Goal: Transaction & Acquisition: Book appointment/travel/reservation

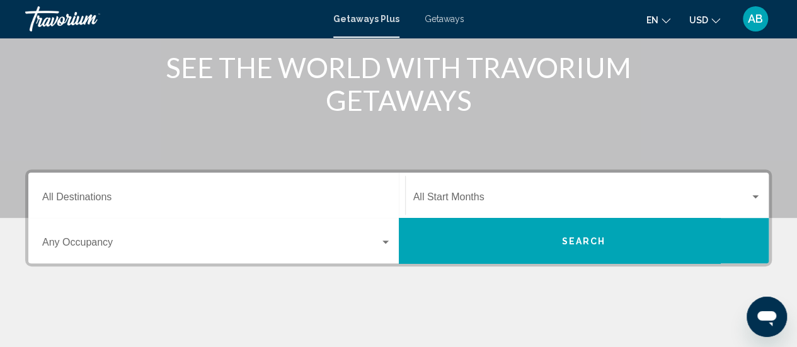
scroll to position [166, 0]
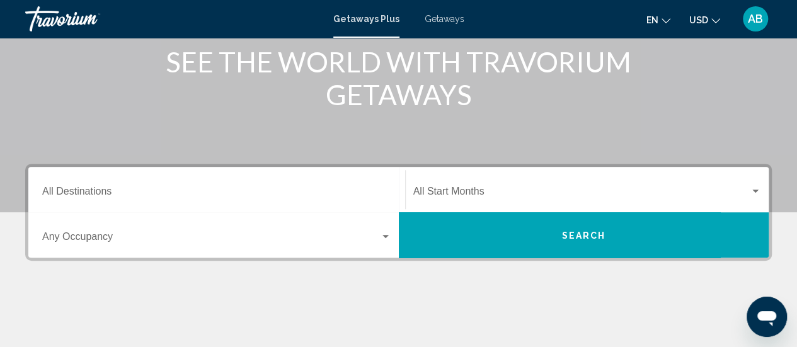
click at [267, 178] on div "Destination All Destinations" at bounding box center [216, 190] width 349 height 40
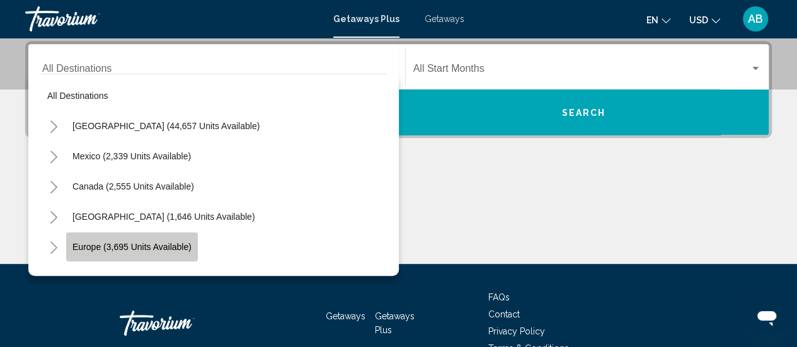
click at [160, 247] on span "Europe (3,695 units available)" at bounding box center [131, 247] width 119 height 10
type input "**********"
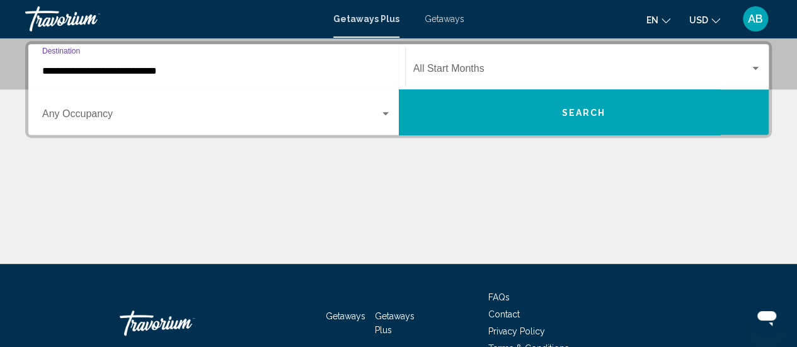
click at [161, 74] on input "**********" at bounding box center [216, 70] width 349 height 11
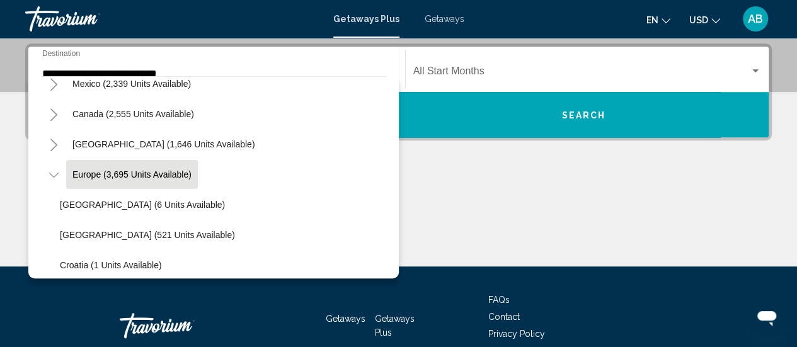
scroll to position [0, 0]
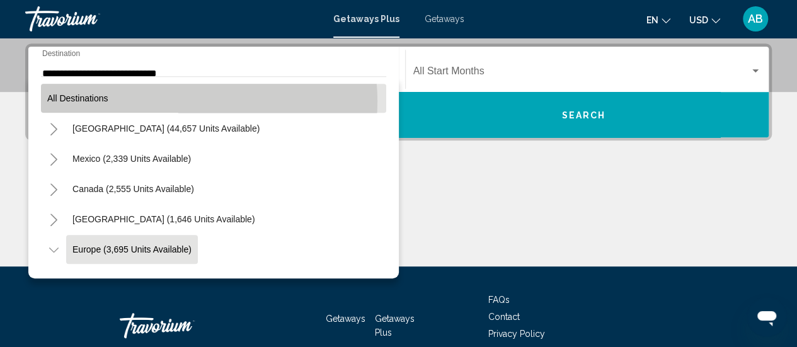
click at [197, 100] on button "All destinations" at bounding box center [213, 98] width 345 height 29
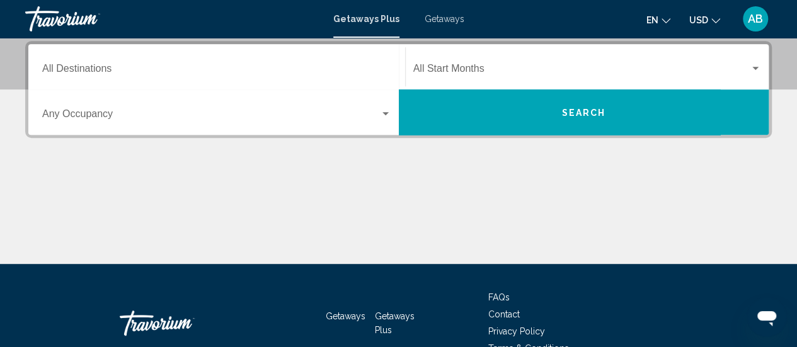
click at [141, 127] on div "Occupancy Any Occupancy" at bounding box center [216, 113] width 349 height 40
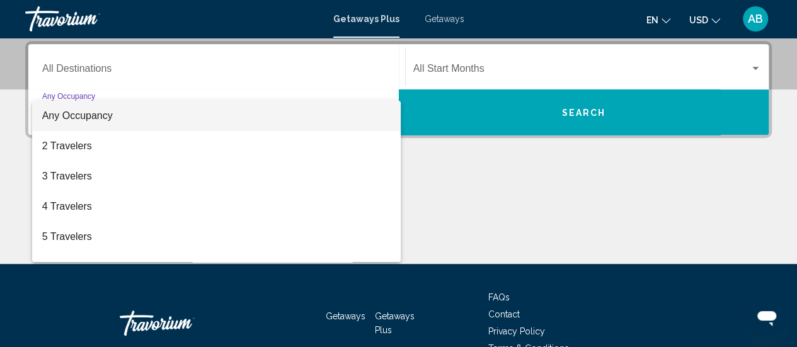
click at [458, 81] on div at bounding box center [398, 173] width 797 height 347
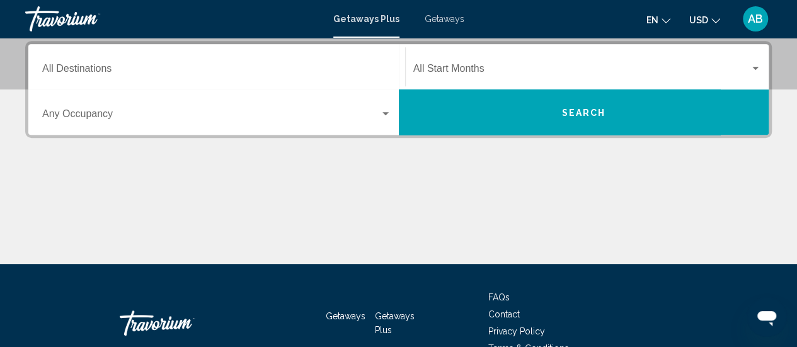
click at [458, 81] on div "Start Month All Start Months" at bounding box center [587, 67] width 348 height 40
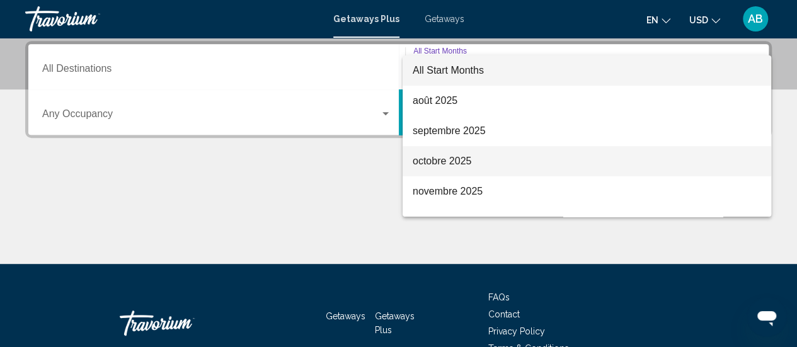
click at [452, 169] on span "octobre 2025" at bounding box center [586, 161] width 348 height 30
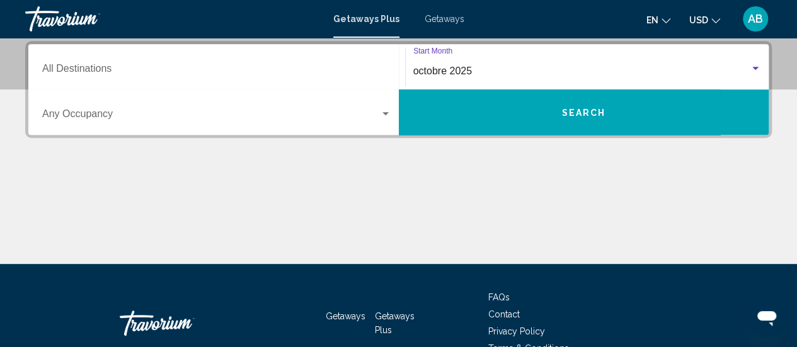
click at [586, 103] on button "Search" at bounding box center [584, 111] width 370 height 45
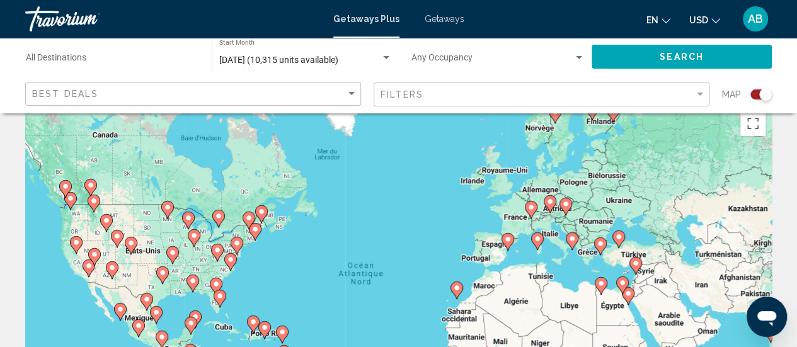
scroll to position [18, 0]
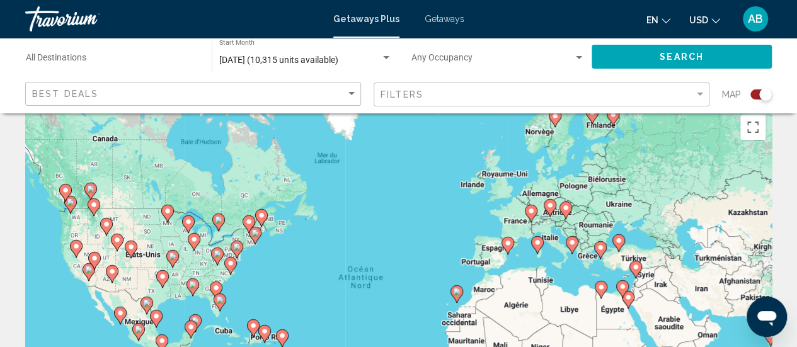
click at [529, 210] on image "Main content" at bounding box center [531, 211] width 8 height 8
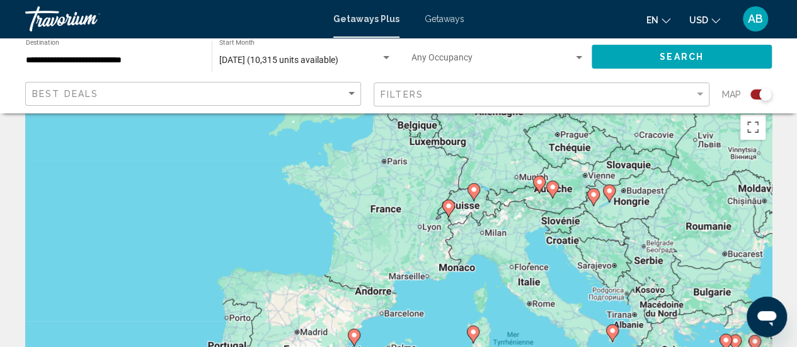
drag, startPoint x: 447, startPoint y: 305, endPoint x: 497, endPoint y: 224, distance: 95.8
click at [497, 224] on div "Pour activer le glissement avec le clavier, appuyez sur Alt+Entrée. Une fois ce…" at bounding box center [398, 297] width 746 height 378
click at [446, 208] on image "Main content" at bounding box center [449, 206] width 8 height 8
type input "**********"
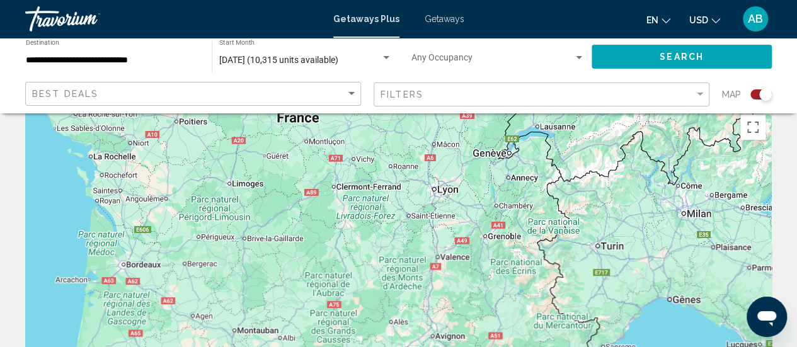
drag, startPoint x: 555, startPoint y: 201, endPoint x: 506, endPoint y: 377, distance: 182.3
click at [506, 329] on html "**********" at bounding box center [398, 155] width 797 height 347
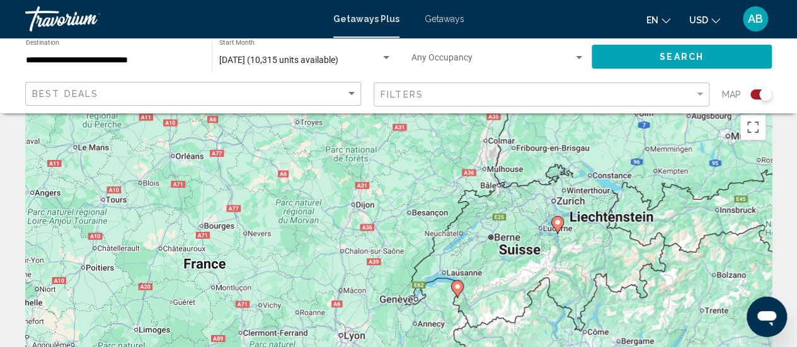
drag, startPoint x: 533, startPoint y: 232, endPoint x: 443, endPoint y: 375, distance: 169.5
click at [443, 329] on html "**********" at bounding box center [398, 155] width 797 height 347
click at [459, 289] on icon "Main content" at bounding box center [456, 288] width 11 height 16
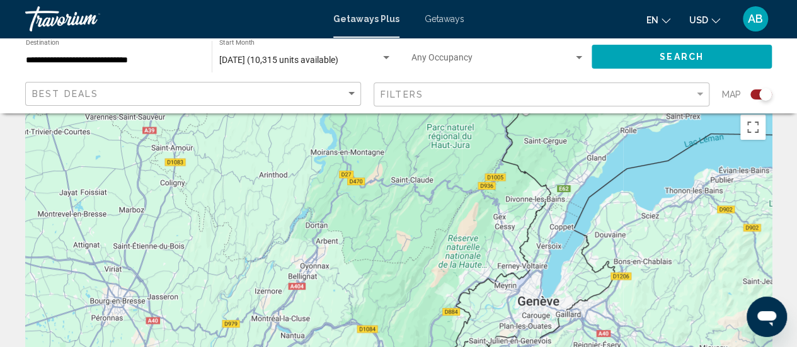
drag, startPoint x: 612, startPoint y: 295, endPoint x: 334, endPoint y: 293, distance: 278.3
click at [334, 293] on div "Pour activer le glissement avec le clavier, appuyez sur Alt+Entrée. Une fois ce…" at bounding box center [398, 297] width 746 height 378
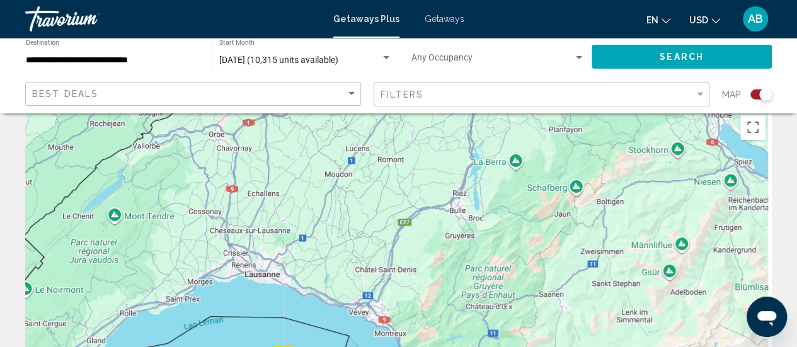
drag, startPoint x: 662, startPoint y: 184, endPoint x: 453, endPoint y: 377, distance: 283.9
click at [453, 329] on html "**********" at bounding box center [398, 155] width 797 height 347
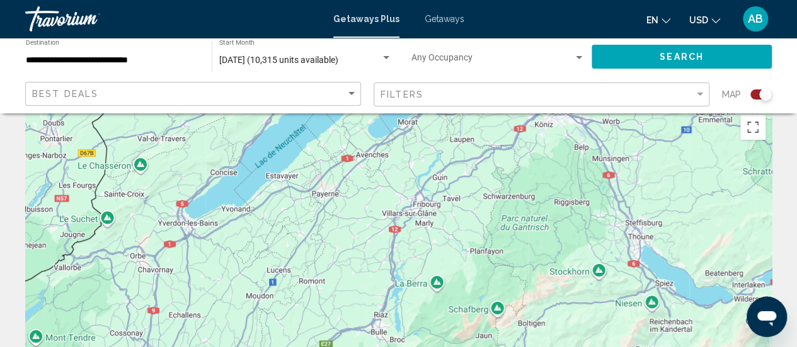
drag, startPoint x: 529, startPoint y: 252, endPoint x: 466, endPoint y: 377, distance: 139.7
click at [466, 329] on html "**********" at bounding box center [398, 155] width 797 height 347
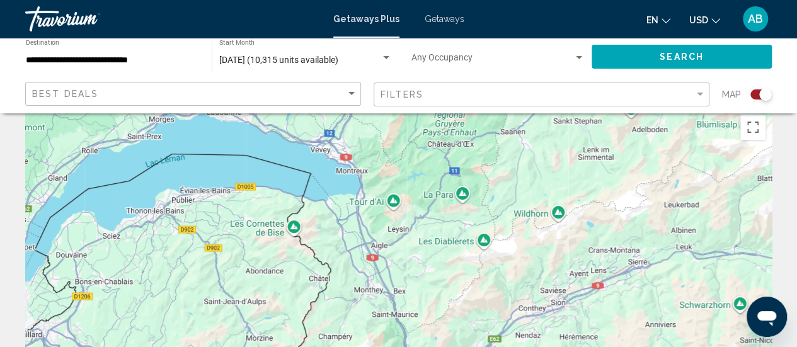
drag, startPoint x: 527, startPoint y: 245, endPoint x: 564, endPoint y: -36, distance: 283.3
click at [564, 0] on html "**********" at bounding box center [398, 155] width 797 height 347
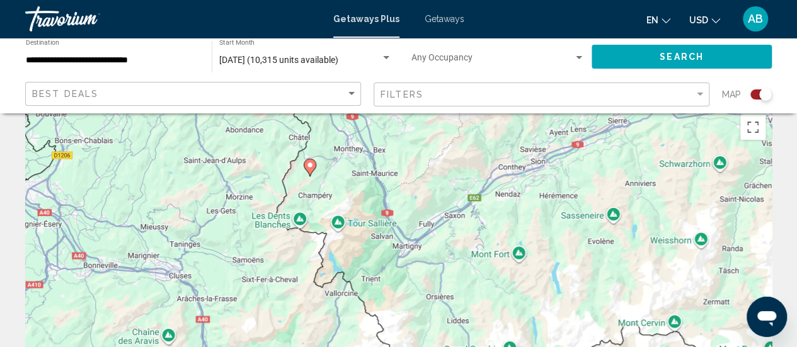
drag, startPoint x: 515, startPoint y: 249, endPoint x: 488, endPoint y: 105, distance: 146.7
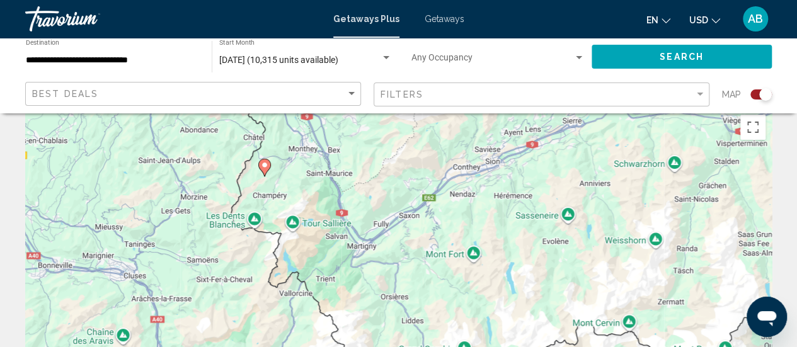
click at [264, 169] on icon "Main content" at bounding box center [263, 167] width 11 height 16
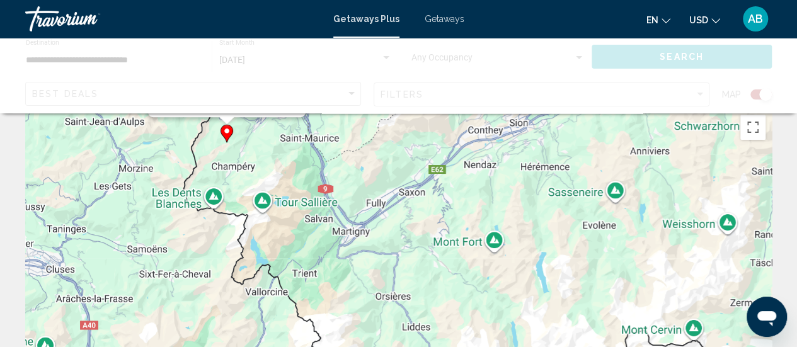
scroll to position [0, 0]
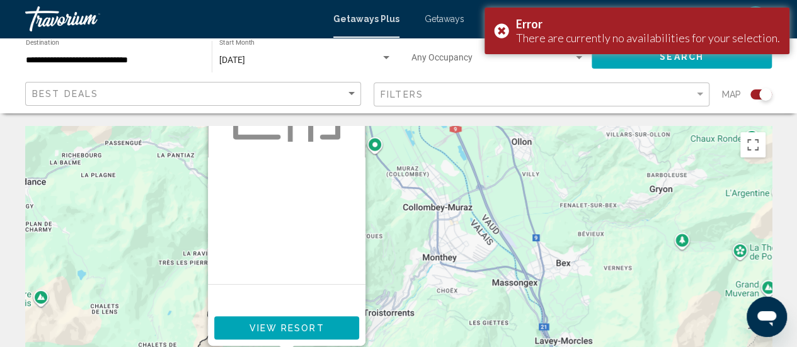
drag, startPoint x: 263, startPoint y: 281, endPoint x: 410, endPoint y: 168, distance: 185.4
click at [410, 168] on div "Pour activer le glissement avec le clavier, appuyez sur Alt+Entrée. Une fois ce…" at bounding box center [398, 315] width 746 height 378
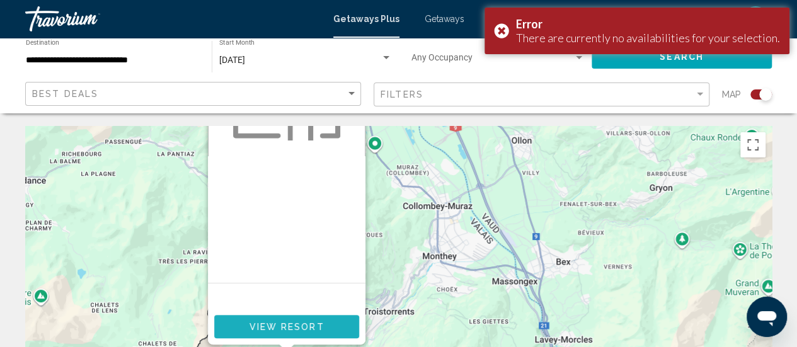
click at [315, 331] on span "View Resort" at bounding box center [286, 327] width 75 height 10
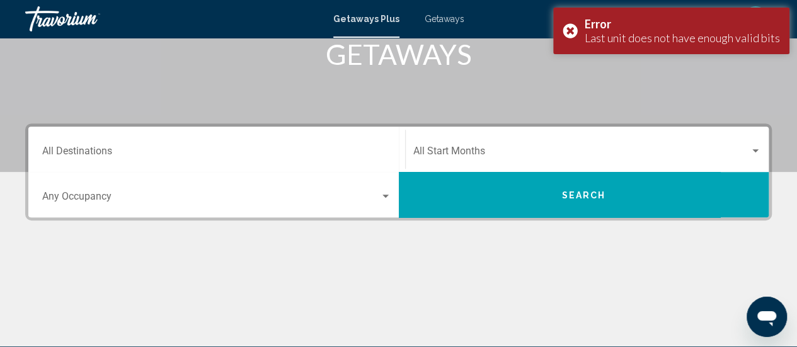
scroll to position [202, 0]
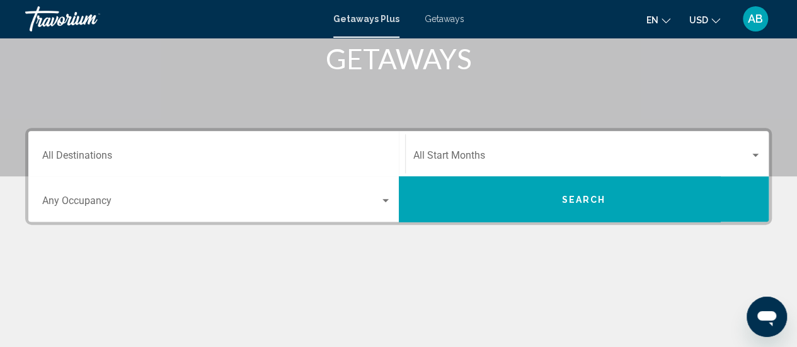
click at [440, 20] on span "Getaways" at bounding box center [444, 19] width 40 height 10
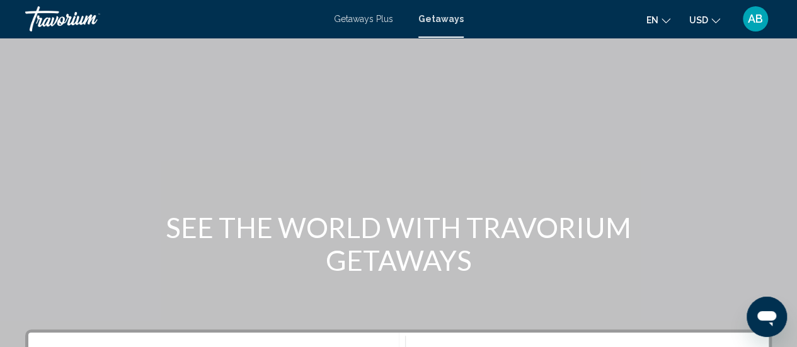
scroll to position [147, 0]
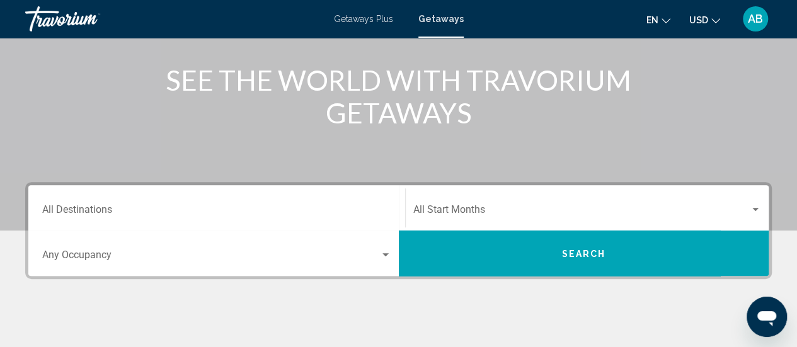
click at [326, 202] on div "Destination All Destinations" at bounding box center [216, 208] width 349 height 40
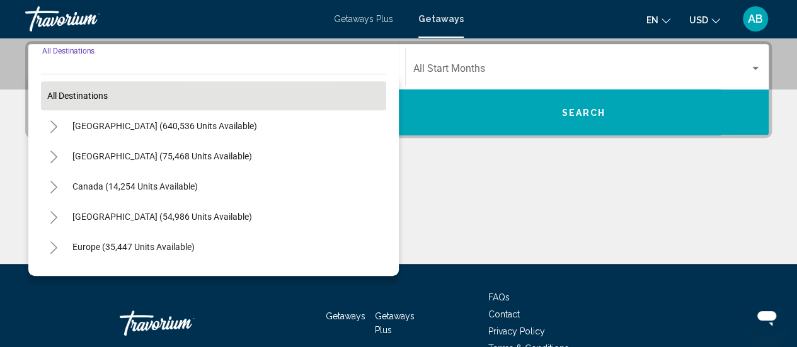
click at [202, 89] on button "All destinations" at bounding box center [213, 95] width 345 height 29
type input "**********"
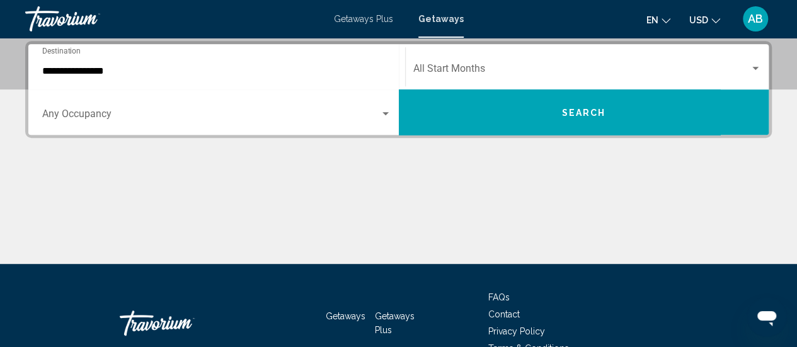
click at [524, 66] on span "Search widget" at bounding box center [581, 70] width 337 height 11
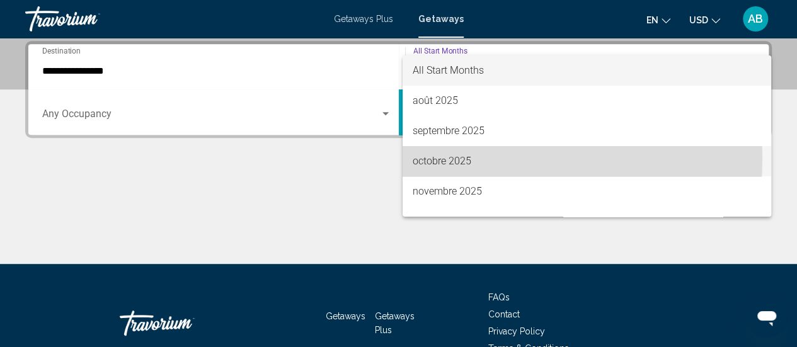
click at [470, 158] on span "octobre 2025" at bounding box center [586, 161] width 348 height 30
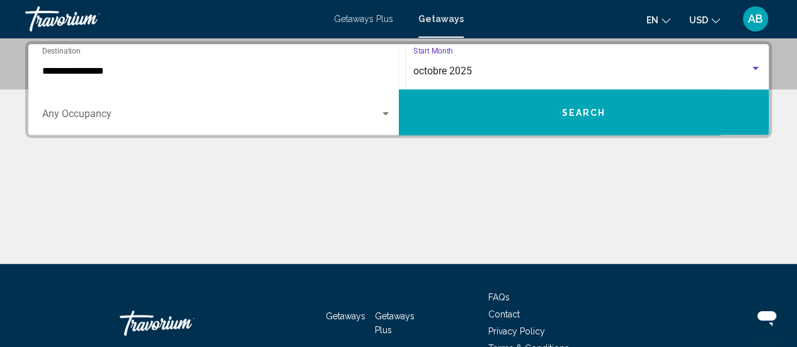
click at [570, 119] on button "Search" at bounding box center [584, 111] width 370 height 45
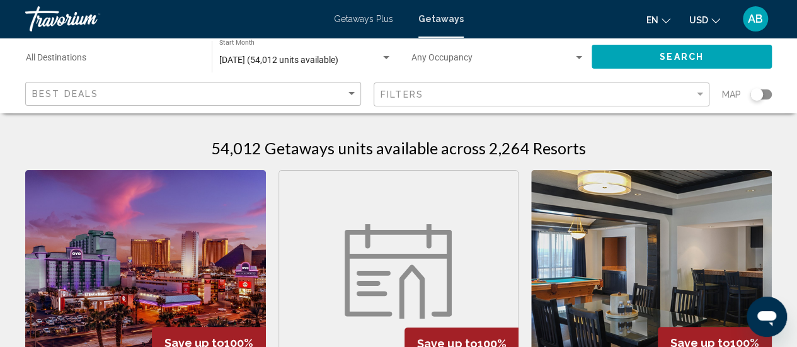
click at [767, 89] on div "Map" at bounding box center [747, 95] width 50 height 26
click at [763, 95] on div "Search widget" at bounding box center [760, 94] width 21 height 10
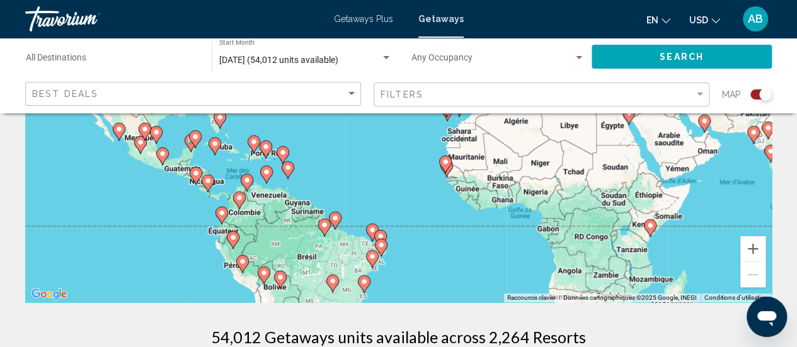
scroll to position [205, 0]
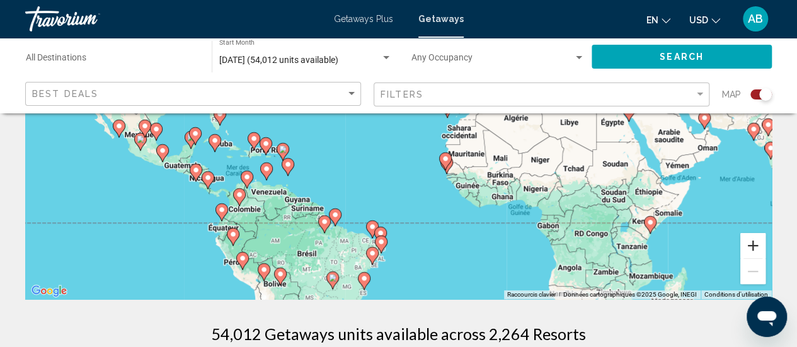
click at [757, 245] on button "Zoom avant" at bounding box center [752, 245] width 25 height 25
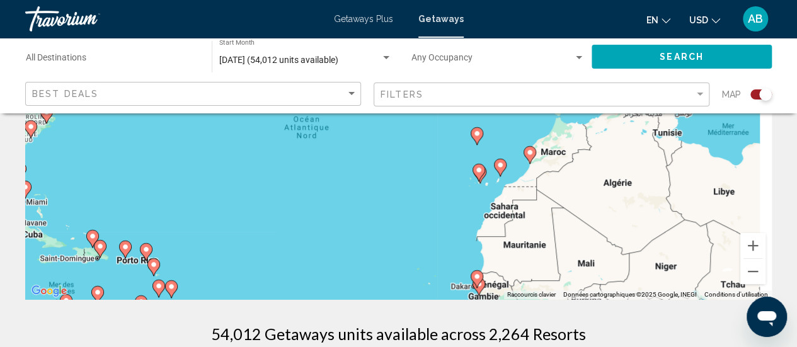
drag, startPoint x: 611, startPoint y: 174, endPoint x: 560, endPoint y: 321, distance: 155.3
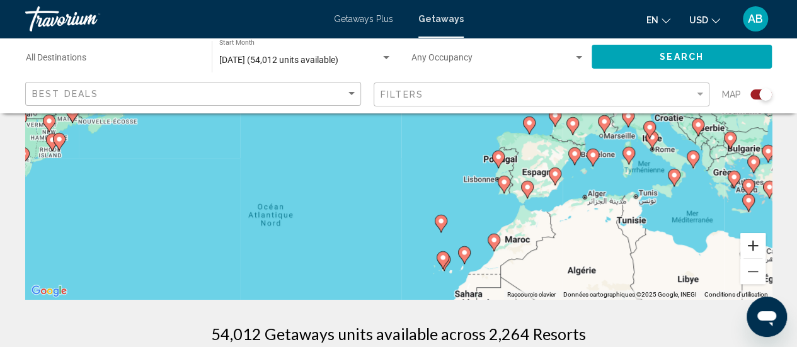
click at [750, 244] on button "Zoom avant" at bounding box center [752, 245] width 25 height 25
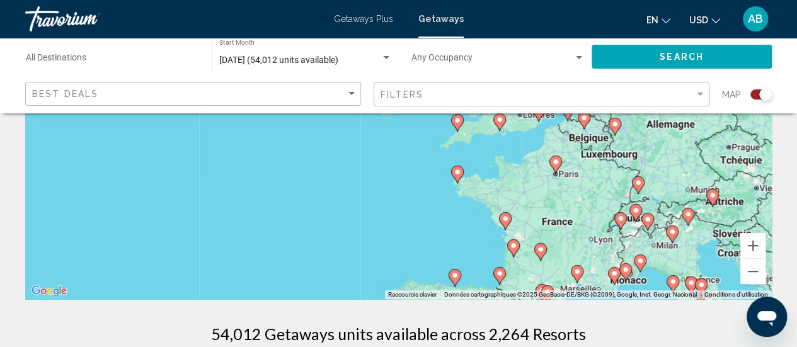
drag, startPoint x: 647, startPoint y: 152, endPoint x: 441, endPoint y: 281, distance: 243.4
click at [441, 281] on div "Pour activer le glissement avec le clavier, appuyez sur Alt+Entrée. Une fois ce…" at bounding box center [398, 110] width 746 height 378
click at [748, 245] on button "Zoom avant" at bounding box center [752, 245] width 25 height 25
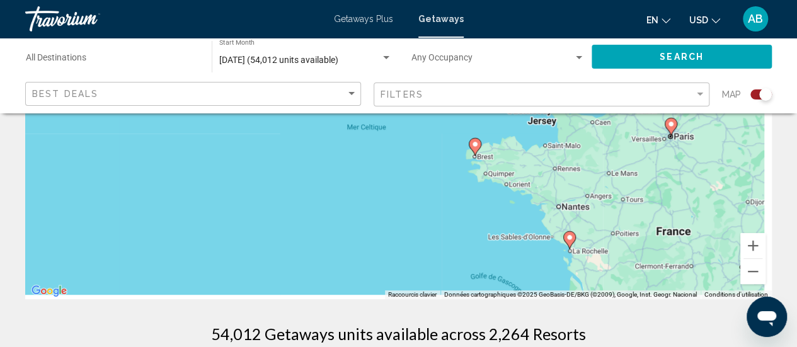
drag, startPoint x: 618, startPoint y: 246, endPoint x: 563, endPoint y: 105, distance: 151.6
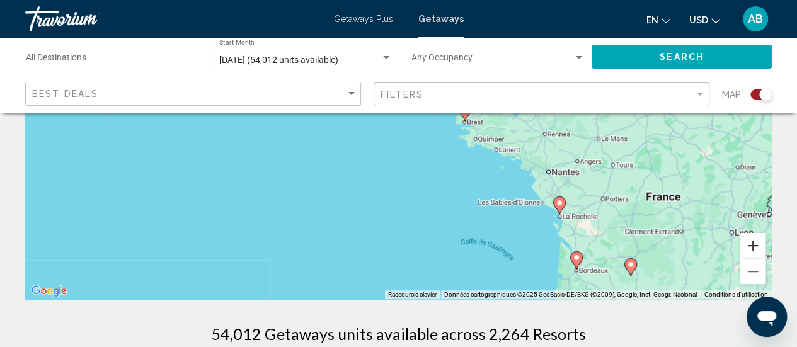
click at [752, 249] on button "Zoom avant" at bounding box center [752, 245] width 25 height 25
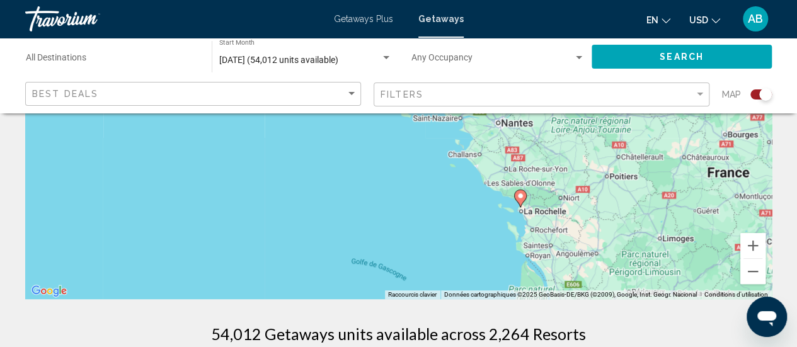
drag, startPoint x: 669, startPoint y: 241, endPoint x: 464, endPoint y: 127, distance: 234.3
click at [464, 127] on div "Pour activer le glissement avec le clavier, appuyez sur Alt+Entrée. Une fois ce…" at bounding box center [398, 110] width 746 height 378
click at [518, 195] on image "Main content" at bounding box center [519, 194] width 8 height 8
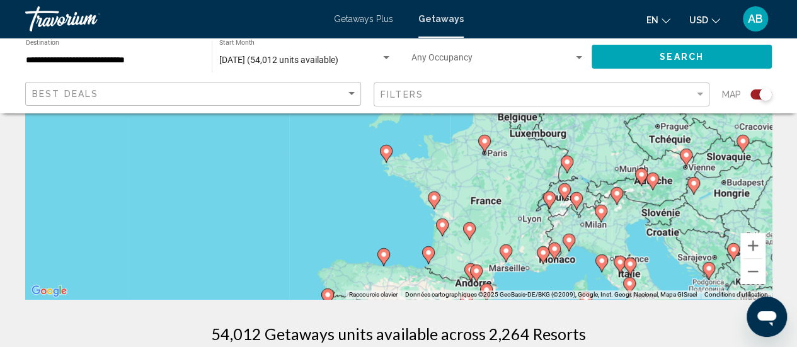
drag, startPoint x: 437, startPoint y: 145, endPoint x: 472, endPoint y: 249, distance: 110.3
click at [472, 249] on div "Pour activer le glissement avec le clavier, appuyez sur Alt+Entrée. Une fois ce…" at bounding box center [398, 110] width 746 height 378
click at [433, 206] on icon "Main content" at bounding box center [433, 201] width 11 height 16
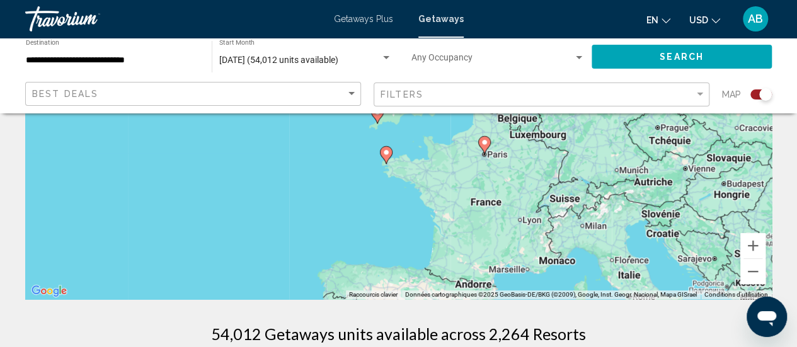
type input "**********"
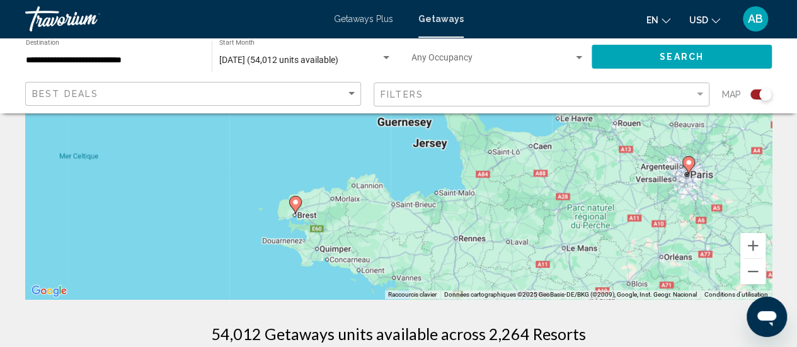
drag, startPoint x: 547, startPoint y: 281, endPoint x: 486, endPoint y: 156, distance: 139.4
click at [486, 156] on div "Pour activer le glissement avec le clavier, appuyez sur Alt+Entrée. Une fois ce…" at bounding box center [398, 110] width 746 height 378
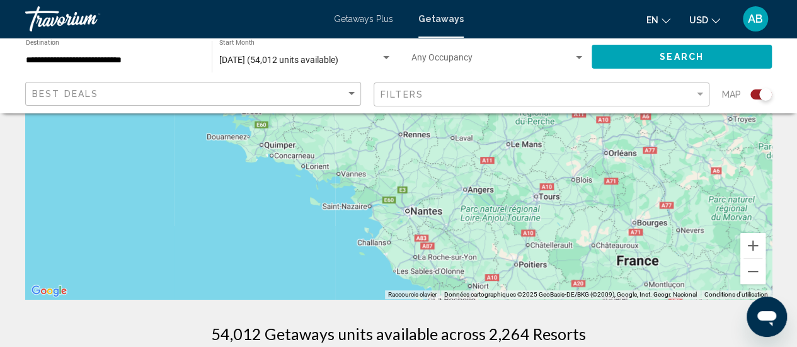
drag, startPoint x: 496, startPoint y: 267, endPoint x: 441, endPoint y: 158, distance: 121.9
click at [441, 158] on div "Pour activer le glissement avec le clavier, appuyez sur Alt+Entrée. Une fois ce…" at bounding box center [398, 110] width 746 height 378
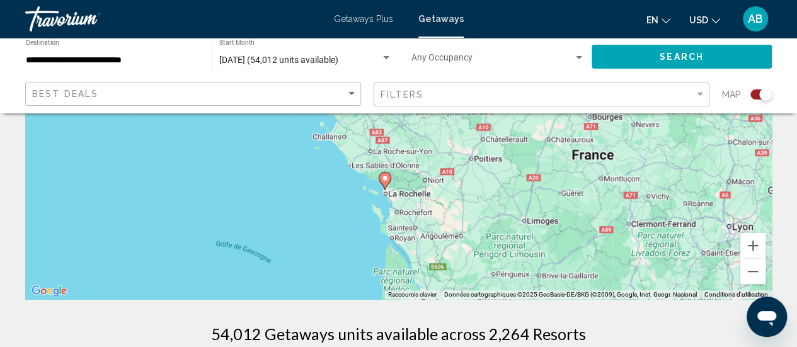
drag, startPoint x: 452, startPoint y: 250, endPoint x: 413, endPoint y: 162, distance: 96.4
click at [413, 162] on div "Pour activer le glissement avec le clavier, appuyez sur Alt+Entrée. Une fois ce…" at bounding box center [398, 110] width 746 height 378
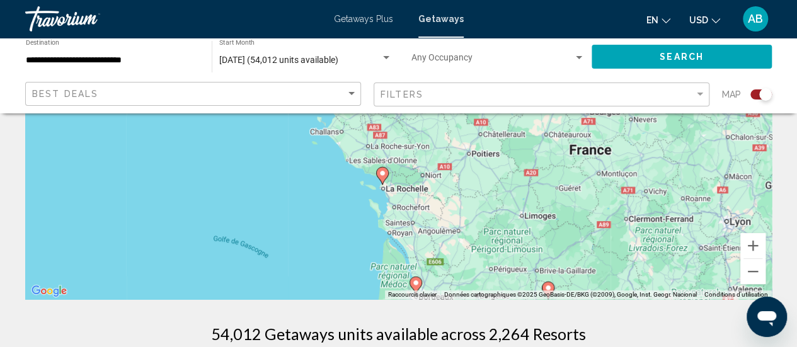
click at [380, 179] on icon "Main content" at bounding box center [381, 176] width 11 height 16
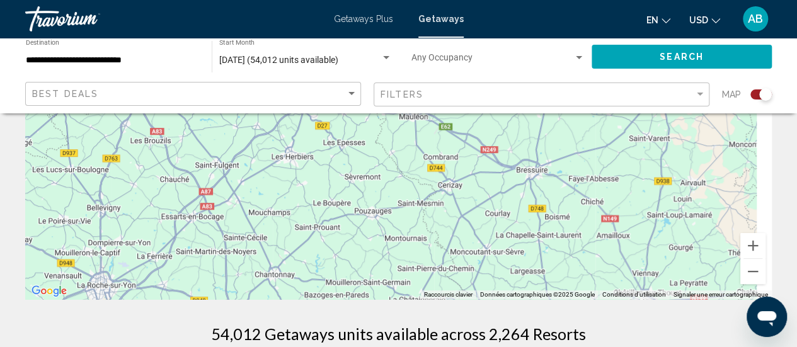
drag, startPoint x: 412, startPoint y: 266, endPoint x: 358, endPoint y: 136, distance: 140.6
click at [358, 136] on div "Main content" at bounding box center [398, 110] width 746 height 378
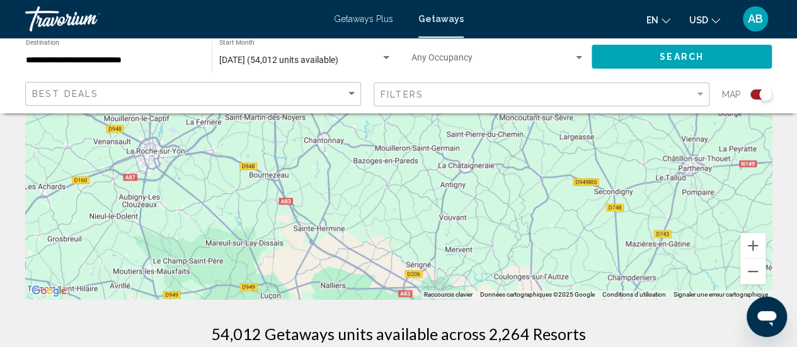
drag, startPoint x: 305, startPoint y: 235, endPoint x: 363, endPoint y: 127, distance: 122.8
click at [363, 127] on div "Main content" at bounding box center [398, 110] width 746 height 378
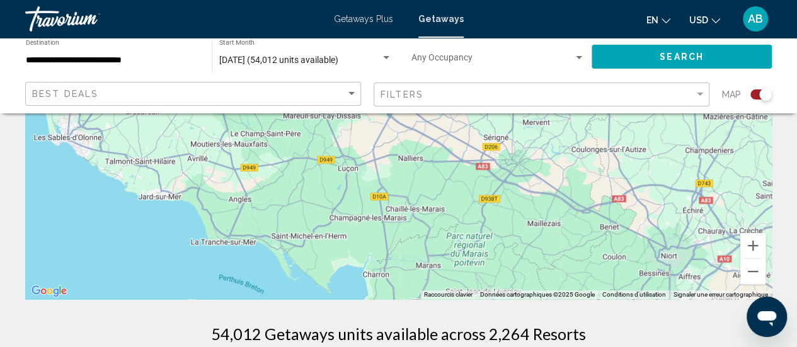
drag, startPoint x: 331, startPoint y: 233, endPoint x: 379, endPoint y: 134, distance: 110.1
click at [379, 134] on div "Main content" at bounding box center [398, 110] width 746 height 378
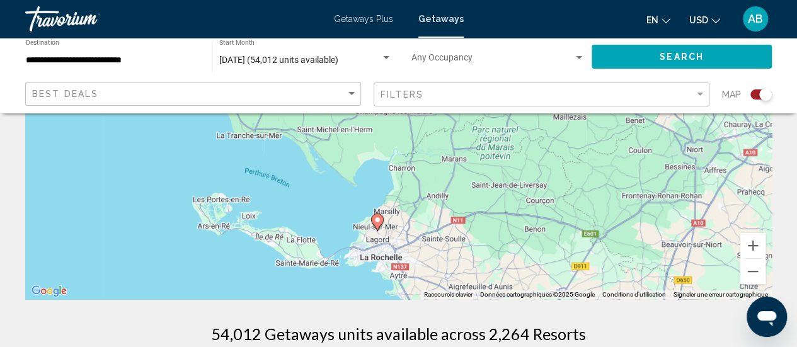
drag, startPoint x: 368, startPoint y: 232, endPoint x: 371, endPoint y: 164, distance: 67.5
click at [371, 164] on div "Pour activer le glissement avec le clavier, appuyez sur Alt+Entrée. Une fois ce…" at bounding box center [398, 110] width 746 height 378
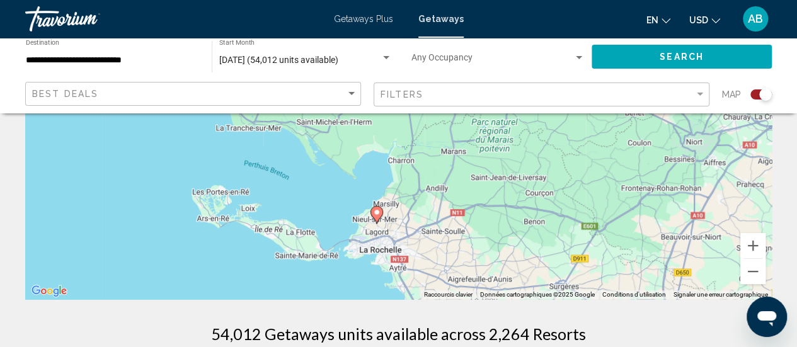
click at [378, 217] on icon "Main content" at bounding box center [375, 215] width 11 height 16
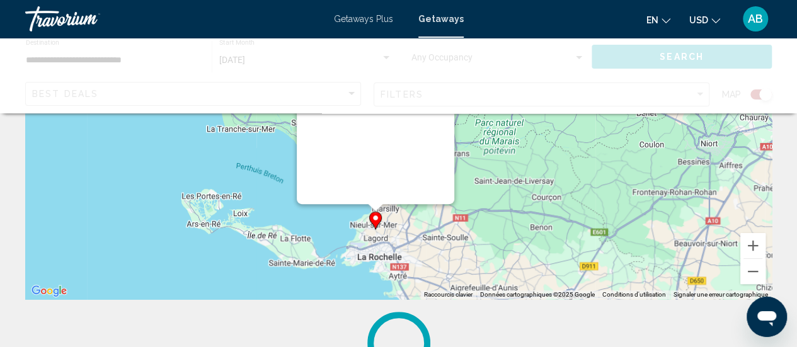
scroll to position [0, 0]
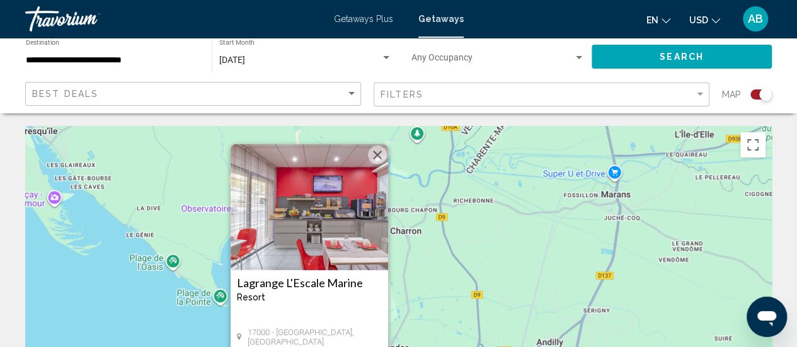
click at [330, 282] on h3 "Lagrange L'Escale Marine" at bounding box center [309, 282] width 145 height 13
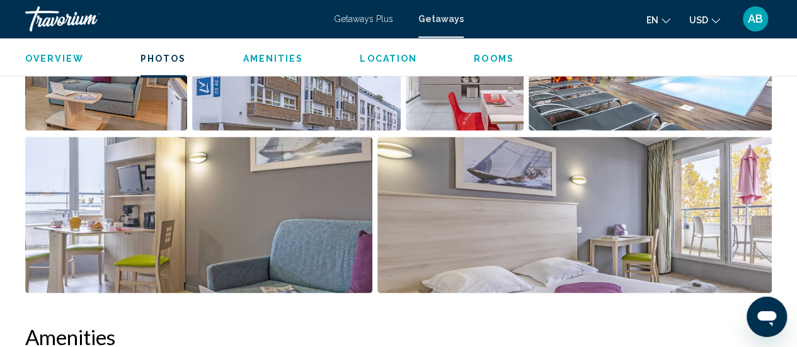
scroll to position [892, 0]
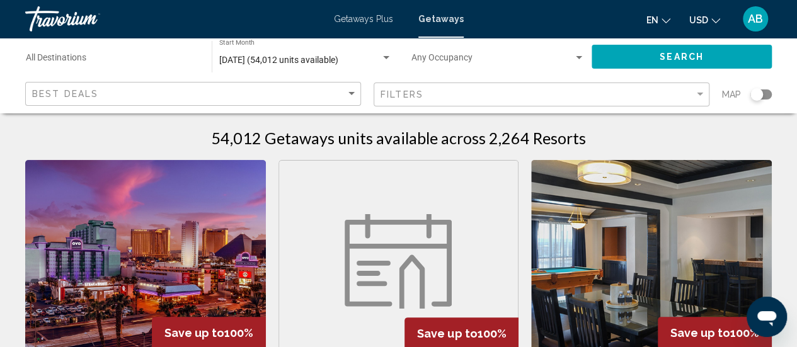
scroll to position [13, 0]
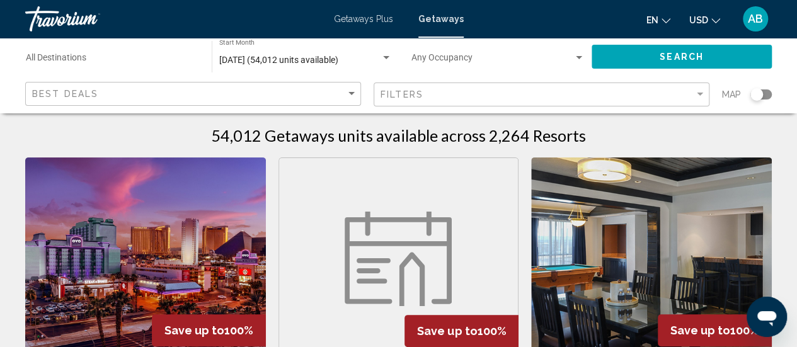
click at [767, 89] on div "Search widget" at bounding box center [760, 94] width 21 height 10
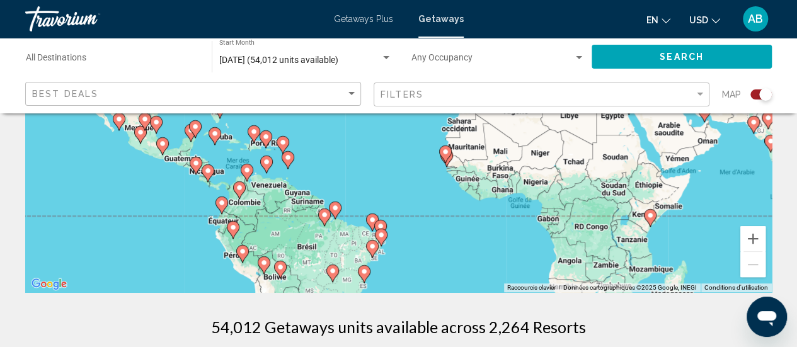
scroll to position [214, 0]
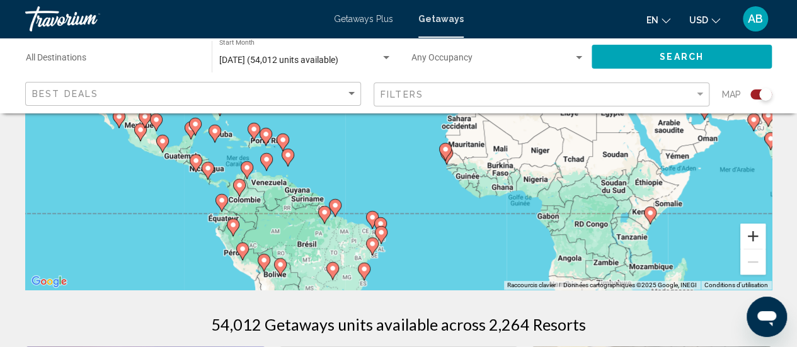
click at [754, 241] on button "Zoom avant" at bounding box center [752, 236] width 25 height 25
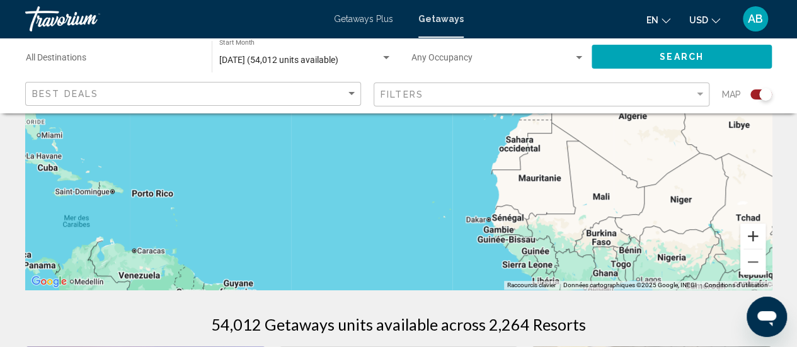
click at [754, 241] on button "Zoom avant" at bounding box center [752, 236] width 25 height 25
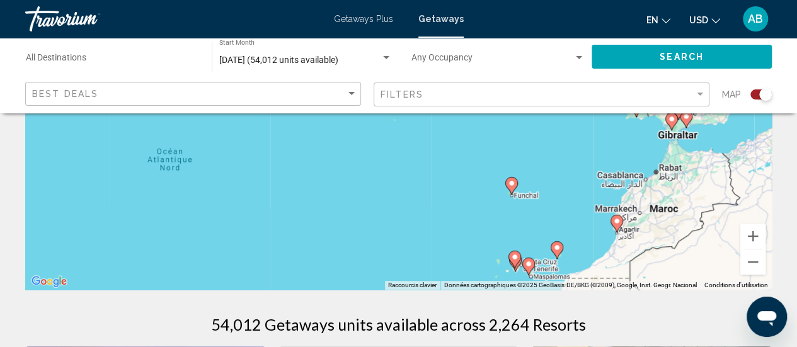
drag, startPoint x: 628, startPoint y: 161, endPoint x: 548, endPoint y: 305, distance: 165.4
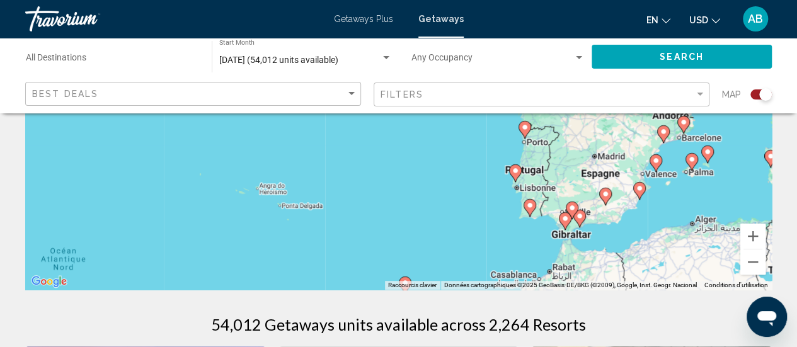
drag, startPoint x: 583, startPoint y: 202, endPoint x: 486, endPoint y: 287, distance: 128.5
click at [486, 287] on div "Pour activer le glissement avec le clavier, appuyez sur Alt+Entrée. Une fois ce…" at bounding box center [398, 101] width 746 height 378
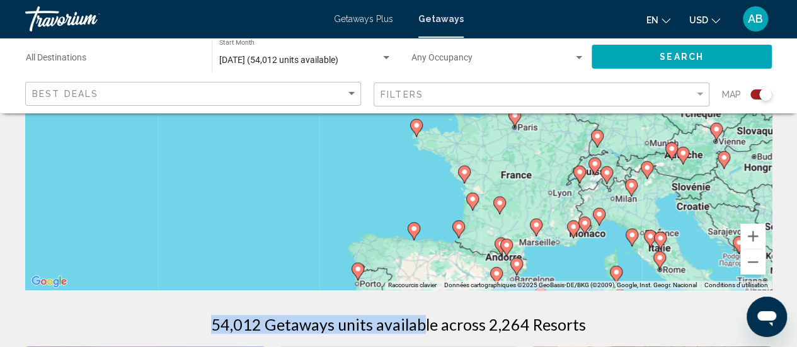
drag, startPoint x: 581, startPoint y: 153, endPoint x: 420, endPoint y: 292, distance: 212.6
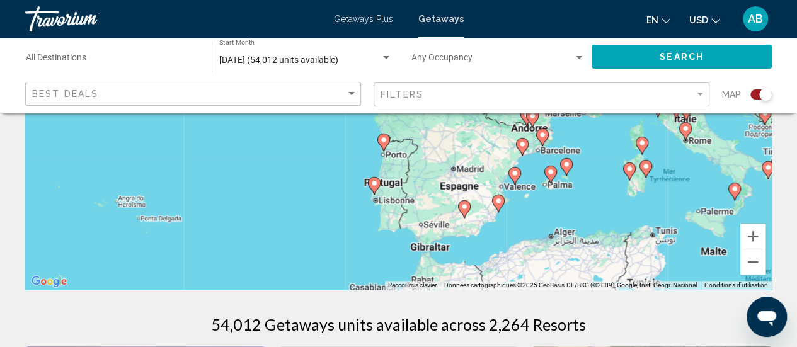
drag, startPoint x: 489, startPoint y: 247, endPoint x: 515, endPoint y: 115, distance: 134.2
click at [515, 115] on div "Pour activer le glissement avec le clavier, appuyez sur Alt+Entrée. Une fois ce…" at bounding box center [398, 101] width 746 height 378
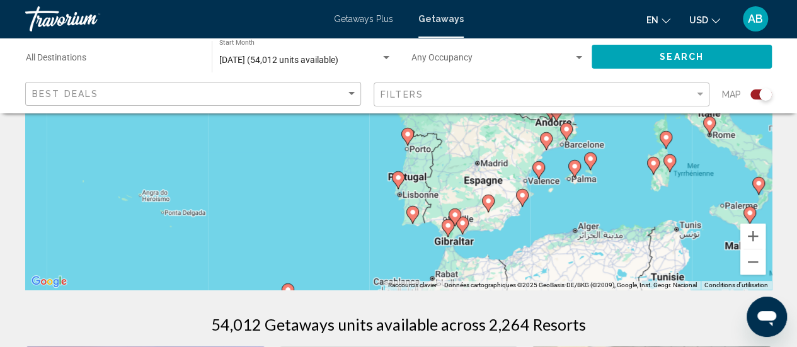
drag, startPoint x: 466, startPoint y: 254, endPoint x: 490, endPoint y: 246, distance: 25.1
click at [490, 246] on div "Pour activer le glissement avec le clavier, appuyez sur Alt+Entrée. Une fois ce…" at bounding box center [398, 101] width 746 height 378
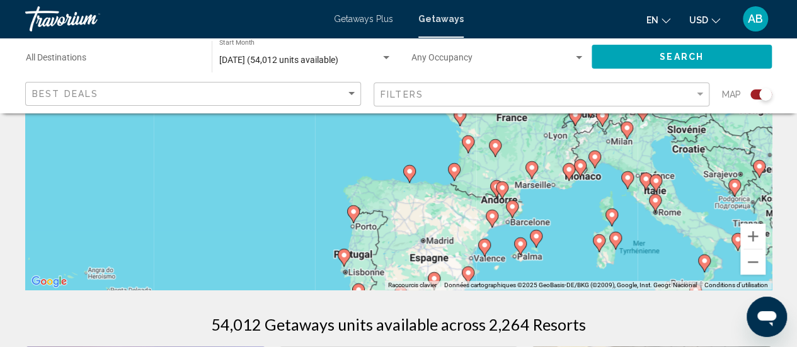
drag, startPoint x: 562, startPoint y: 190, endPoint x: 501, endPoint y: 271, distance: 101.8
click at [501, 271] on div "Pour activer le glissement avec le clavier, appuyez sur Alt+Entrée. Une fois ce…" at bounding box center [398, 101] width 746 height 378
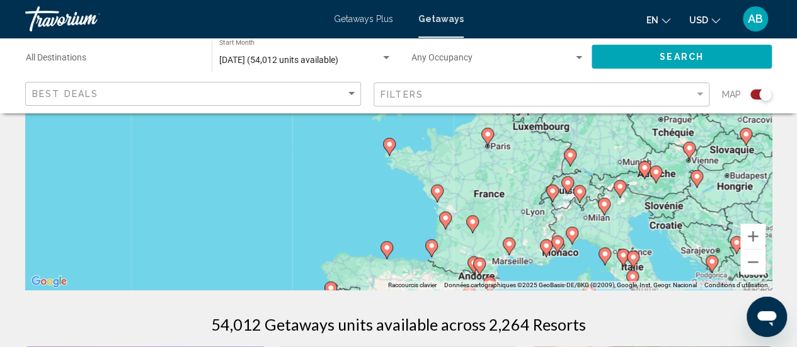
drag, startPoint x: 542, startPoint y: 202, endPoint x: 520, endPoint y: 278, distance: 78.5
click at [520, 278] on div "Pour activer le glissement avec le clavier, appuyez sur Alt+Entrée. Une fois ce…" at bounding box center [398, 101] width 746 height 378
click at [446, 220] on image "Main content" at bounding box center [445, 218] width 8 height 8
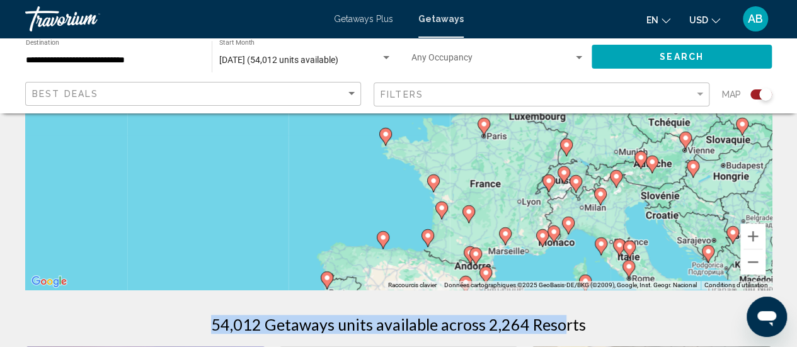
drag, startPoint x: 518, startPoint y: 171, endPoint x: 565, endPoint y: 308, distance: 145.4
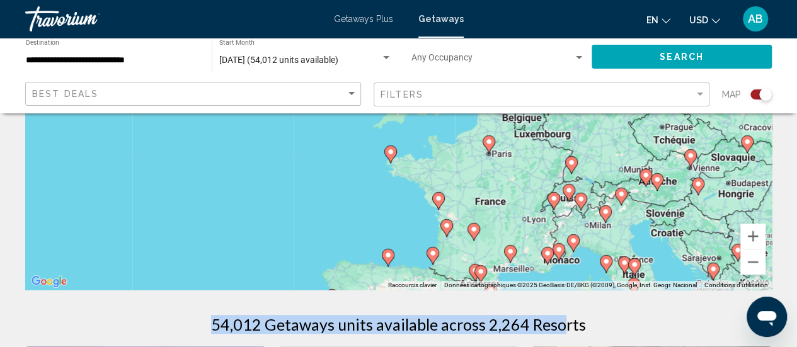
click at [449, 227] on image "Main content" at bounding box center [447, 226] width 8 height 8
type input "**********"
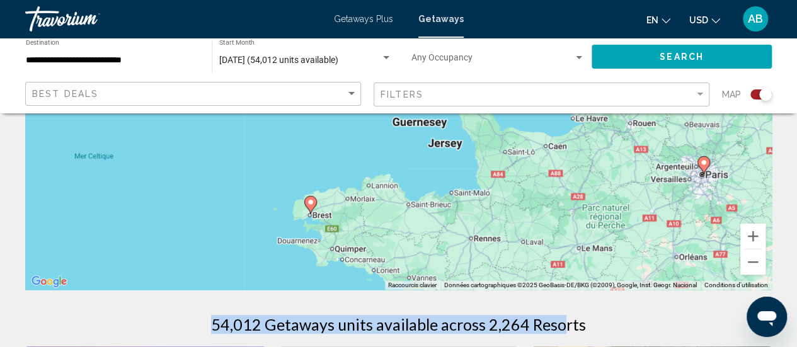
drag, startPoint x: 516, startPoint y: 263, endPoint x: 454, endPoint y: 94, distance: 179.7
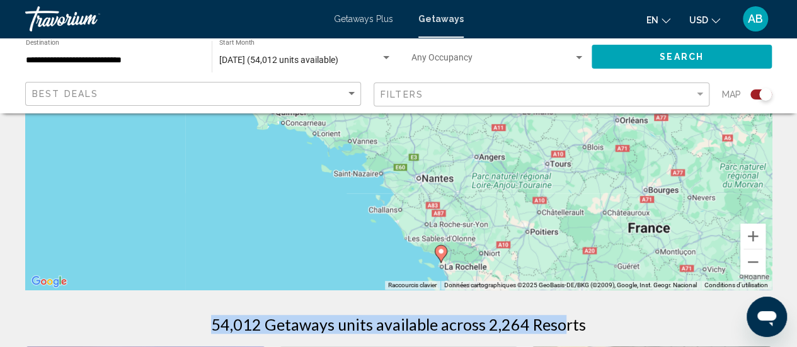
drag, startPoint x: 494, startPoint y: 200, endPoint x: 432, endPoint y: 89, distance: 127.2
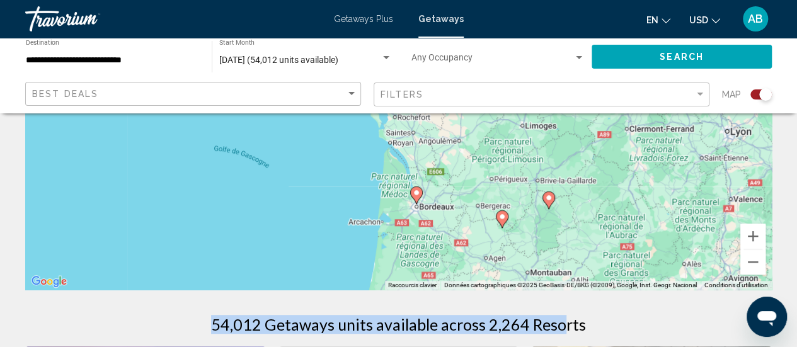
drag, startPoint x: 460, startPoint y: 239, endPoint x: 407, endPoint y: 103, distance: 145.9
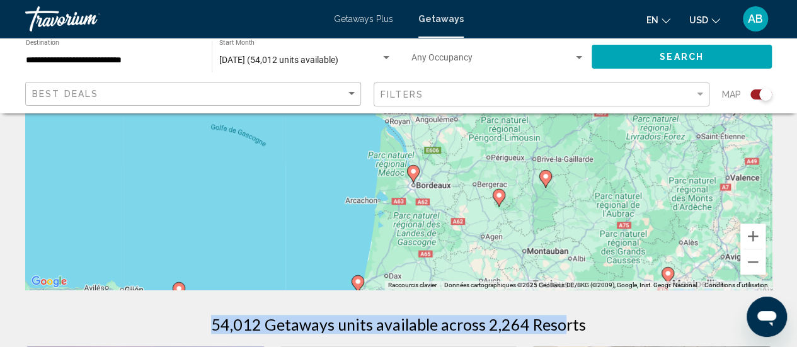
click at [412, 175] on icon "Main content" at bounding box center [412, 174] width 11 height 16
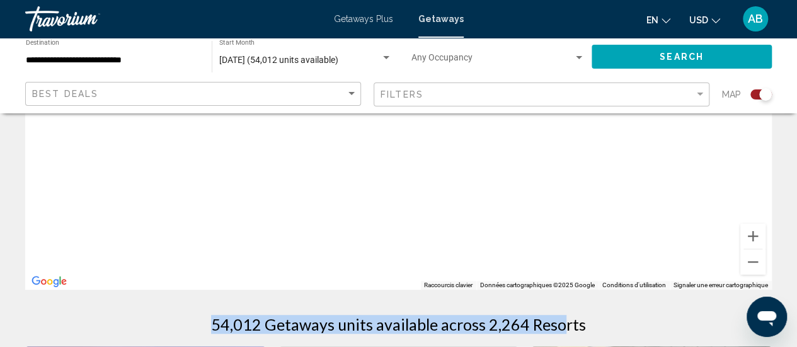
drag, startPoint x: 496, startPoint y: 246, endPoint x: 436, endPoint y: 103, distance: 154.4
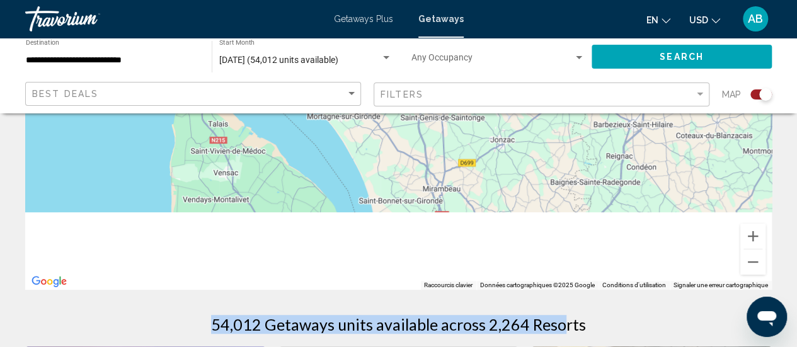
drag, startPoint x: 427, startPoint y: 266, endPoint x: 403, endPoint y: 151, distance: 117.1
click at [403, 151] on div "Pour naviguer, appuyez sur les touches fléchées." at bounding box center [398, 101] width 746 height 378
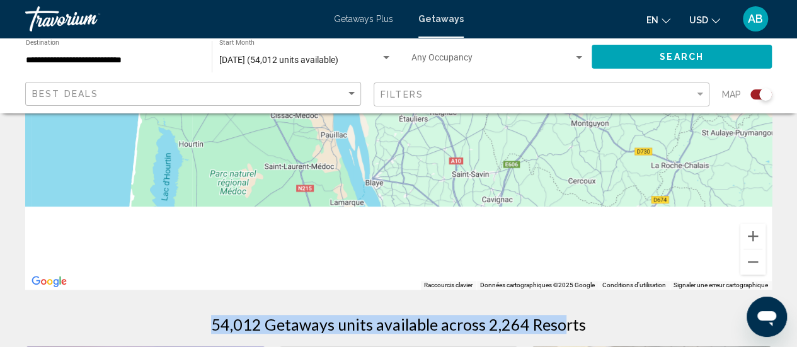
drag, startPoint x: 397, startPoint y: 274, endPoint x: 375, endPoint y: 137, distance: 138.3
click at [375, 137] on div "Pour naviguer, appuyez sur les touches fléchées." at bounding box center [398, 101] width 746 height 378
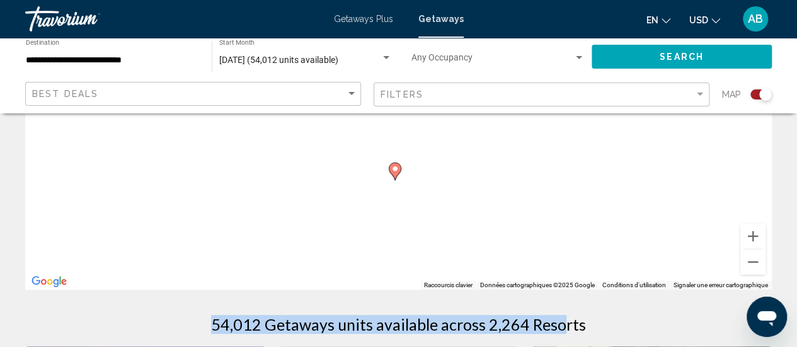
drag, startPoint x: 397, startPoint y: 283, endPoint x: 384, endPoint y: 129, distance: 154.8
click at [384, 129] on div "Pour naviguer, appuyez sur les touches fléchées. Pour activer le glissement ave…" at bounding box center [398, 101] width 746 height 378
click at [393, 167] on image "Main content" at bounding box center [395, 169] width 8 height 8
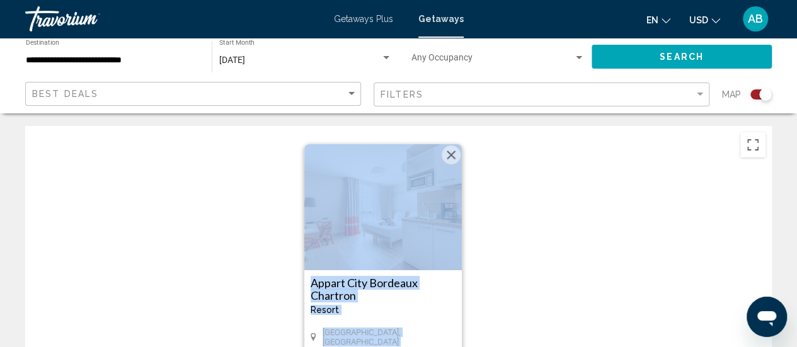
click at [401, 249] on img "Main content" at bounding box center [382, 207] width 157 height 126
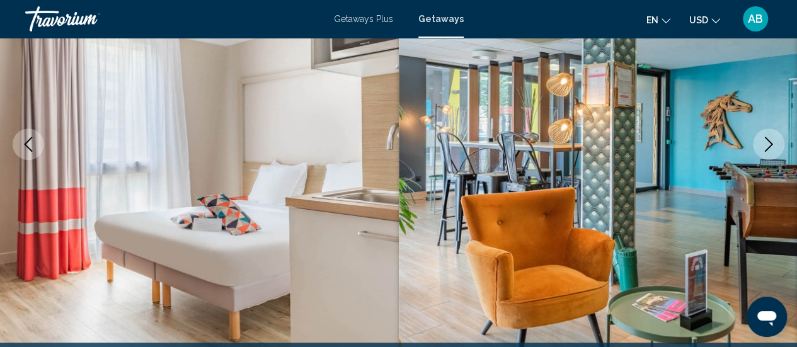
scroll to position [187, 0]
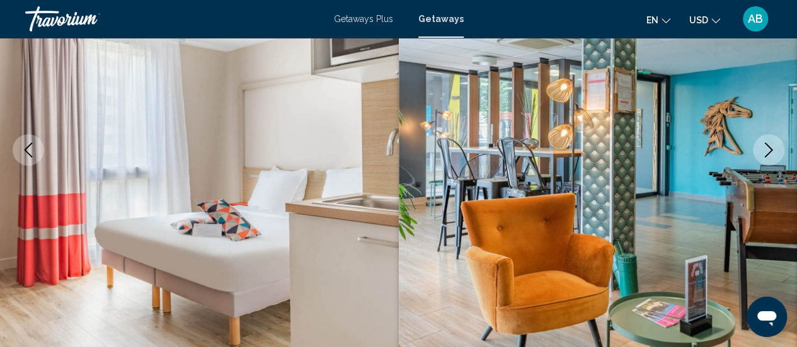
click at [770, 151] on icon "Next image" at bounding box center [768, 149] width 8 height 15
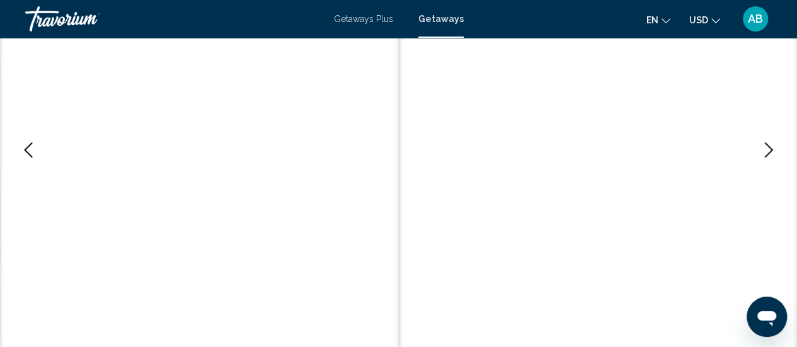
click at [770, 151] on icon "Next image" at bounding box center [768, 149] width 8 height 15
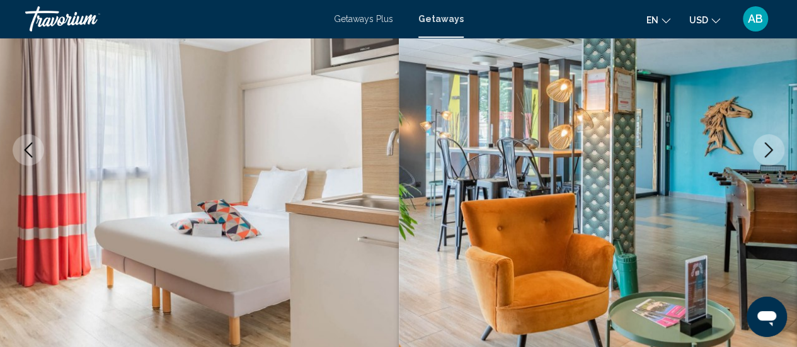
click at [770, 151] on icon "Next image" at bounding box center [768, 149] width 8 height 15
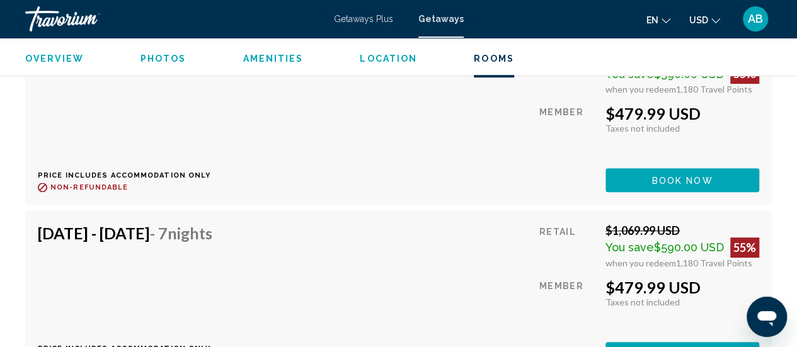
scroll to position [2601, 0]
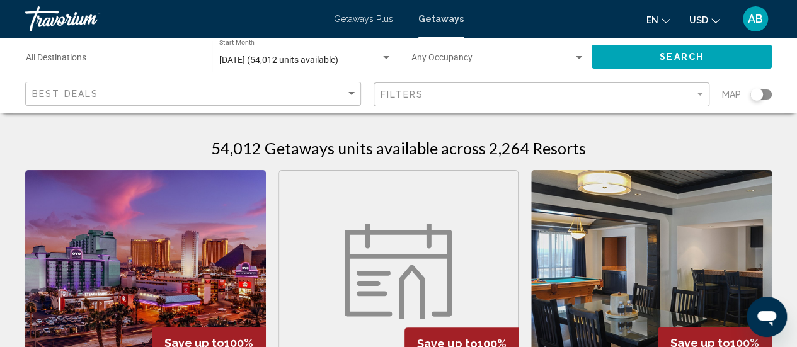
click at [758, 106] on div "Map" at bounding box center [747, 95] width 50 height 26
click at [761, 93] on div "Search widget" at bounding box center [756, 94] width 13 height 13
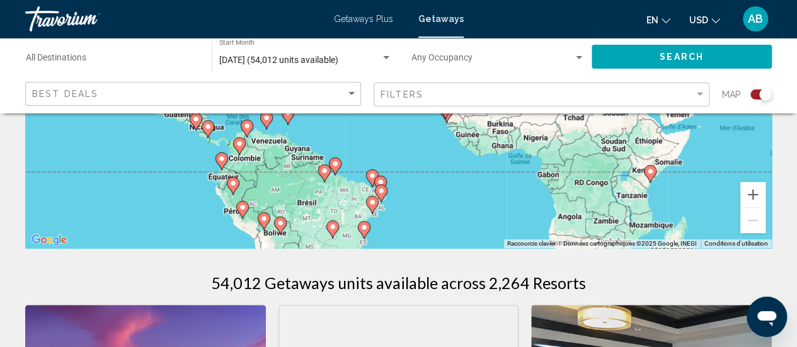
scroll to position [266, 0]
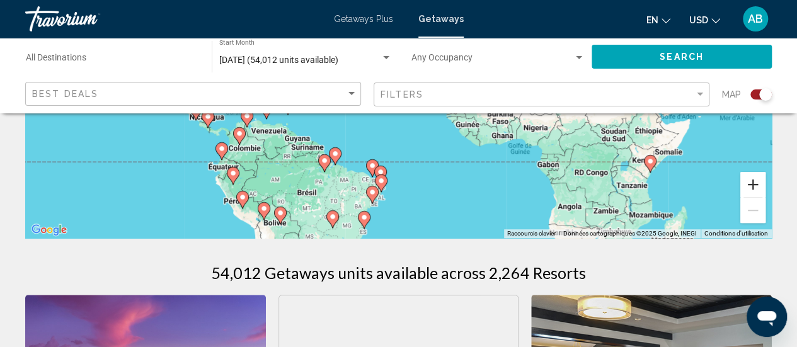
click at [752, 191] on button "Zoom avant" at bounding box center [752, 184] width 25 height 25
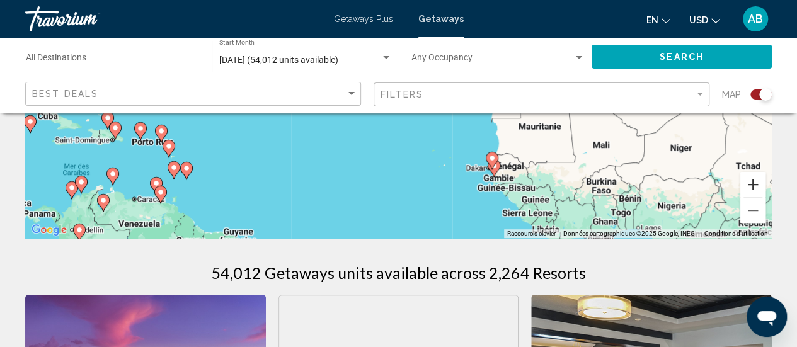
click at [752, 191] on button "Zoom avant" at bounding box center [752, 184] width 25 height 25
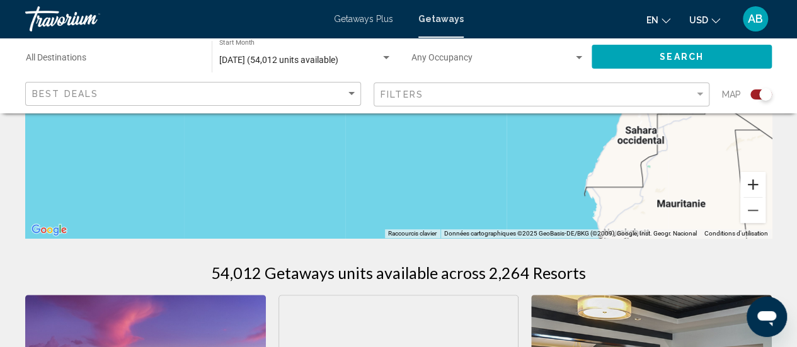
click at [752, 191] on button "Zoom avant" at bounding box center [752, 184] width 25 height 25
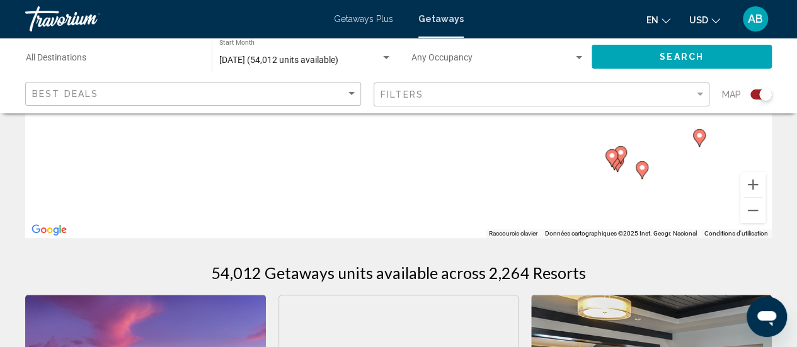
drag, startPoint x: 732, startPoint y: 153, endPoint x: 564, endPoint y: 213, distance: 178.7
click at [564, 213] on div "Pour activer le glissement avec le clavier, appuyez sur Alt+Entrée. Une fois ce…" at bounding box center [398, 49] width 746 height 378
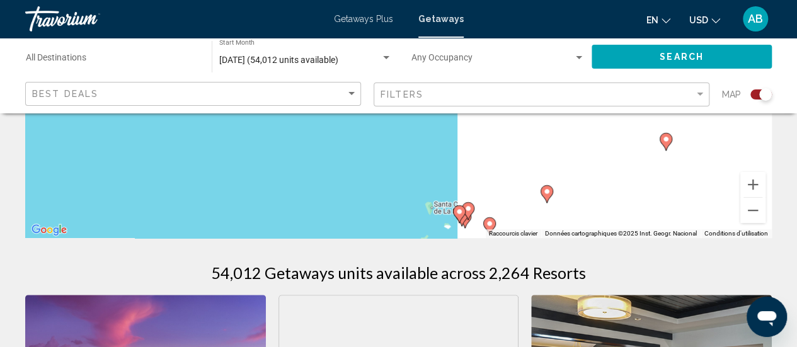
drag, startPoint x: 693, startPoint y: 175, endPoint x: 538, endPoint y: 229, distance: 163.3
click at [538, 229] on div "Pour activer le glissement avec le clavier, appuyez sur Alt+Entrée. Une fois ce…" at bounding box center [398, 49] width 746 height 378
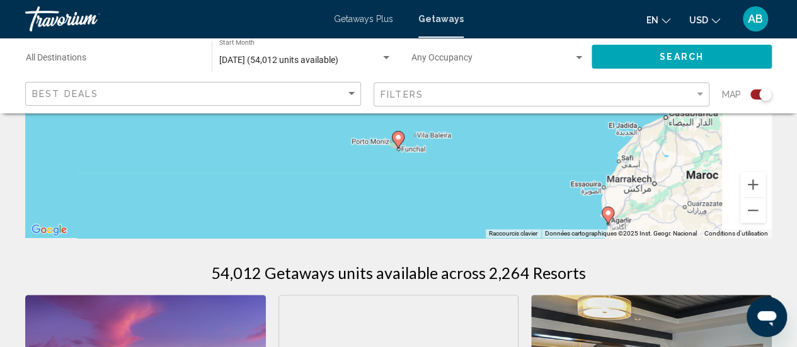
drag, startPoint x: 671, startPoint y: 168, endPoint x: 591, endPoint y: 266, distance: 127.2
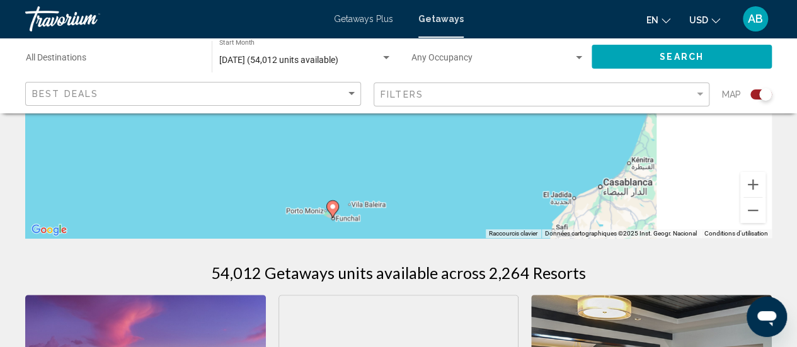
drag, startPoint x: 680, startPoint y: 151, endPoint x: 615, endPoint y: 231, distance: 103.4
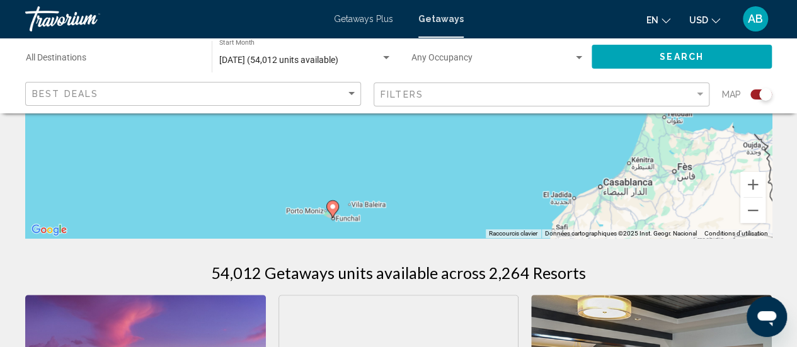
click at [615, 231] on div "Pour activer le glissement avec le clavier, appuyez sur Alt+Entrée. Une fois ce…" at bounding box center [398, 49] width 746 height 378
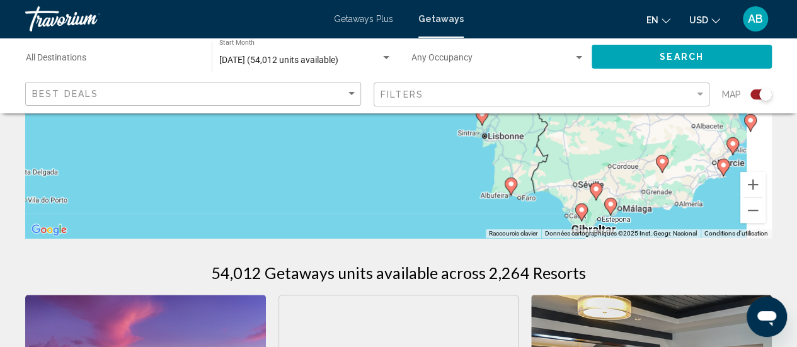
drag, startPoint x: 673, startPoint y: 162, endPoint x: 634, endPoint y: 244, distance: 89.9
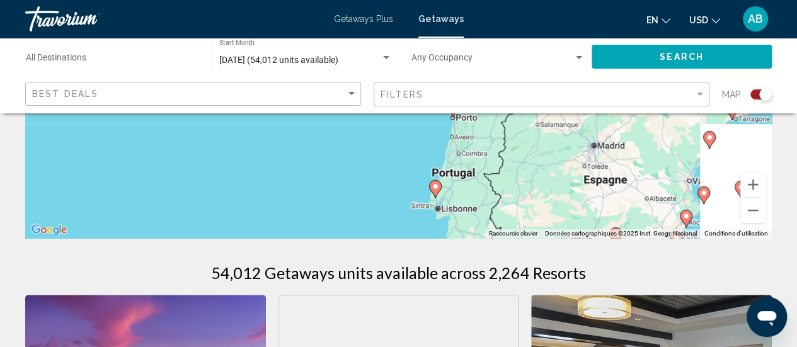
drag, startPoint x: 657, startPoint y: 174, endPoint x: 598, endPoint y: 263, distance: 105.8
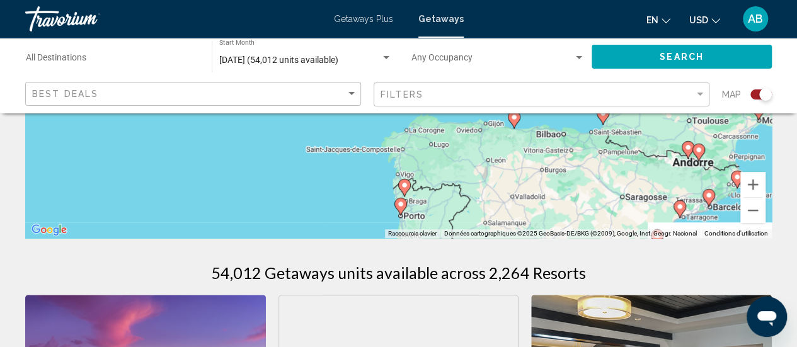
drag, startPoint x: 651, startPoint y: 165, endPoint x: 611, endPoint y: 251, distance: 95.0
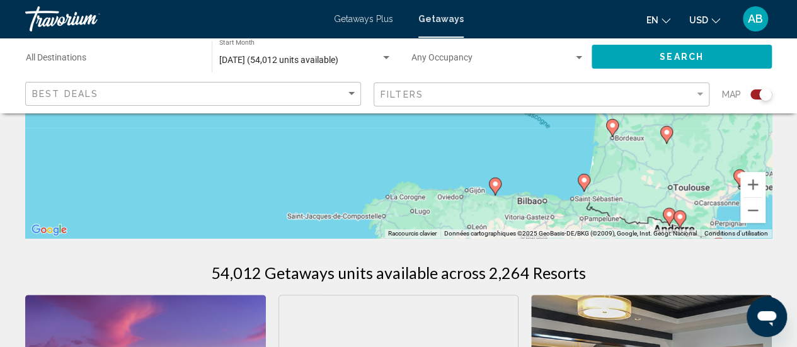
drag, startPoint x: 649, startPoint y: 157, endPoint x: 623, endPoint y: 261, distance: 107.1
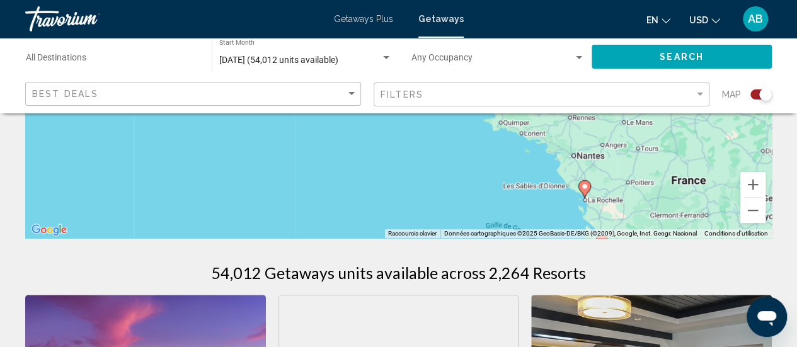
drag, startPoint x: 637, startPoint y: 179, endPoint x: 635, endPoint y: 254, distance: 75.6
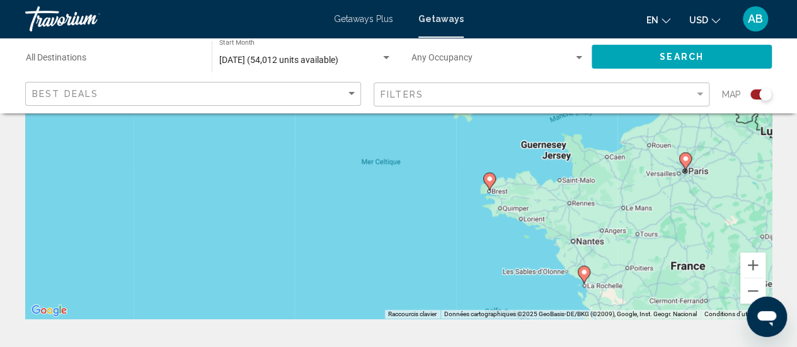
scroll to position [162, 0]
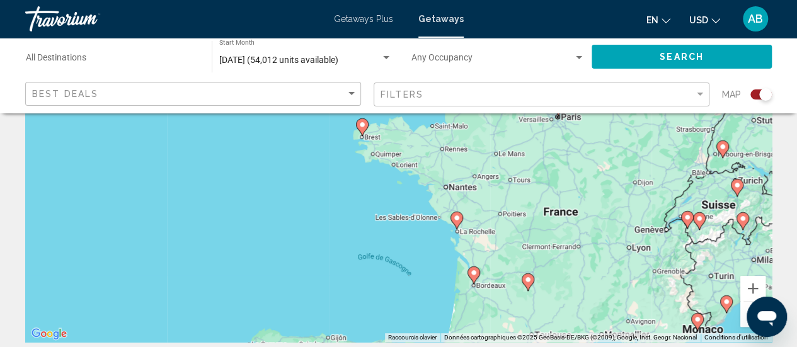
drag, startPoint x: 652, startPoint y: 228, endPoint x: 523, endPoint y: 150, distance: 150.9
click at [523, 150] on div "Pour activer le glissement avec le clavier, appuyez sur Alt+Entrée. Une fois ce…" at bounding box center [398, 153] width 746 height 378
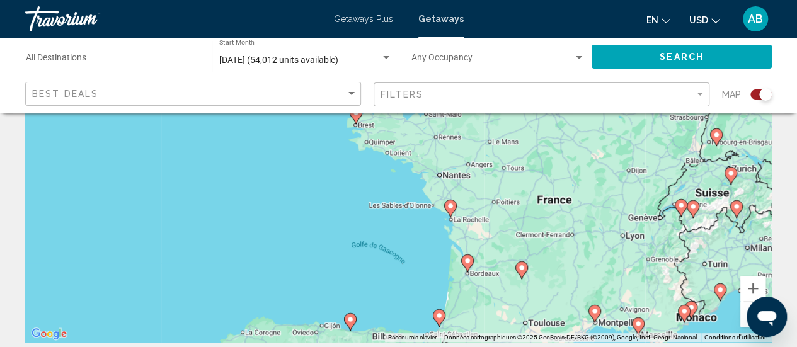
click at [520, 271] on icon "Main content" at bounding box center [520, 270] width 11 height 16
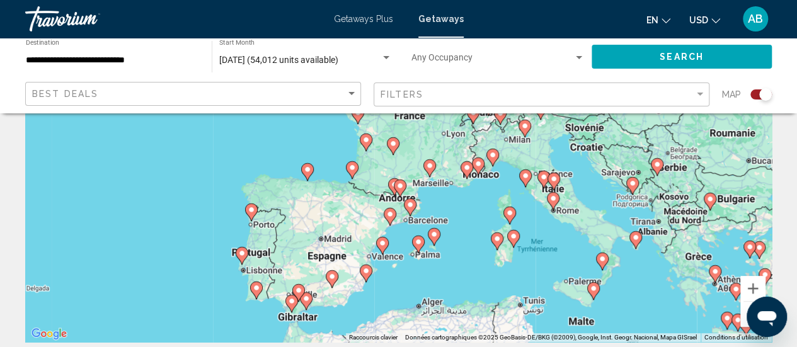
click at [393, 145] on image "Main content" at bounding box center [393, 144] width 8 height 8
type input "**********"
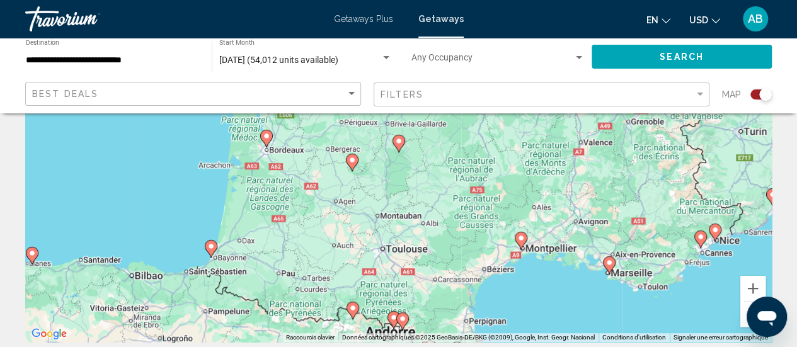
click at [353, 161] on image "Main content" at bounding box center [352, 160] width 8 height 8
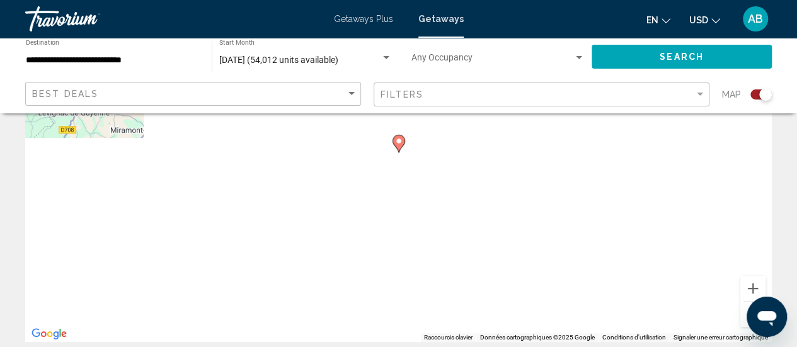
click at [399, 137] on icon "Main content" at bounding box center [397, 143] width 11 height 16
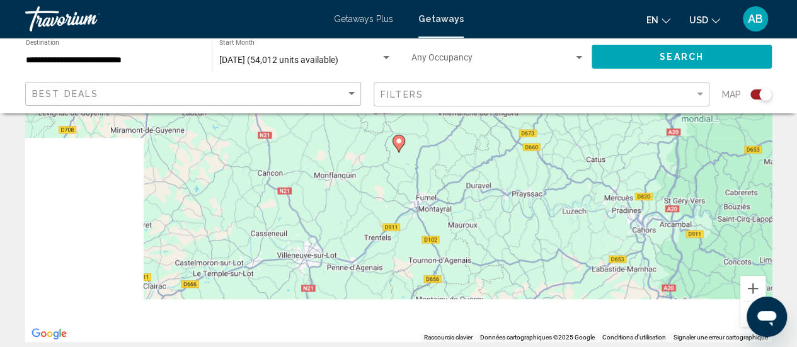
scroll to position [0, 0]
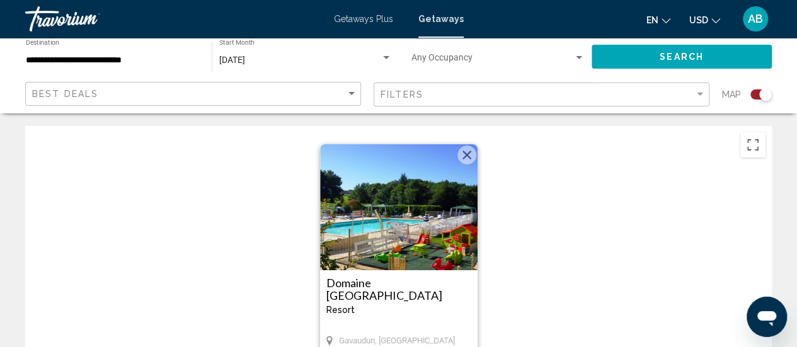
click at [469, 150] on button "Fermer" at bounding box center [466, 154] width 19 height 19
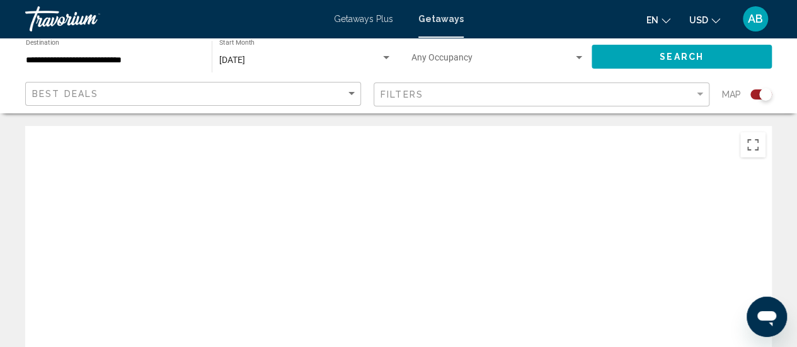
click at [470, 230] on div "Pour activer le glissement avec le clavier, appuyez sur Alt+Entrée. Une fois ce…" at bounding box center [398, 315] width 746 height 378
drag, startPoint x: 625, startPoint y: 261, endPoint x: 554, endPoint y: 377, distance: 136.0
click at [554, 346] on html "**********" at bounding box center [398, 173] width 797 height 347
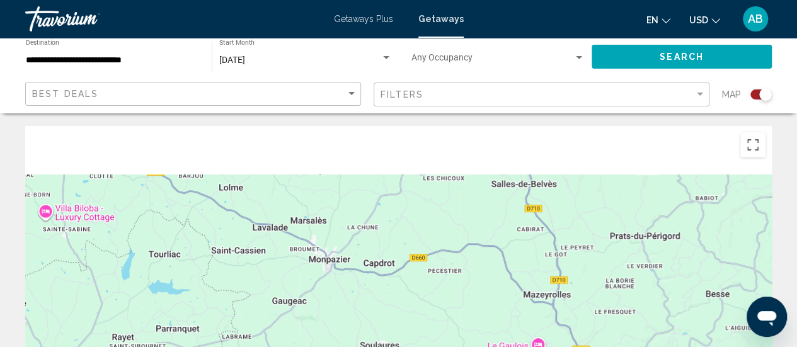
drag, startPoint x: 586, startPoint y: 247, endPoint x: 609, endPoint y: 210, distance: 44.1
click at [609, 210] on div "Pour activer le glissement avec le clavier, appuyez sur Alt+Entrée. Une fois ce…" at bounding box center [398, 315] width 746 height 378
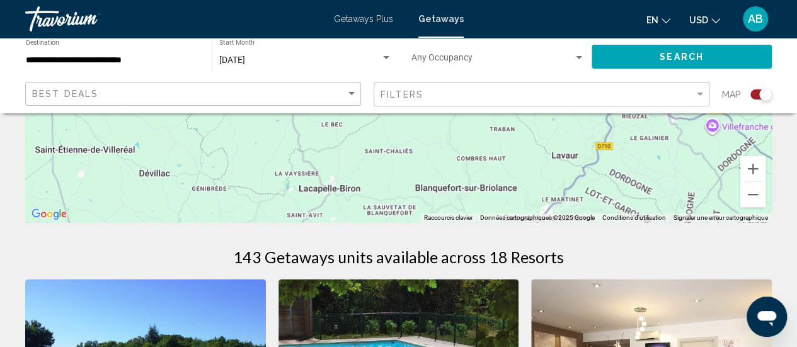
scroll to position [288, 0]
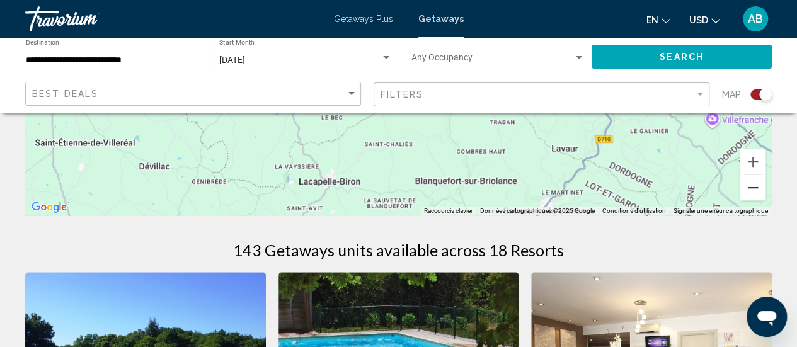
click at [744, 192] on button "Zoom arrière" at bounding box center [752, 187] width 25 height 25
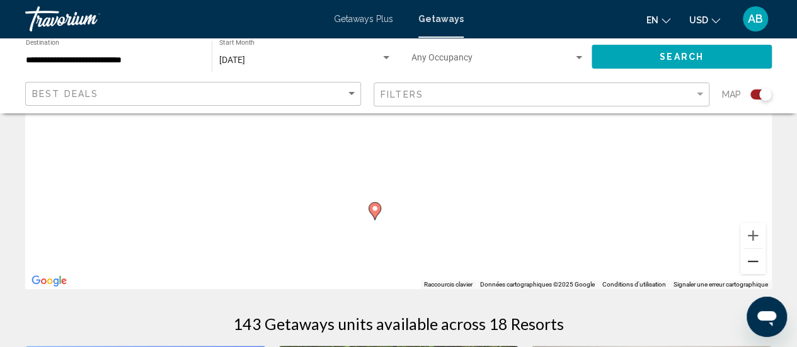
scroll to position [222, 0]
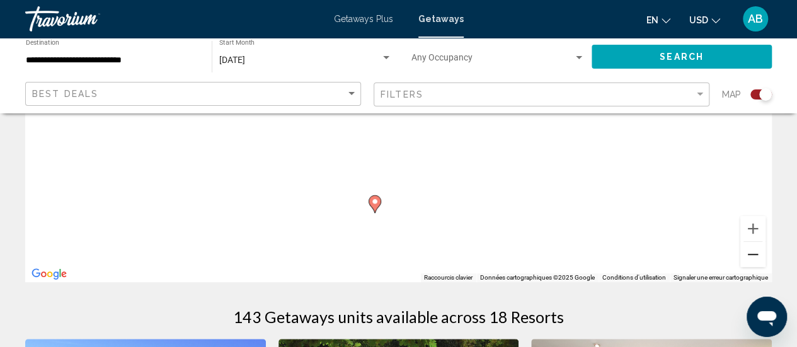
click at [759, 247] on button "Zoom arrière" at bounding box center [752, 254] width 25 height 25
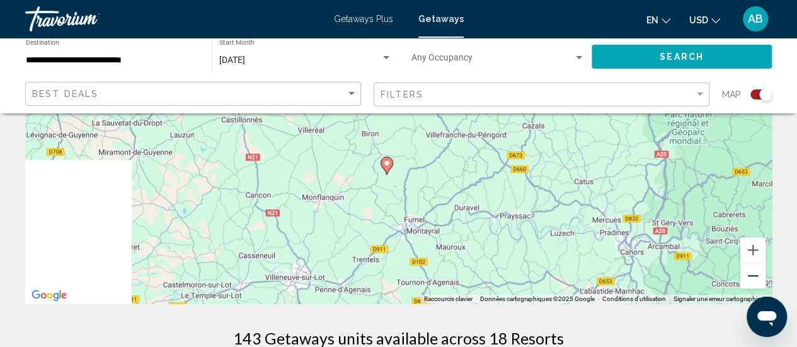
scroll to position [210, 0]
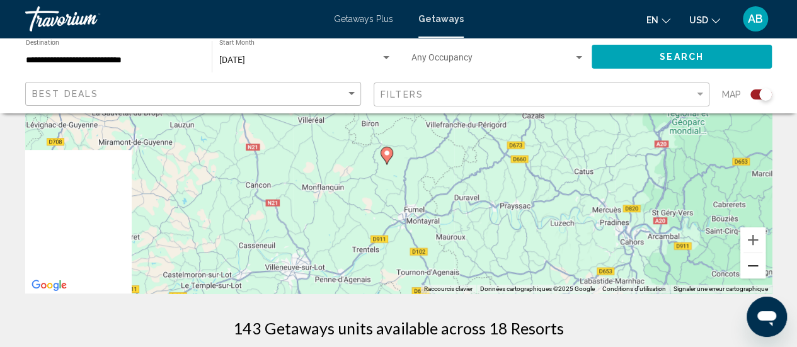
click at [751, 264] on button "Zoom arrière" at bounding box center [752, 265] width 25 height 25
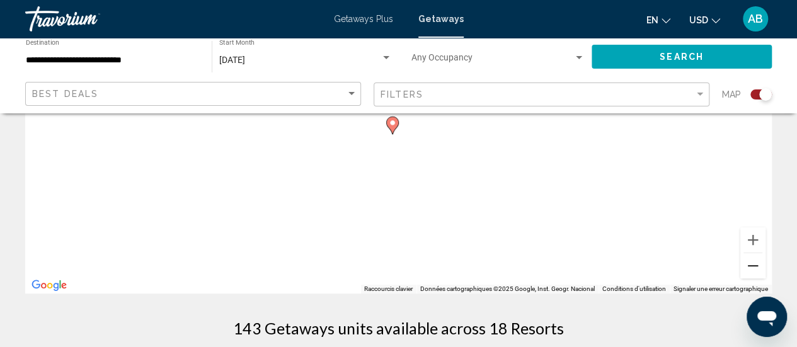
click at [751, 264] on button "Zoom arrière" at bounding box center [752, 265] width 25 height 25
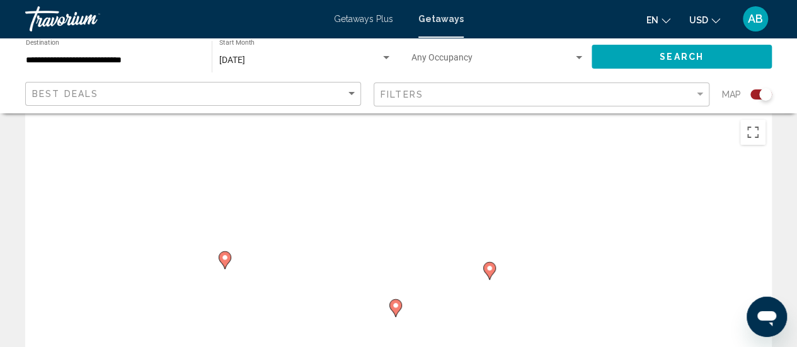
scroll to position [0, 0]
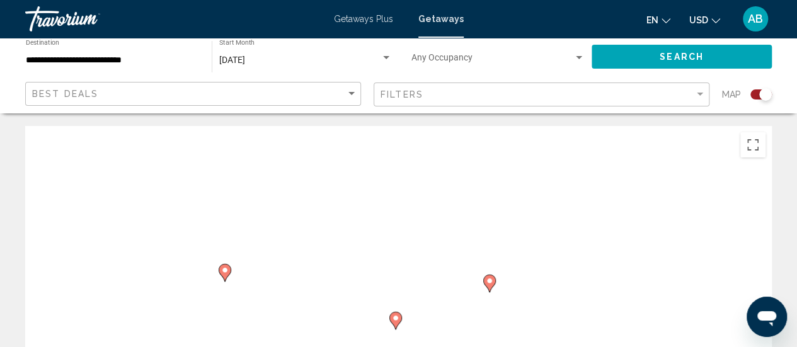
click at [489, 283] on image "Main content" at bounding box center [490, 281] width 8 height 8
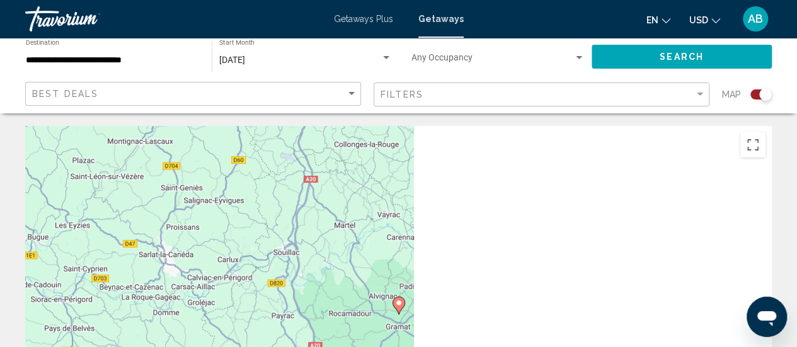
click at [398, 306] on image "Main content" at bounding box center [399, 303] width 8 height 8
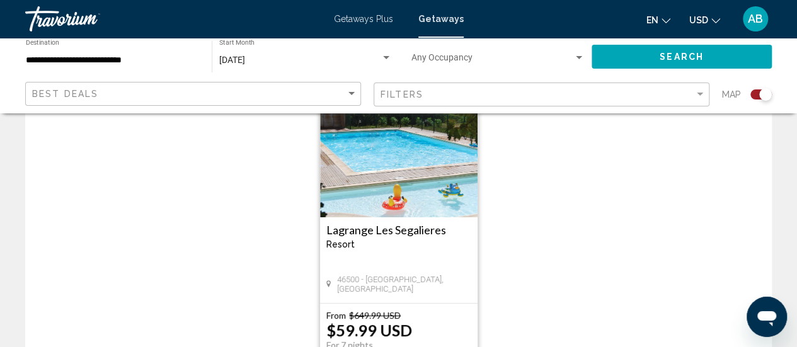
scroll to position [50, 0]
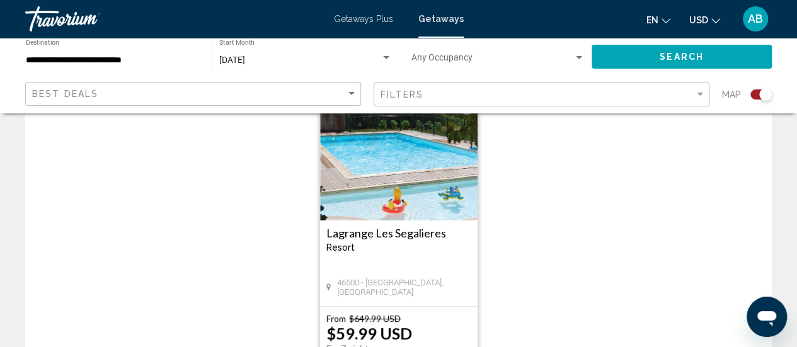
click at [409, 156] on img "Main content" at bounding box center [398, 157] width 157 height 126
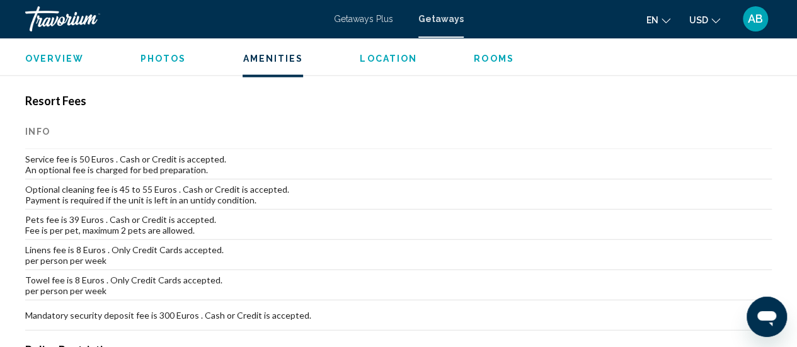
scroll to position [1253, 0]
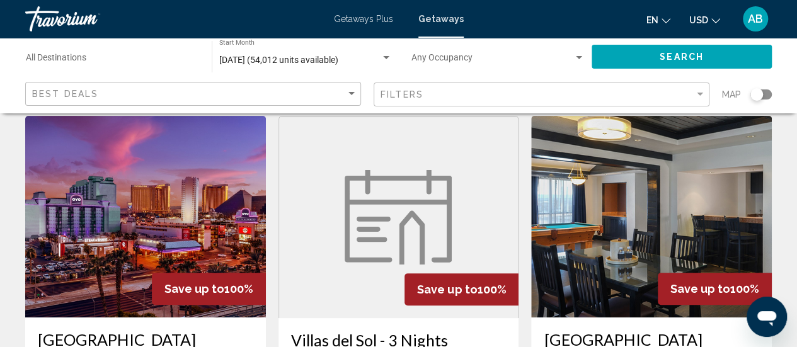
scroll to position [71, 0]
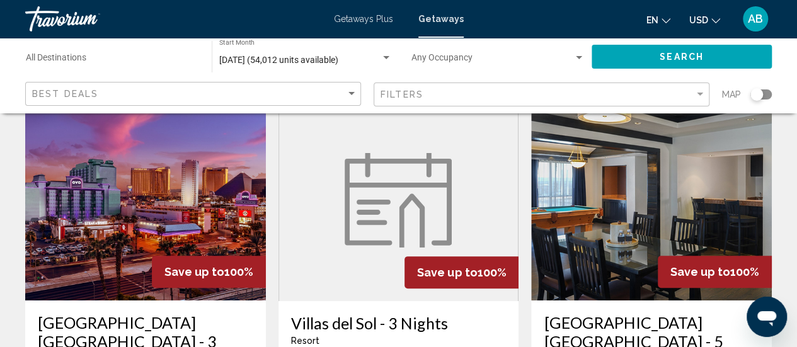
click at [764, 98] on div "Search widget" at bounding box center [760, 94] width 21 height 10
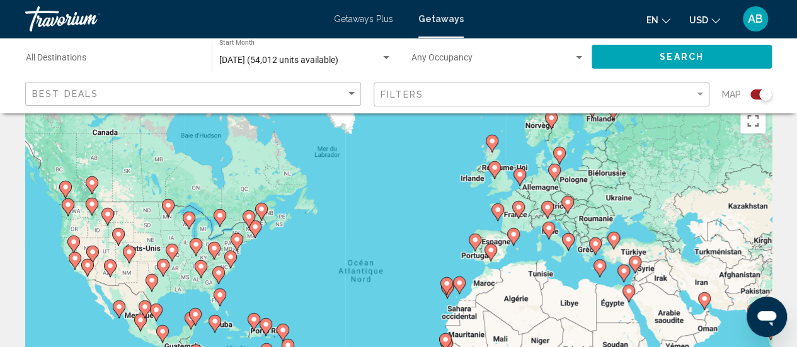
scroll to position [0, 0]
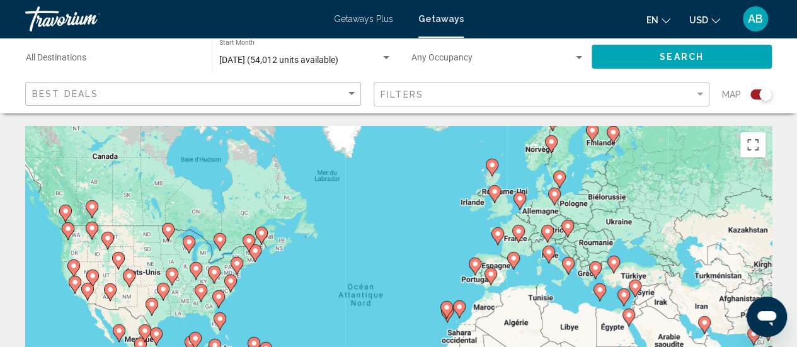
click at [514, 255] on image "Main content" at bounding box center [513, 258] width 8 height 8
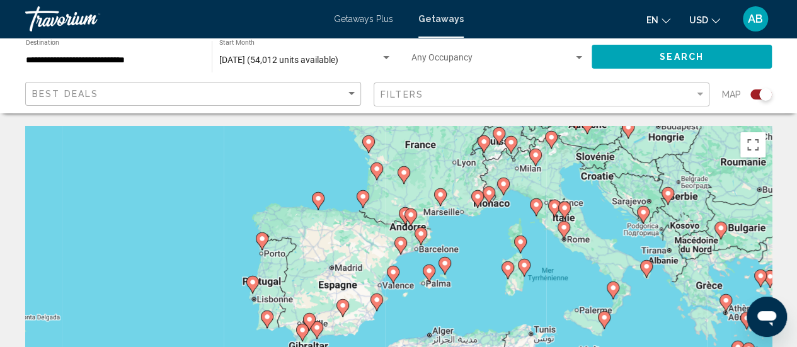
drag, startPoint x: 443, startPoint y: 191, endPoint x: 480, endPoint y: 158, distance: 49.5
click at [480, 158] on div "Pour naviguer, appuyez sur les touches fléchées. Pour activer le glissement ave…" at bounding box center [398, 315] width 746 height 378
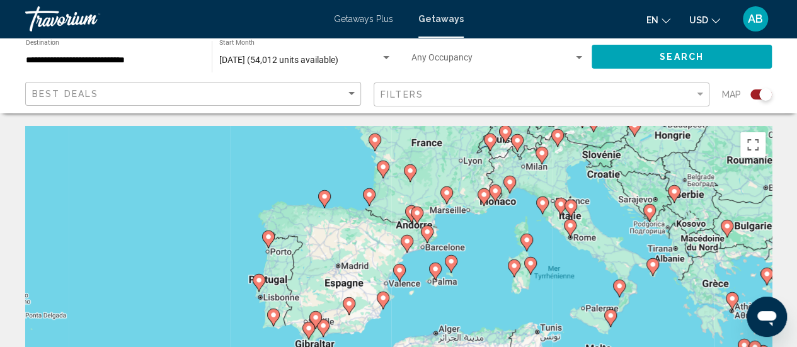
click at [408, 214] on image "Main content" at bounding box center [411, 212] width 8 height 8
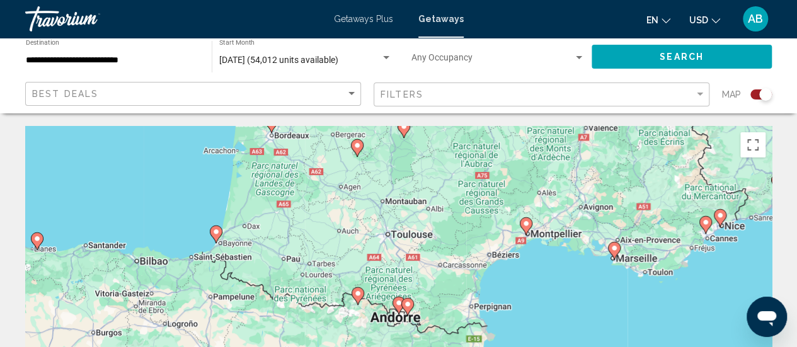
click at [359, 302] on gmp-advanced-marker "Main content" at bounding box center [357, 296] width 13 height 19
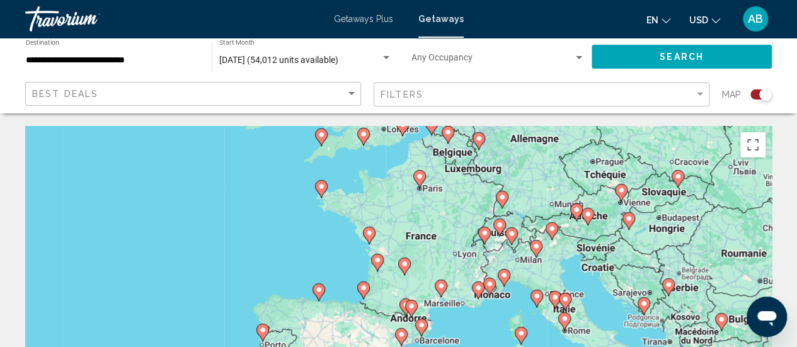
click at [411, 315] on icon "Main content" at bounding box center [410, 308] width 11 height 16
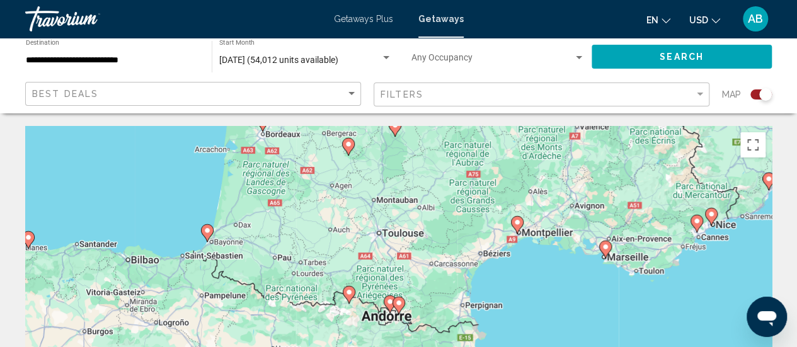
click at [388, 309] on icon "Main content" at bounding box center [390, 304] width 13 height 18
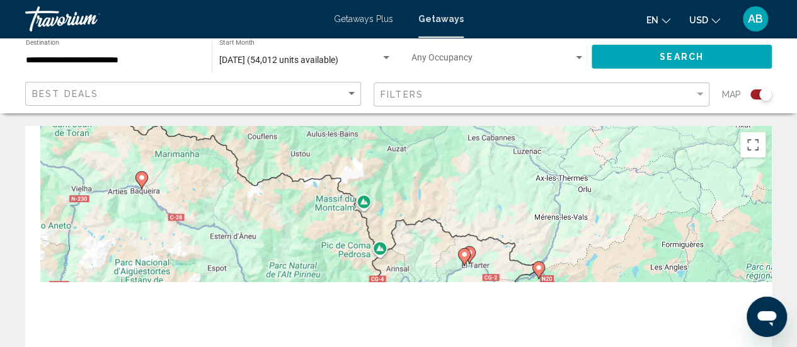
drag, startPoint x: 302, startPoint y: 284, endPoint x: 387, endPoint y: 225, distance: 103.2
click at [387, 225] on div "Pour naviguer, appuyez sur les touches fléchées. Pour activer le glissement ave…" at bounding box center [398, 315] width 746 height 378
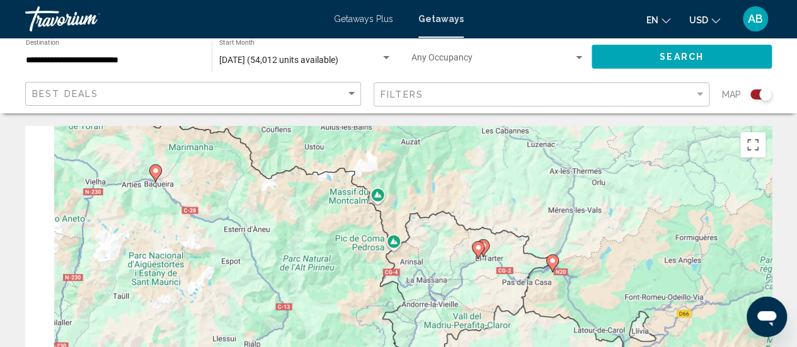
click at [159, 175] on icon "Main content" at bounding box center [154, 173] width 11 height 16
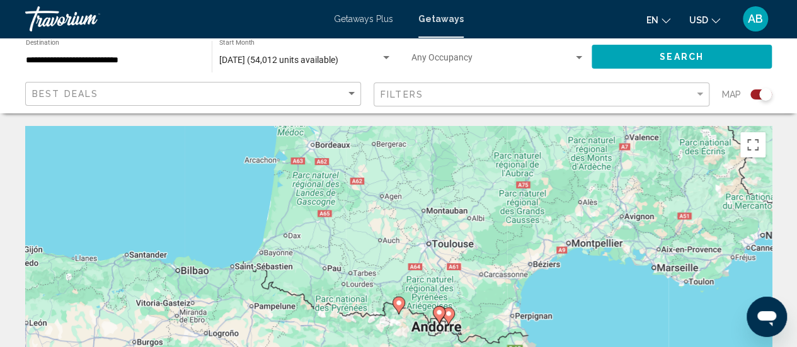
click at [440, 310] on image "Main content" at bounding box center [439, 313] width 8 height 8
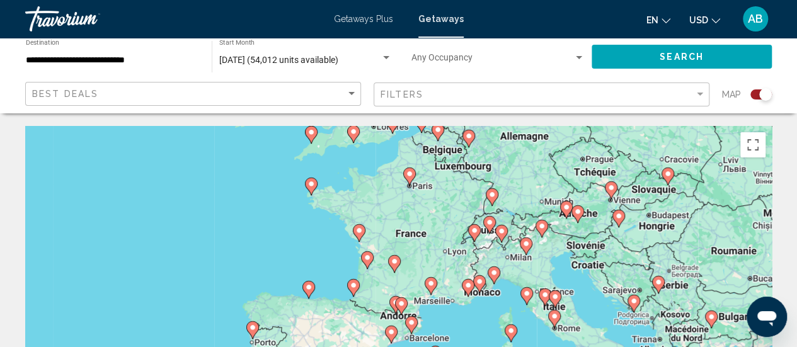
click at [399, 305] on image "Main content" at bounding box center [401, 304] width 8 height 8
type input "**********"
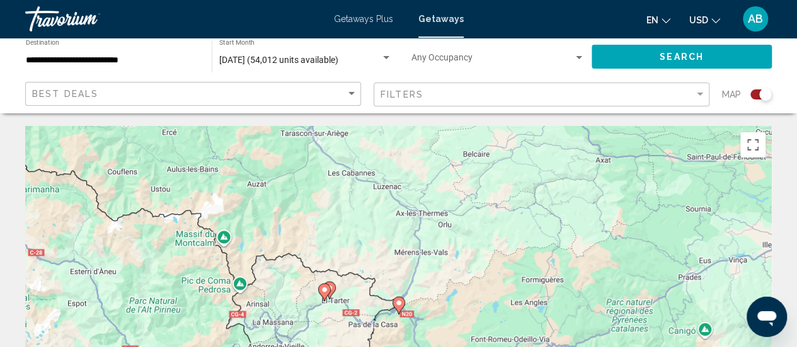
click at [399, 305] on image "Main content" at bounding box center [399, 303] width 8 height 8
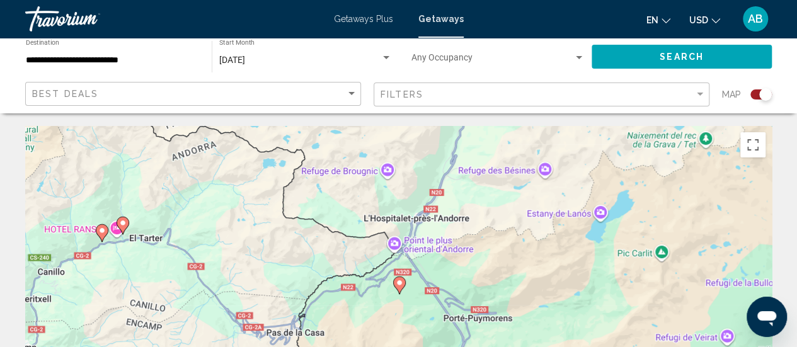
drag, startPoint x: 448, startPoint y: 307, endPoint x: 448, endPoint y: 113, distance: 193.3
click at [399, 281] on image "Main content" at bounding box center [399, 283] width 8 height 8
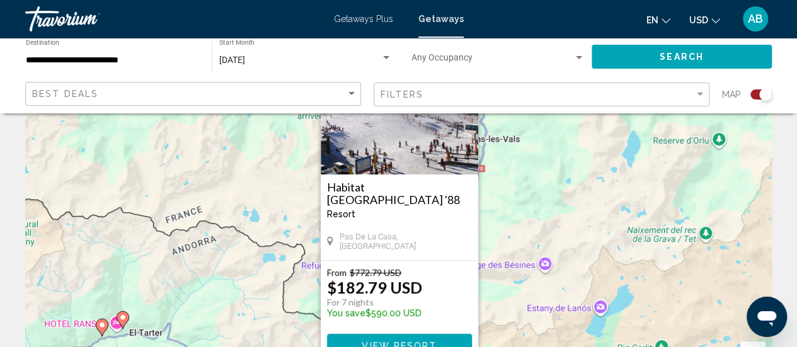
scroll to position [99, 0]
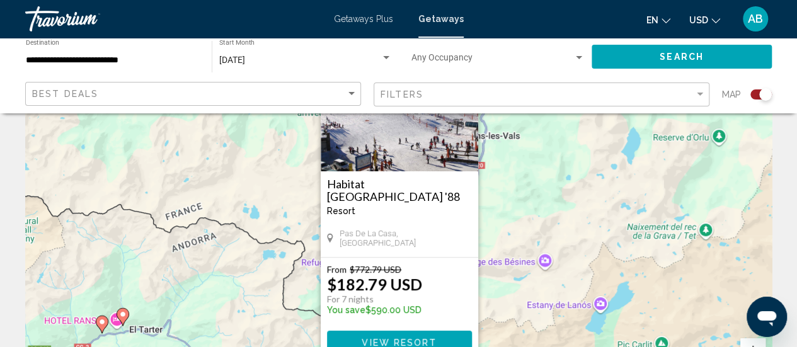
click at [394, 178] on h3 "Habitat [GEOGRAPHIC_DATA] '88" at bounding box center [399, 190] width 145 height 25
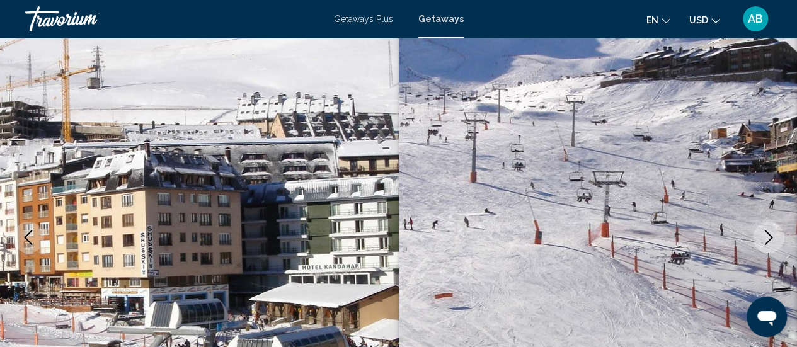
scroll to position [163, 0]
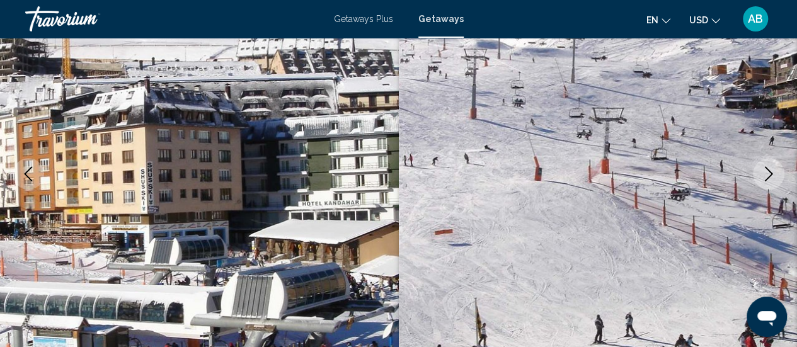
click at [765, 178] on icon "Next image" at bounding box center [768, 173] width 15 height 15
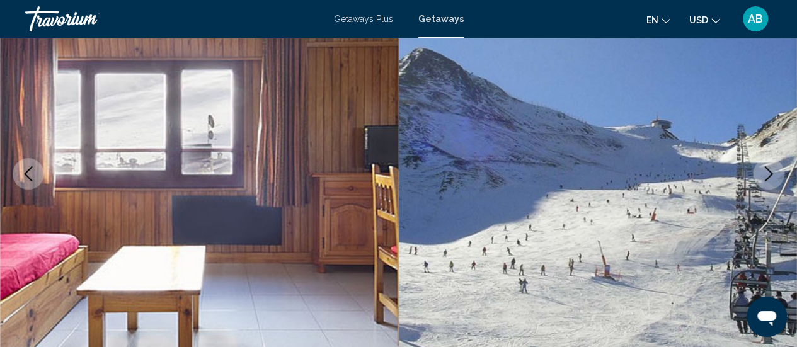
click at [765, 178] on icon "Next image" at bounding box center [768, 173] width 15 height 15
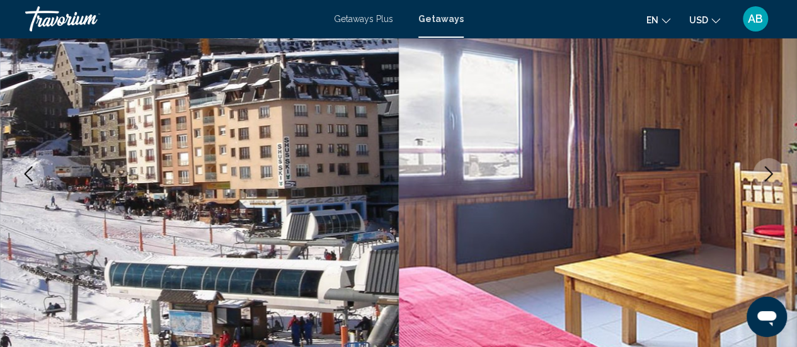
click at [765, 178] on icon "Next image" at bounding box center [768, 173] width 15 height 15
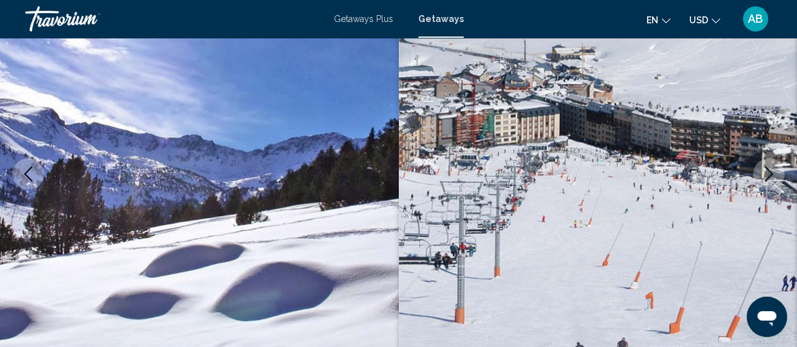
click at [765, 178] on icon "Next image" at bounding box center [768, 173] width 15 height 15
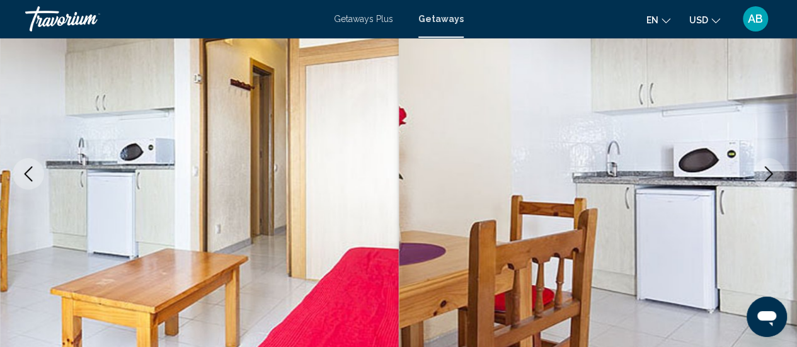
click at [765, 178] on icon "Next image" at bounding box center [768, 173] width 15 height 15
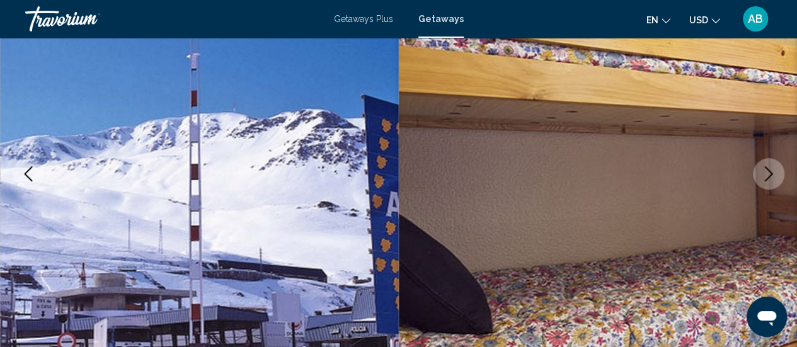
click at [765, 178] on icon "Next image" at bounding box center [768, 173] width 15 height 15
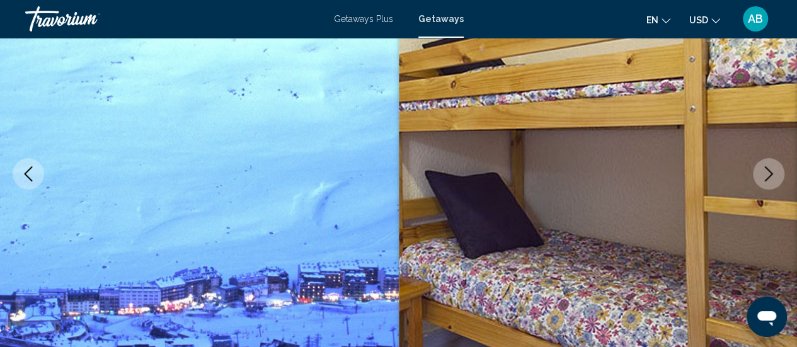
click at [765, 178] on icon "Next image" at bounding box center [768, 173] width 15 height 15
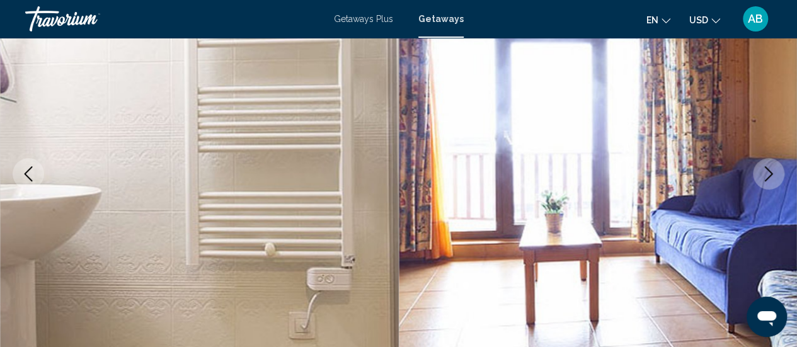
click at [765, 178] on icon "Next image" at bounding box center [768, 173] width 15 height 15
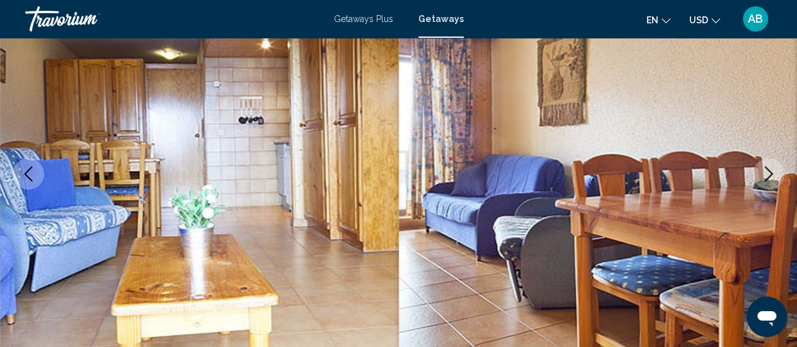
click at [765, 178] on icon "Next image" at bounding box center [768, 173] width 15 height 15
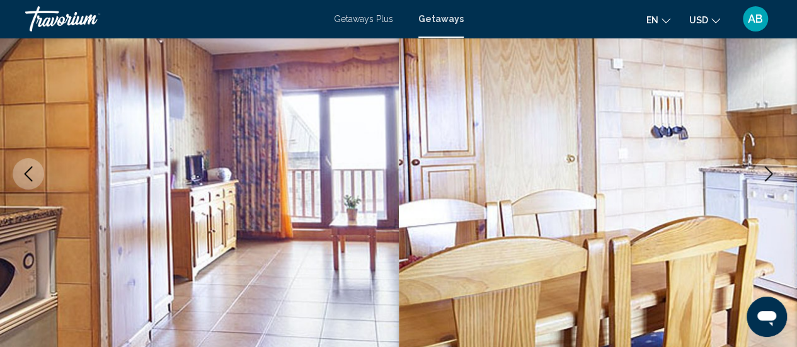
click at [765, 178] on icon "Next image" at bounding box center [768, 173] width 15 height 15
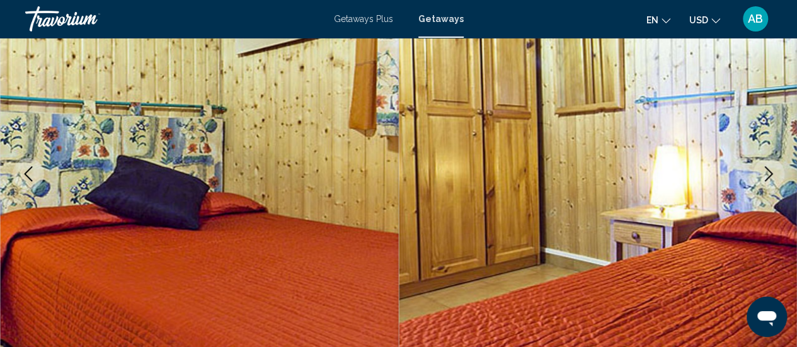
click at [765, 178] on icon "Next image" at bounding box center [768, 173] width 15 height 15
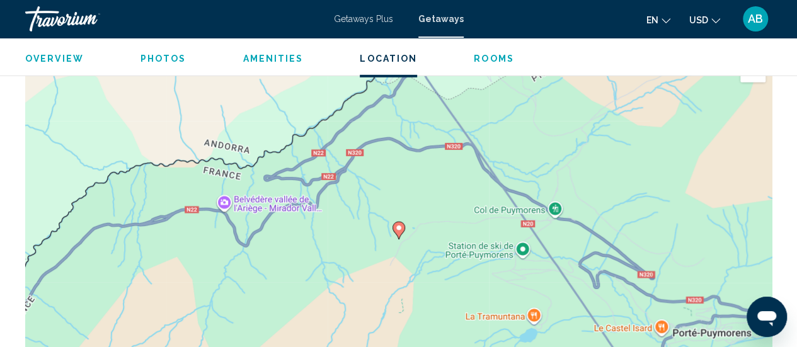
scroll to position [1846, 0]
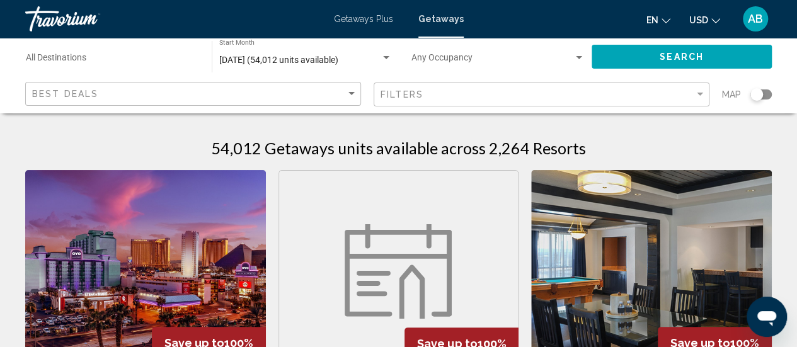
click at [764, 96] on div "Search widget" at bounding box center [760, 94] width 21 height 10
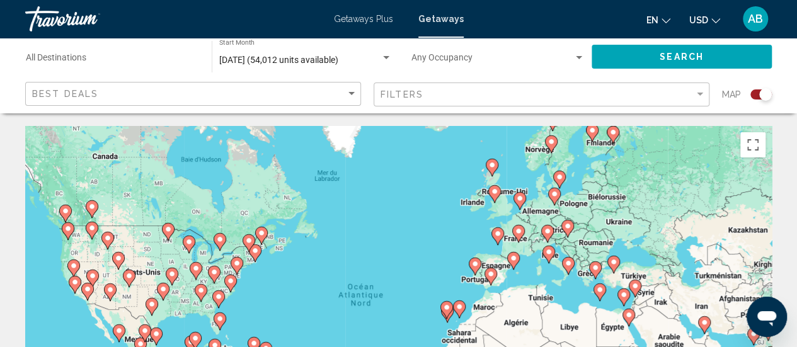
click at [516, 258] on icon "Main content" at bounding box center [512, 261] width 11 height 16
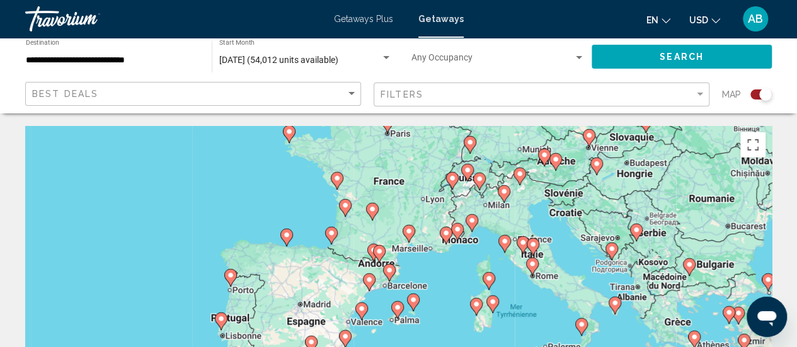
click at [381, 253] on image "Main content" at bounding box center [379, 251] width 8 height 8
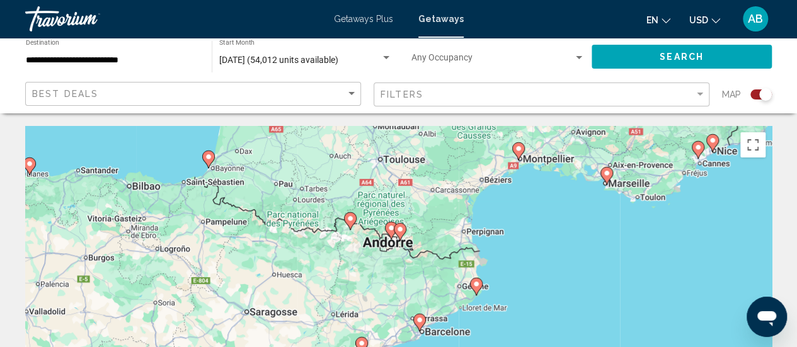
drag, startPoint x: 429, startPoint y: 292, endPoint x: 431, endPoint y: 217, distance: 74.9
click at [431, 217] on div "Pour naviguer, appuyez sur les touches fléchées. Pour activer le glissement ave…" at bounding box center [398, 315] width 746 height 378
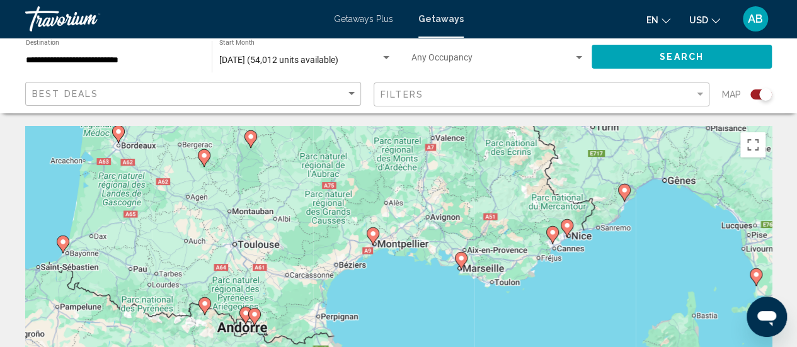
drag, startPoint x: 472, startPoint y: 155, endPoint x: 325, endPoint y: 242, distance: 170.5
click at [325, 242] on div "Pour naviguer, appuyez sur les touches fléchées. Pour activer le glissement ave…" at bounding box center [398, 315] width 746 height 378
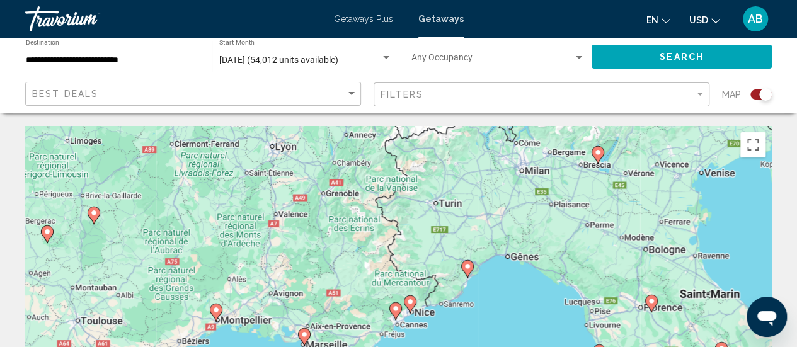
drag, startPoint x: 570, startPoint y: 196, endPoint x: 411, endPoint y: 272, distance: 176.6
click at [411, 272] on div "Pour naviguer, appuyez sur les touches fléchées. Pour activer le glissement ave…" at bounding box center [398, 315] width 746 height 378
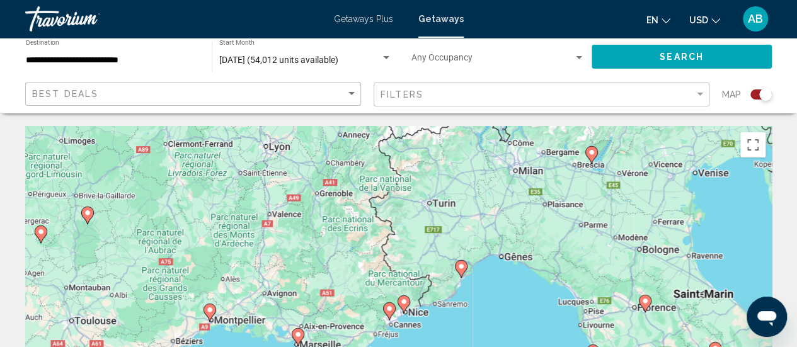
click at [407, 299] on image "Main content" at bounding box center [404, 302] width 8 height 8
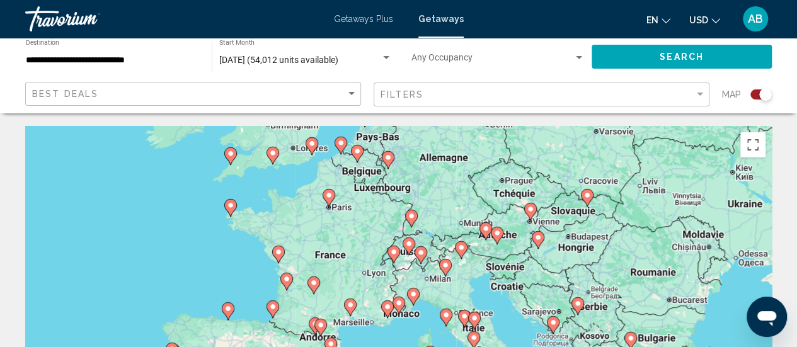
click at [399, 302] on image "Main content" at bounding box center [399, 303] width 8 height 8
type input "**********"
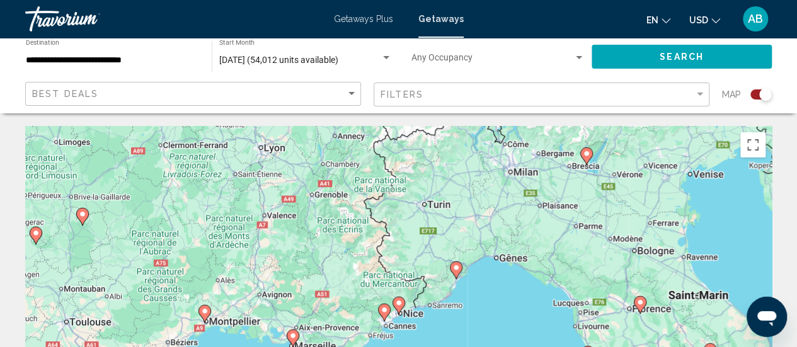
click at [399, 302] on image "Main content" at bounding box center [399, 303] width 8 height 8
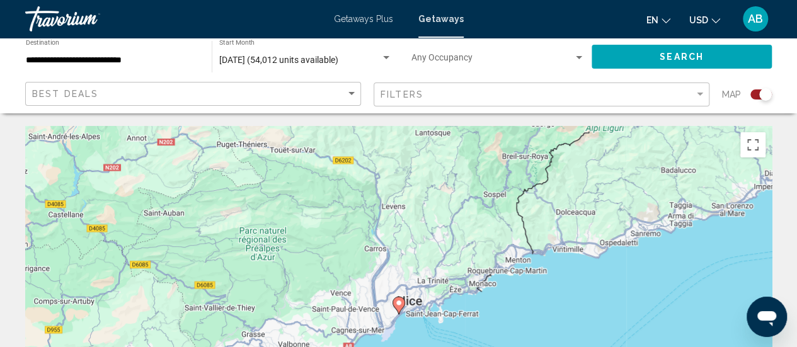
click at [399, 302] on image "Main content" at bounding box center [399, 303] width 8 height 8
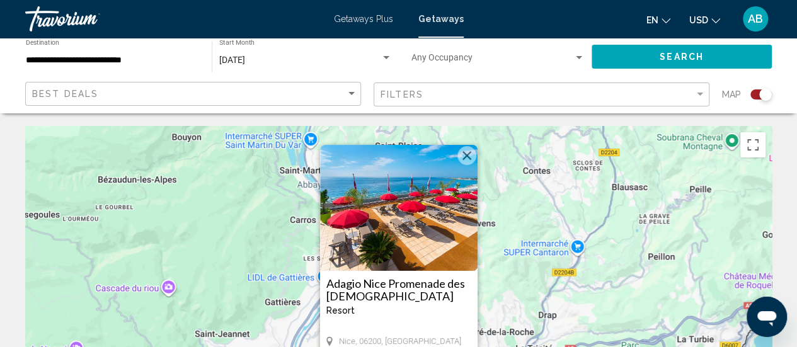
click at [469, 159] on button "Fermer" at bounding box center [466, 155] width 19 height 19
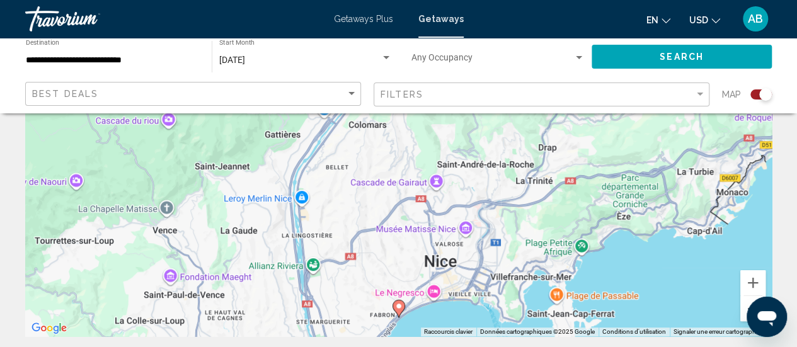
scroll to position [272, 0]
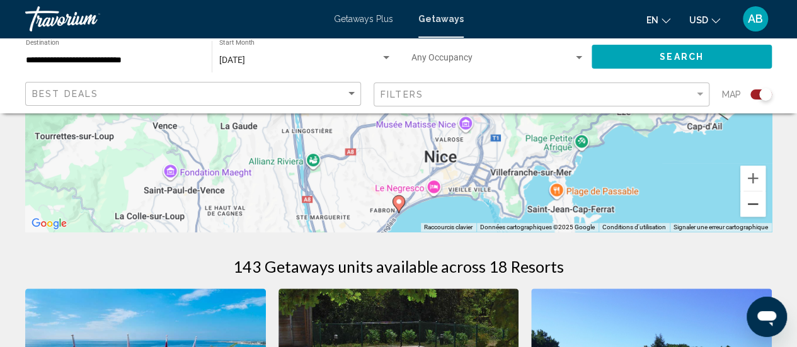
click at [749, 212] on button "Zoom arrière" at bounding box center [752, 203] width 25 height 25
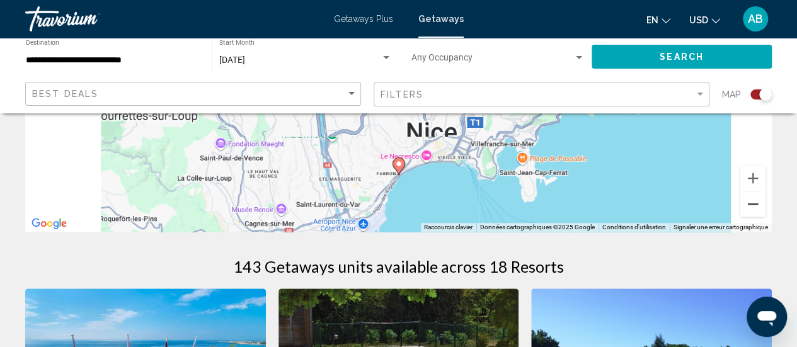
click at [749, 212] on button "Zoom arrière" at bounding box center [752, 203] width 25 height 25
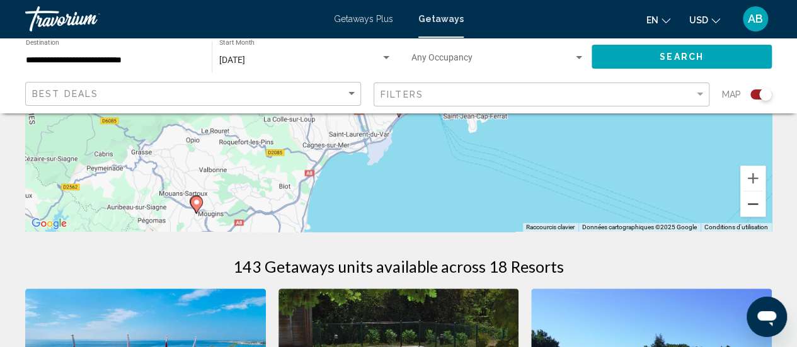
click at [749, 212] on button "Zoom arrière" at bounding box center [752, 203] width 25 height 25
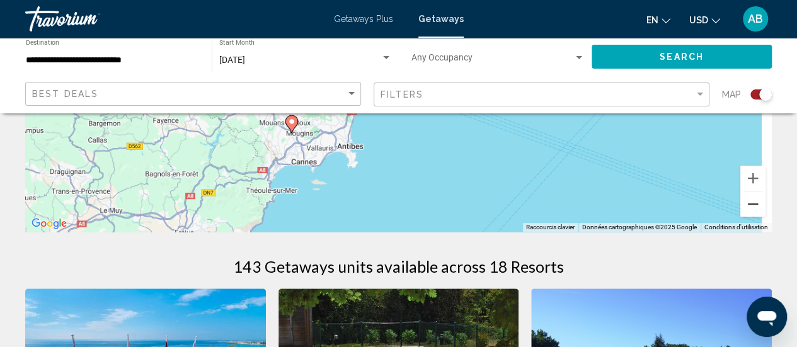
click at [749, 212] on button "Zoom arrière" at bounding box center [752, 203] width 25 height 25
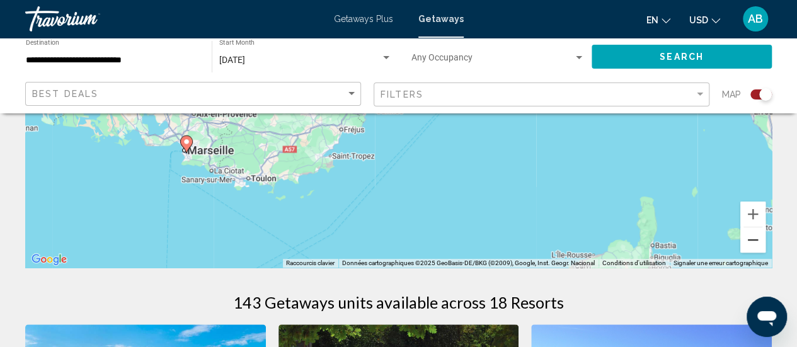
scroll to position [242, 0]
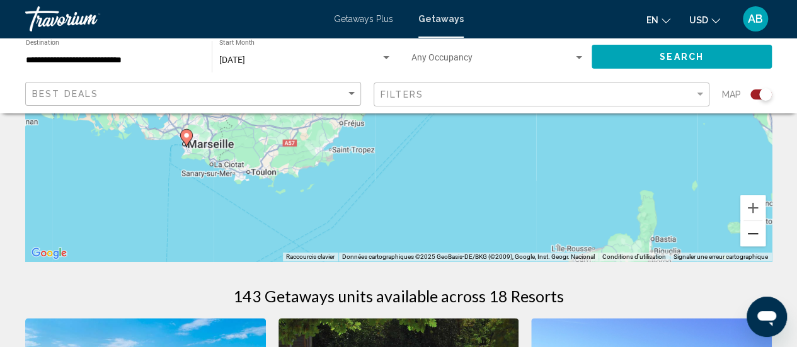
click at [746, 232] on button "Zoom arrière" at bounding box center [752, 233] width 25 height 25
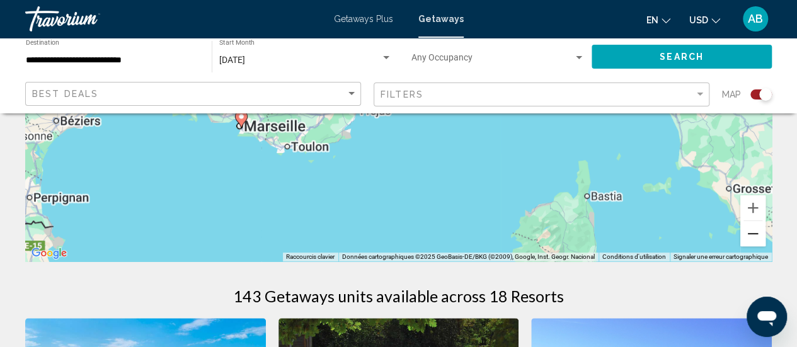
click at [746, 232] on button "Zoom arrière" at bounding box center [752, 233] width 25 height 25
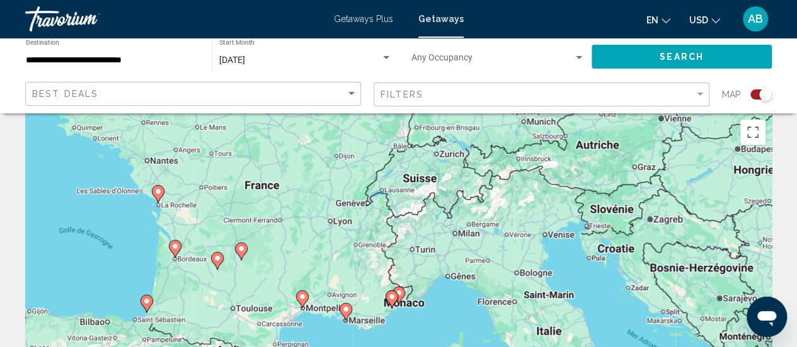
scroll to position [0, 0]
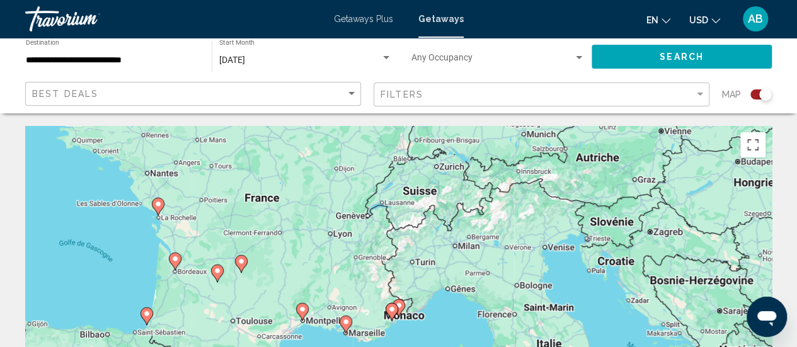
click at [144, 315] on image "Main content" at bounding box center [147, 314] width 8 height 8
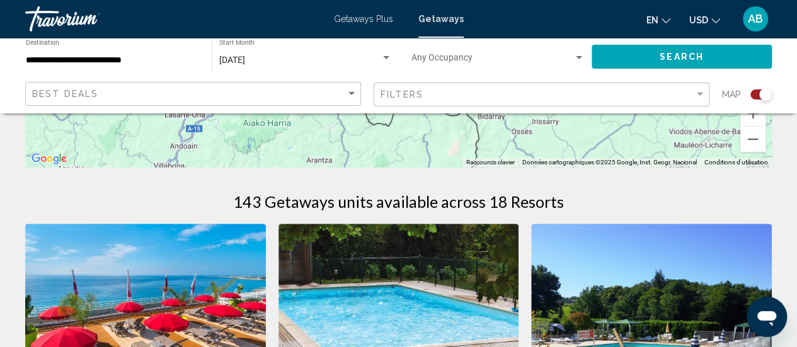
scroll to position [340, 0]
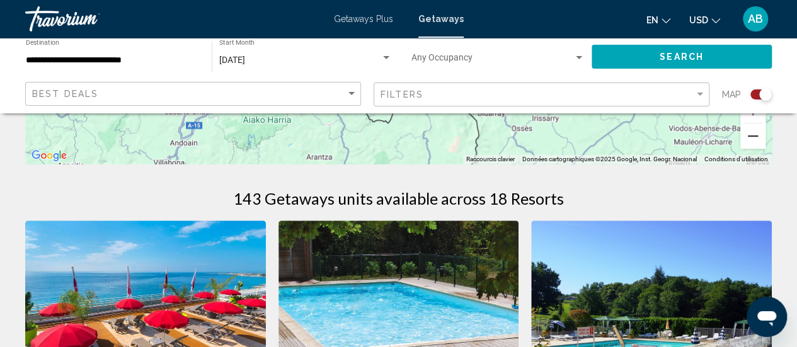
click at [749, 130] on button "Zoom arrière" at bounding box center [752, 135] width 25 height 25
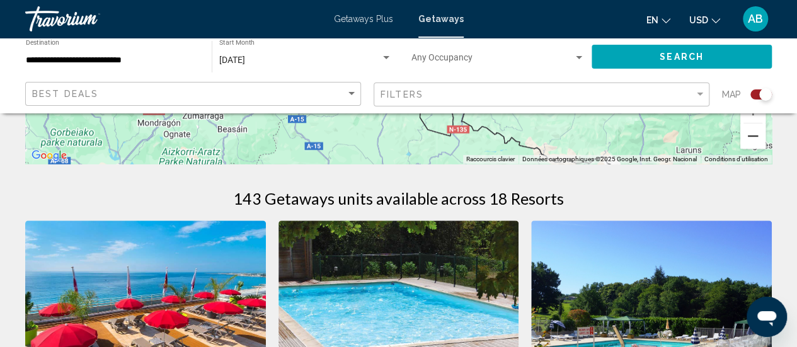
click at [749, 130] on button "Zoom arrière" at bounding box center [752, 135] width 25 height 25
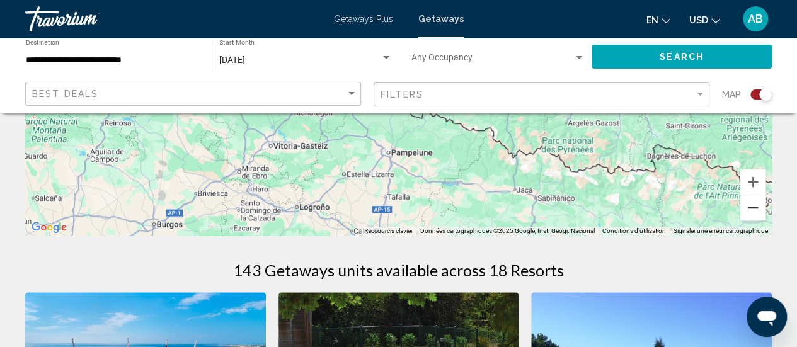
scroll to position [295, 0]
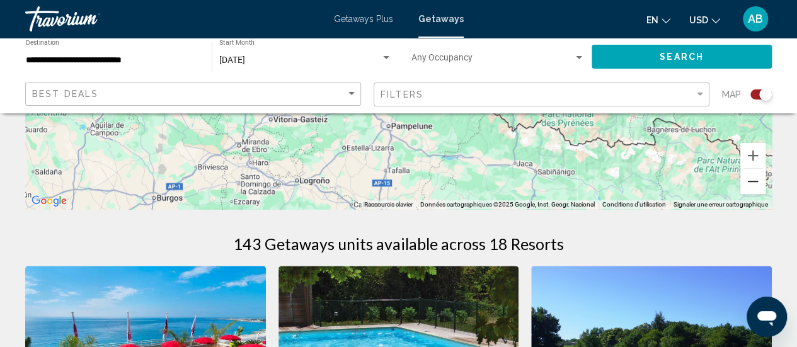
click at [751, 174] on button "Zoom arrière" at bounding box center [752, 181] width 25 height 25
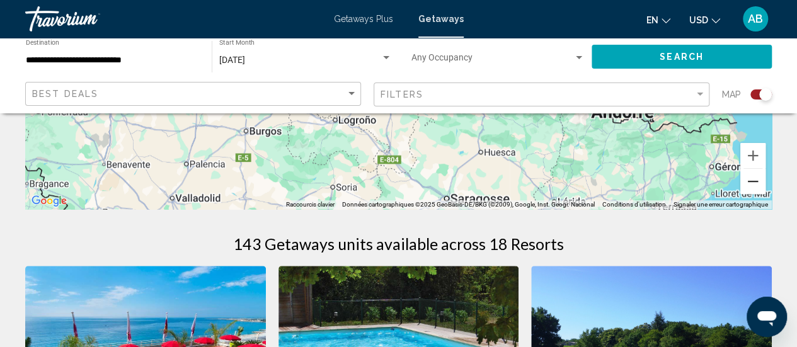
click at [751, 174] on button "Zoom arrière" at bounding box center [752, 181] width 25 height 25
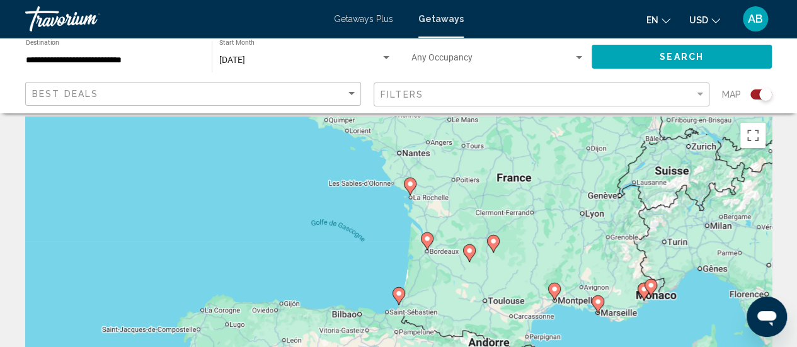
scroll to position [0, 0]
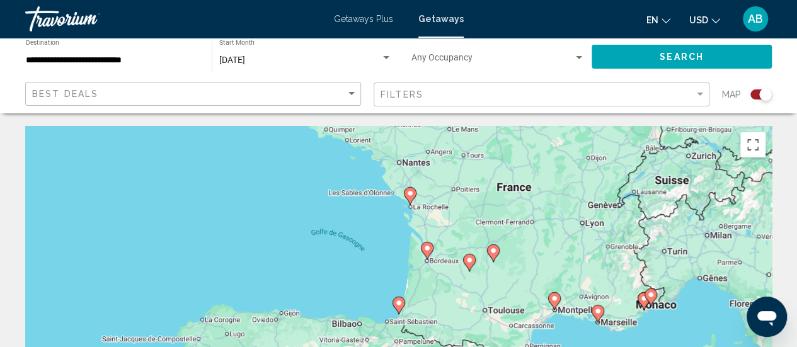
click at [385, 56] on div "Search widget" at bounding box center [386, 57] width 6 height 3
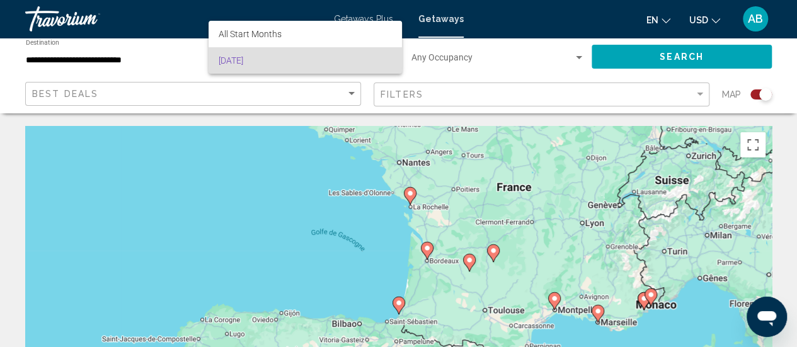
click at [348, 14] on div at bounding box center [398, 173] width 797 height 347
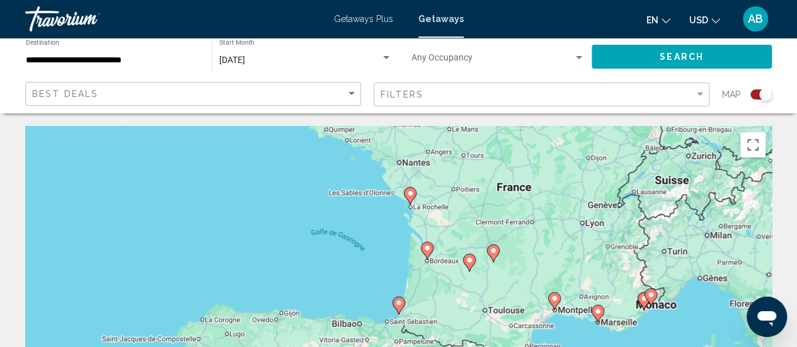
click at [348, 14] on span "Getaways Plus" at bounding box center [363, 19] width 59 height 10
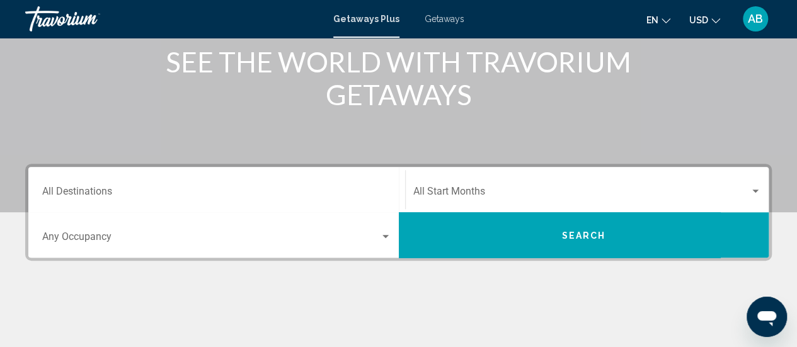
scroll to position [174, 0]
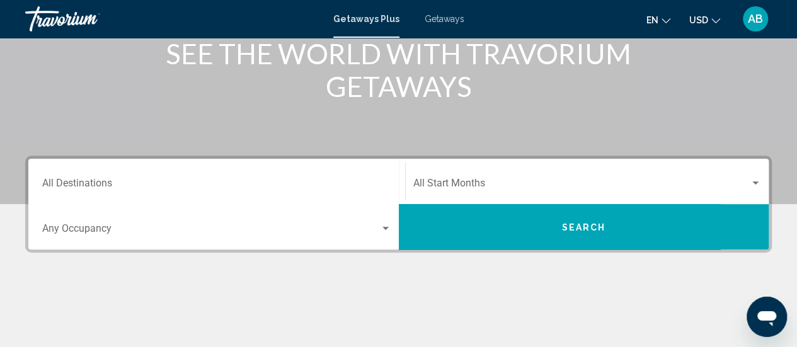
click at [406, 188] on div "Start Month All Start Months" at bounding box center [587, 182] width 363 height 40
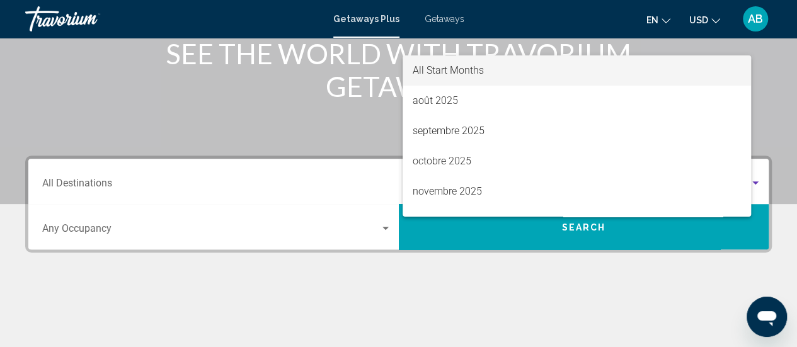
scroll to position [288, 0]
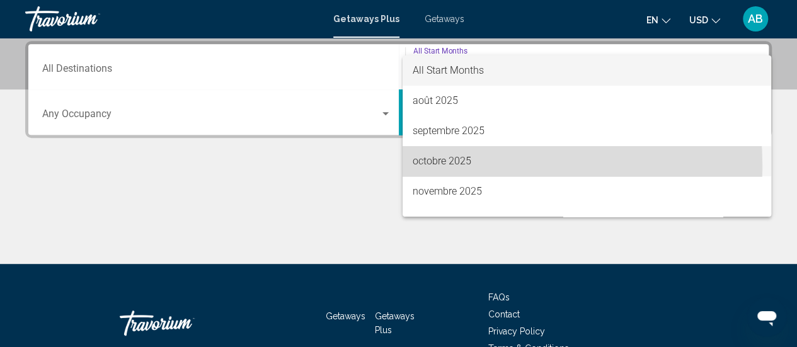
click at [446, 166] on span "octobre 2025" at bounding box center [586, 161] width 348 height 30
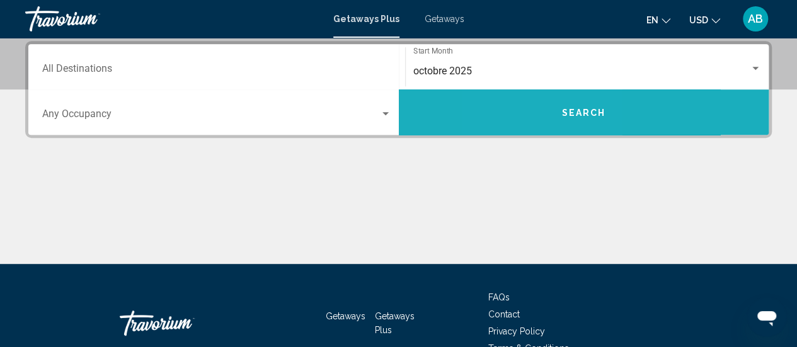
click at [537, 128] on button "Search" at bounding box center [584, 111] width 370 height 45
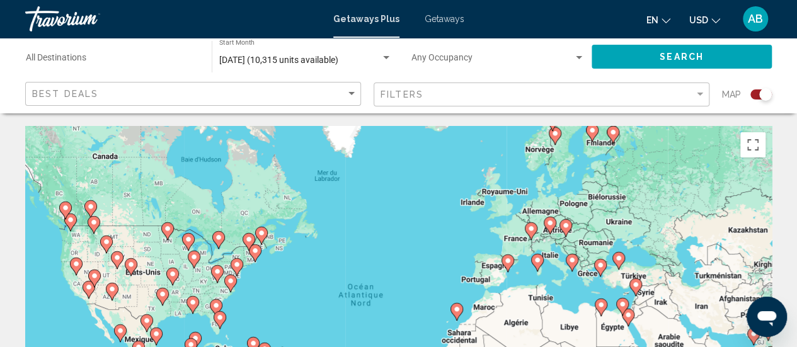
click at [509, 261] on image "Main content" at bounding box center [508, 261] width 8 height 8
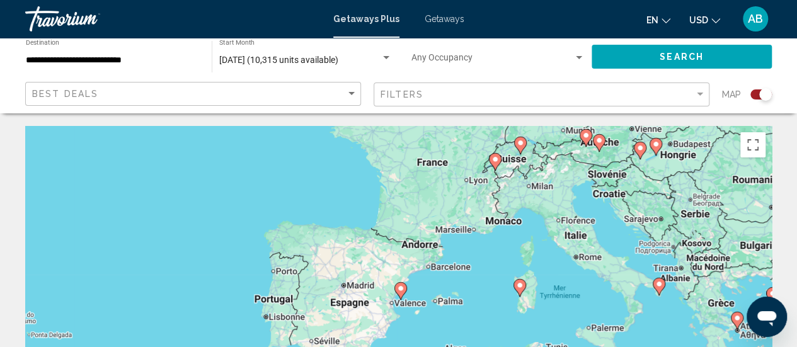
click at [494, 168] on icon "Main content" at bounding box center [494, 162] width 11 height 16
type input "**********"
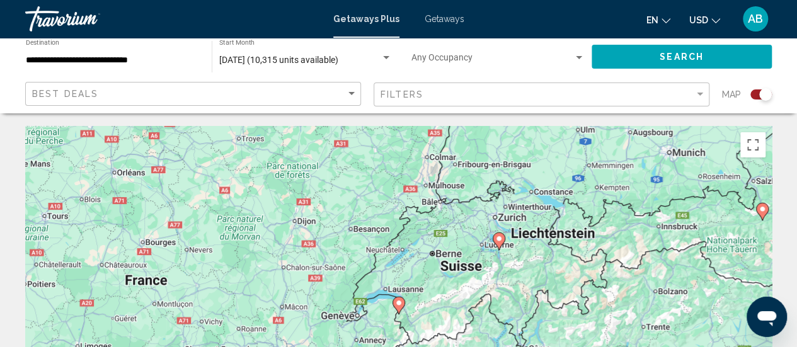
click at [402, 307] on icon "Main content" at bounding box center [398, 306] width 13 height 18
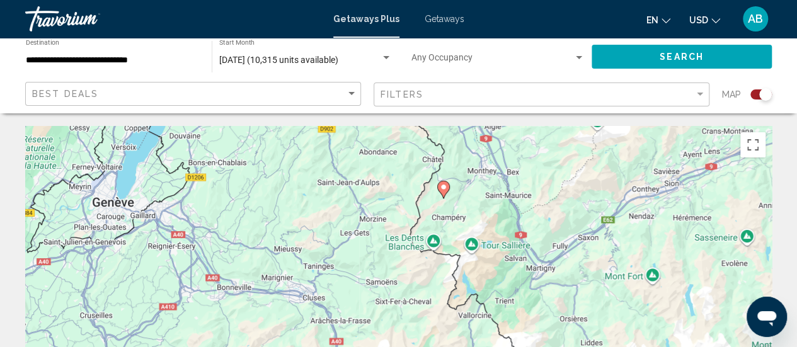
drag, startPoint x: 416, startPoint y: 287, endPoint x: 462, endPoint y: 167, distance: 129.0
click at [462, 167] on div "Pour activer le glissement avec le clavier, appuyez sur Alt+Entrée. Une fois ce…" at bounding box center [398, 315] width 746 height 378
click at [442, 195] on icon "Main content" at bounding box center [442, 189] width 11 height 16
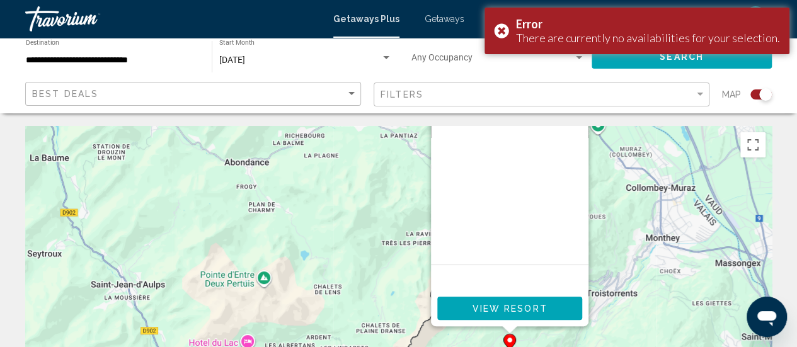
drag, startPoint x: 683, startPoint y: 273, endPoint x: 615, endPoint y: 139, distance: 150.4
click at [615, 139] on div "Pour activer le glissement avec le clavier, appuyez sur Alt+Entrée. Une fois ce…" at bounding box center [398, 315] width 746 height 378
click at [537, 305] on span "View Resort" at bounding box center [509, 309] width 75 height 10
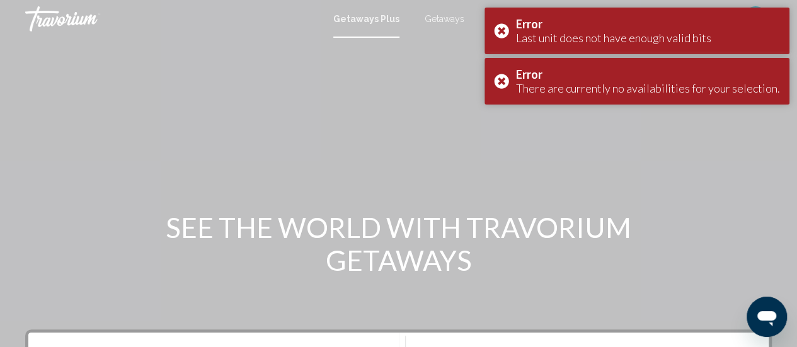
click at [441, 4] on mat-toolbar "Getaways Plus Getaways en English Español Français Italiano Português русский U…" at bounding box center [398, 19] width 797 height 38
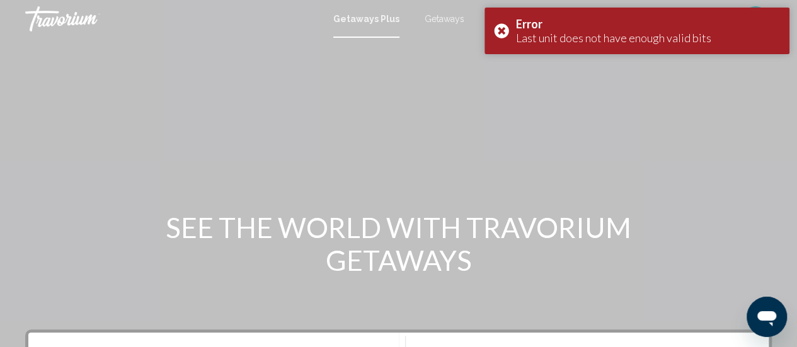
click at [443, 20] on span "Getaways" at bounding box center [444, 19] width 40 height 10
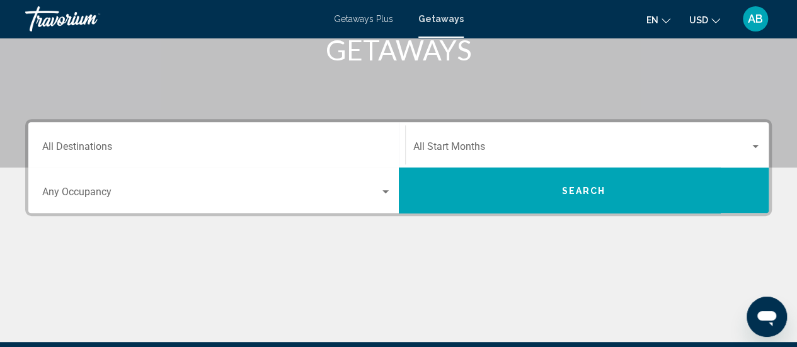
scroll to position [232, 0]
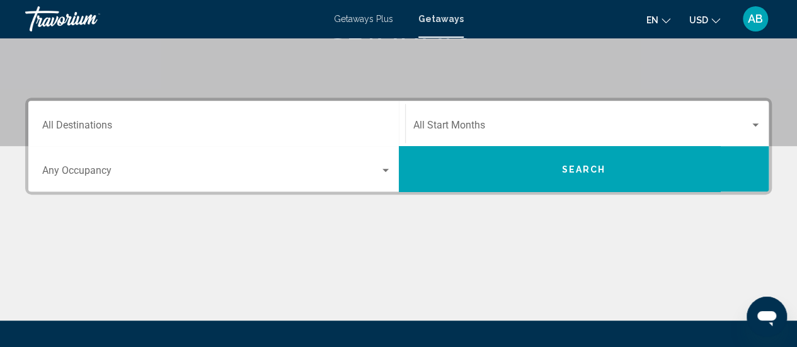
click at [443, 126] on span "Search widget" at bounding box center [581, 127] width 337 height 11
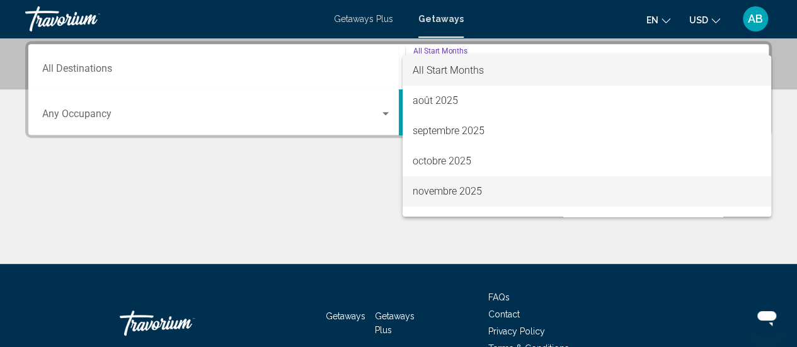
click at [448, 185] on span "novembre 2025" at bounding box center [586, 191] width 348 height 30
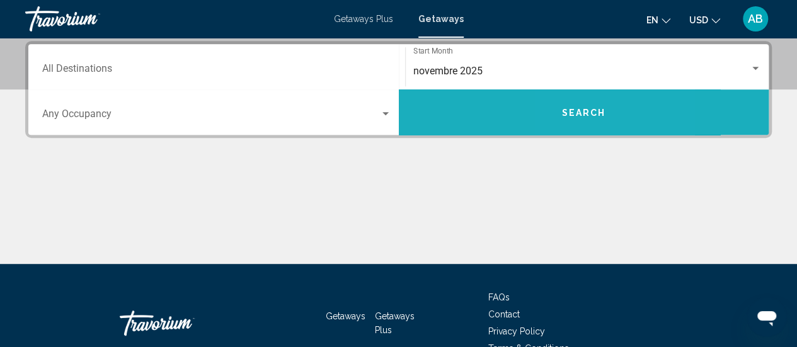
click at [572, 123] on button "Search" at bounding box center [584, 111] width 370 height 45
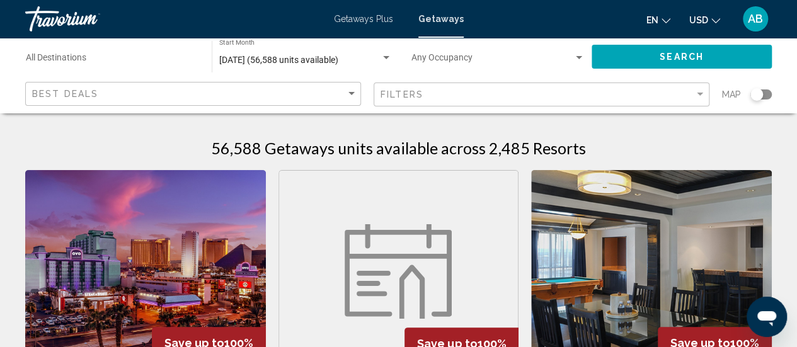
click at [762, 94] on div "Search widget" at bounding box center [760, 94] width 21 height 10
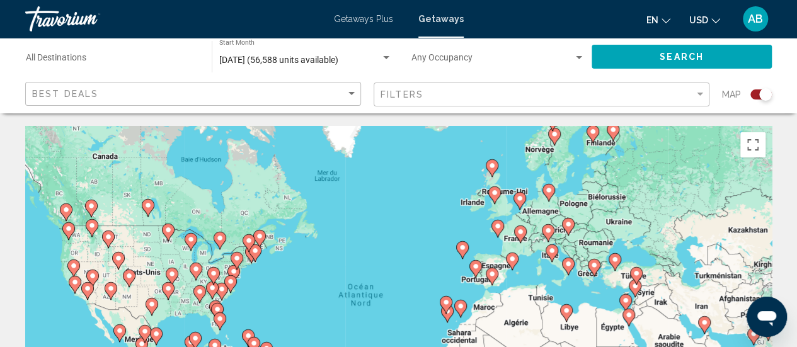
click at [521, 236] on icon "Main content" at bounding box center [519, 234] width 11 height 16
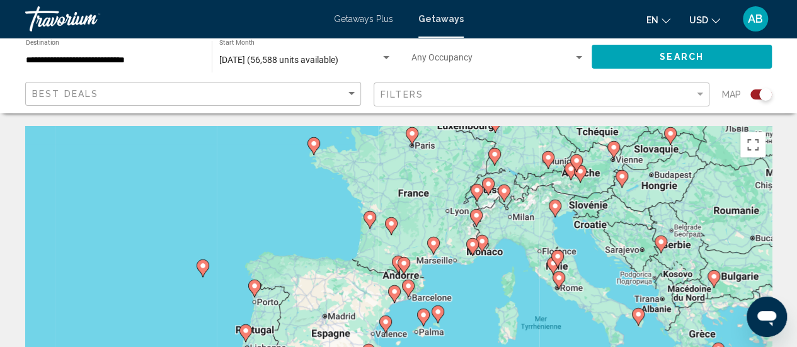
drag, startPoint x: 440, startPoint y: 269, endPoint x: 442, endPoint y: 227, distance: 41.6
click at [442, 227] on div "Pour activer le glissement avec le clavier, appuyez sur Alt+Entrée. Une fois ce…" at bounding box center [398, 315] width 746 height 378
click at [409, 288] on image "Main content" at bounding box center [408, 286] width 8 height 8
type input "**********"
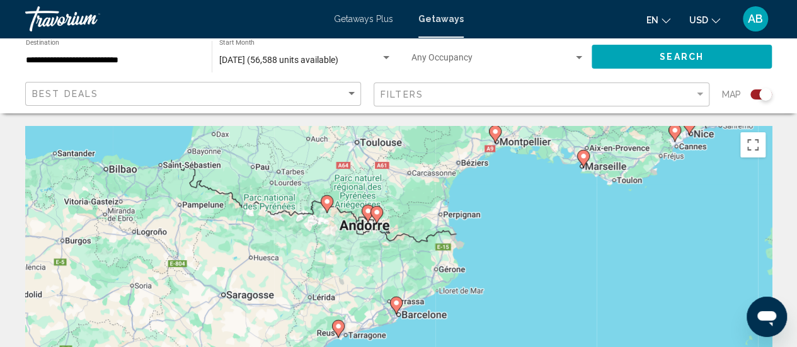
click at [398, 300] on image "Main content" at bounding box center [396, 303] width 8 height 8
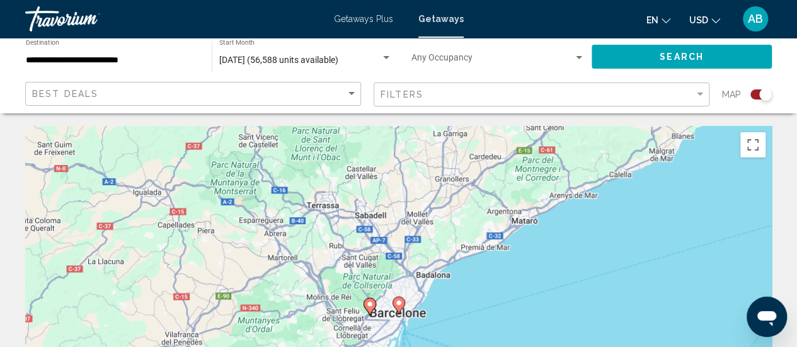
click at [399, 305] on image "Main content" at bounding box center [399, 303] width 8 height 8
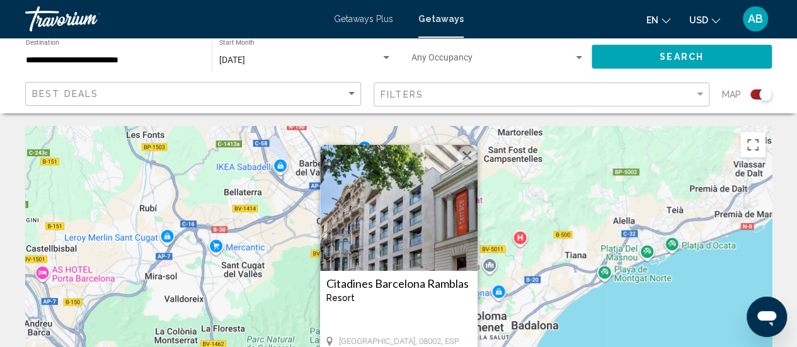
click at [438, 279] on h3 "Citadines Barcelona Ramblas" at bounding box center [398, 283] width 145 height 13
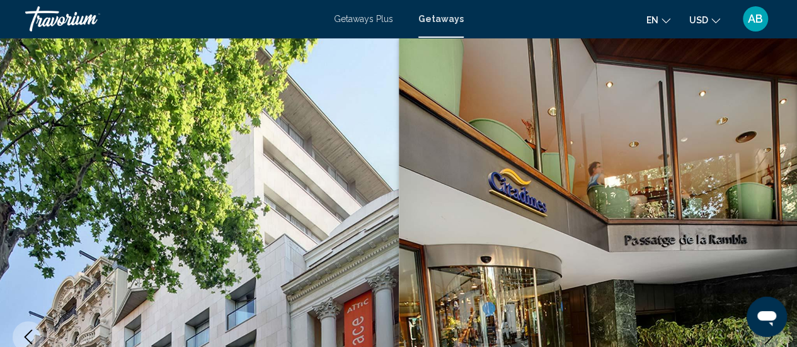
scroll to position [163, 0]
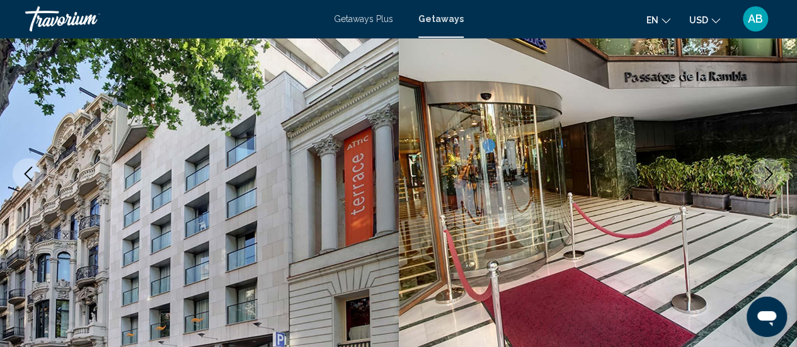
click at [768, 164] on button "Next image" at bounding box center [768, 173] width 31 height 31
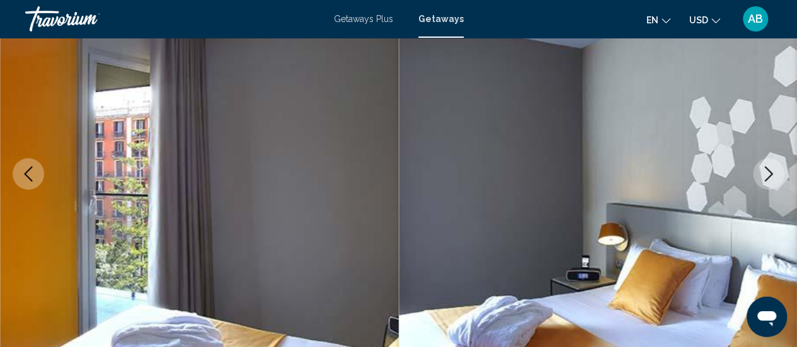
click at [768, 164] on button "Next image" at bounding box center [768, 173] width 31 height 31
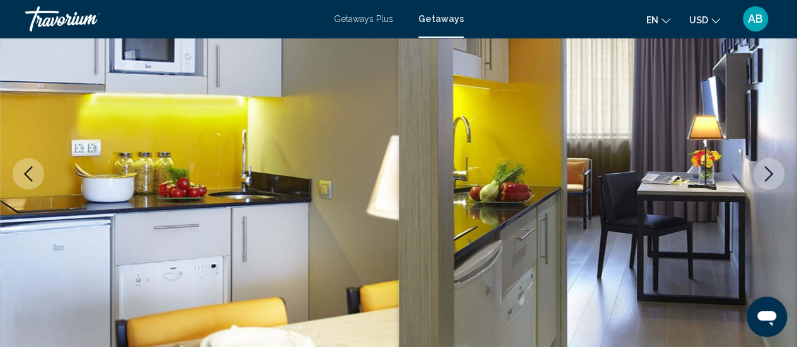
click at [768, 164] on button "Next image" at bounding box center [768, 173] width 31 height 31
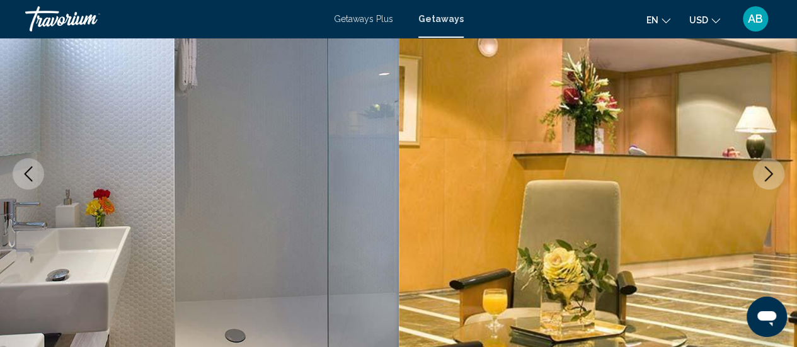
click at [768, 164] on button "Next image" at bounding box center [768, 173] width 31 height 31
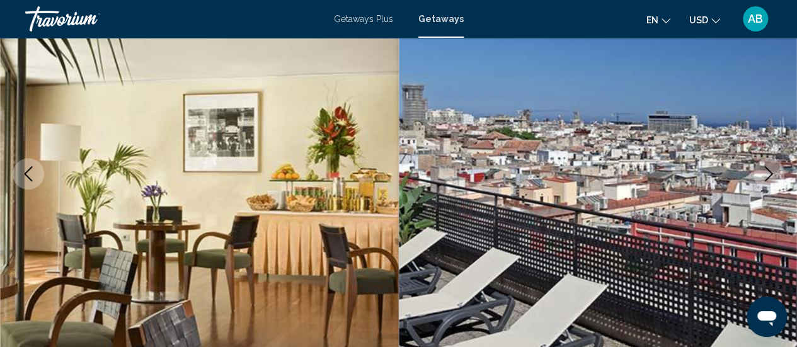
click at [768, 164] on button "Next image" at bounding box center [768, 173] width 31 height 31
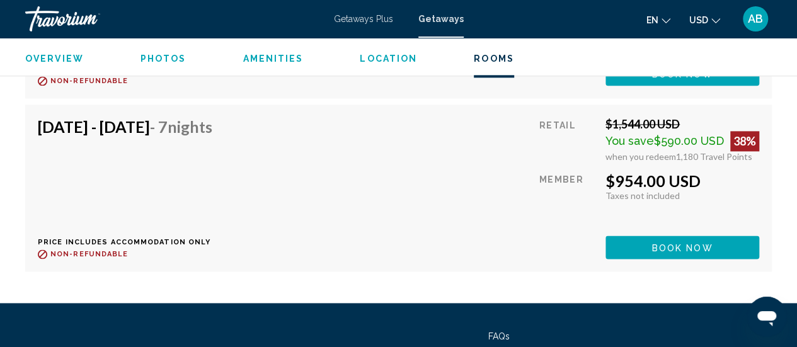
scroll to position [3194, 0]
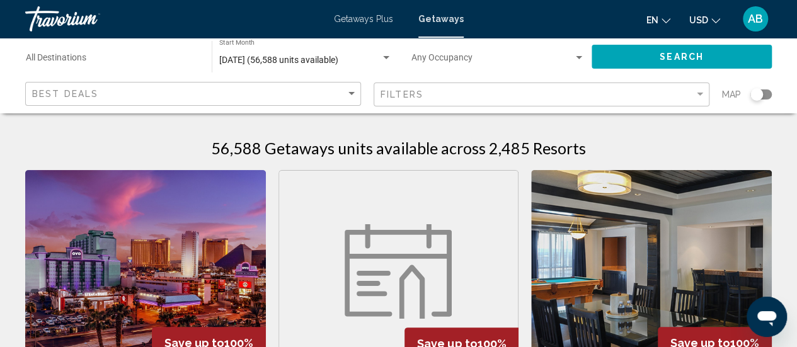
click at [766, 98] on div "Search widget" at bounding box center [760, 94] width 21 height 10
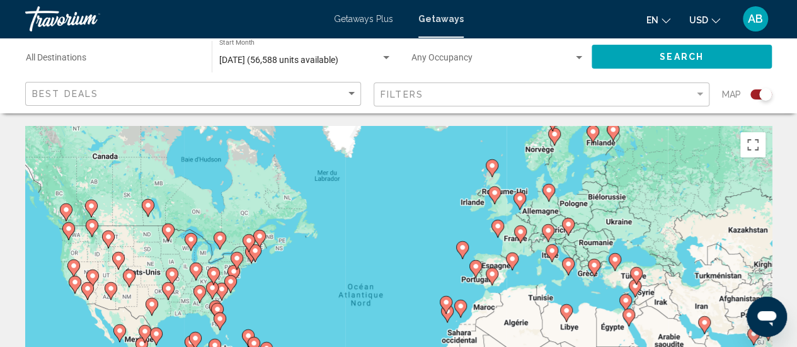
click at [520, 233] on image "Main content" at bounding box center [520, 232] width 8 height 8
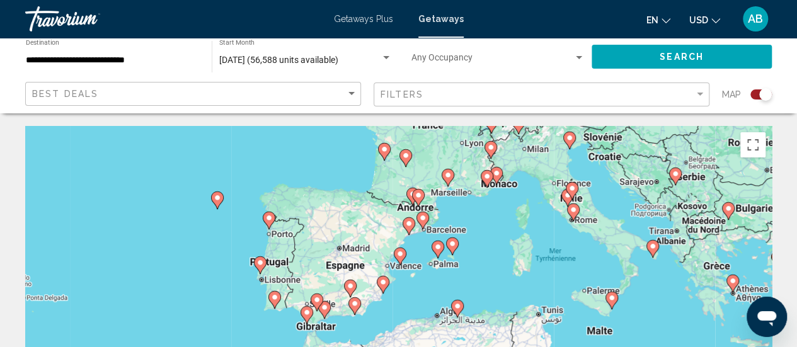
drag, startPoint x: 456, startPoint y: 317, endPoint x: 473, endPoint y: 207, distance: 111.5
click at [473, 207] on div "Pour activer le glissement avec le clavier, appuyez sur Alt+Entrée. Une fois ce…" at bounding box center [398, 315] width 746 height 378
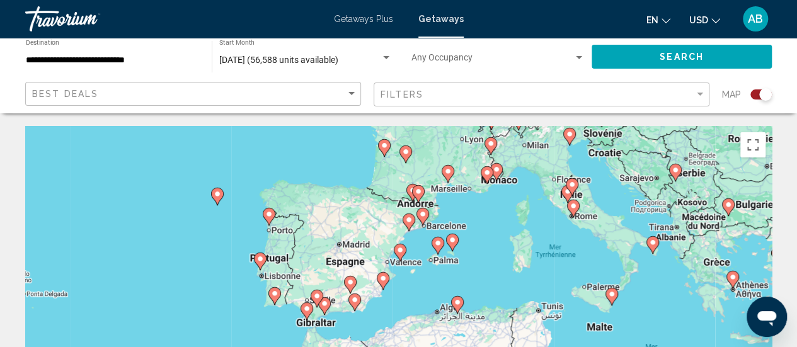
click at [423, 217] on image "Main content" at bounding box center [423, 214] width 8 height 8
type input "**********"
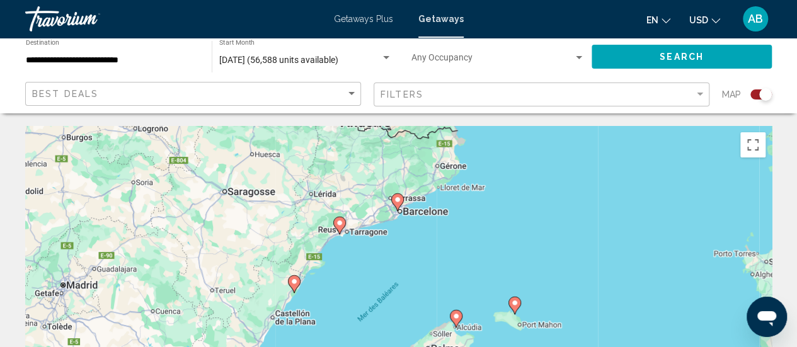
drag, startPoint x: 412, startPoint y: 304, endPoint x: 413, endPoint y: 195, distance: 109.6
click at [413, 195] on div "Pour naviguer, appuyez sur les touches fléchées. Pour activer le glissement ave…" at bounding box center [398, 315] width 746 height 378
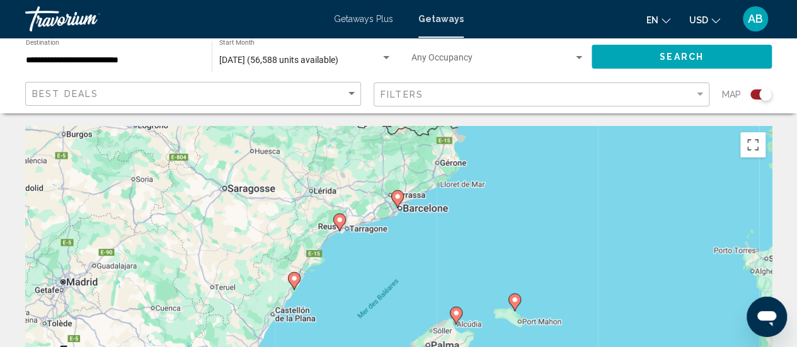
click at [397, 196] on image "Main content" at bounding box center [398, 197] width 8 height 8
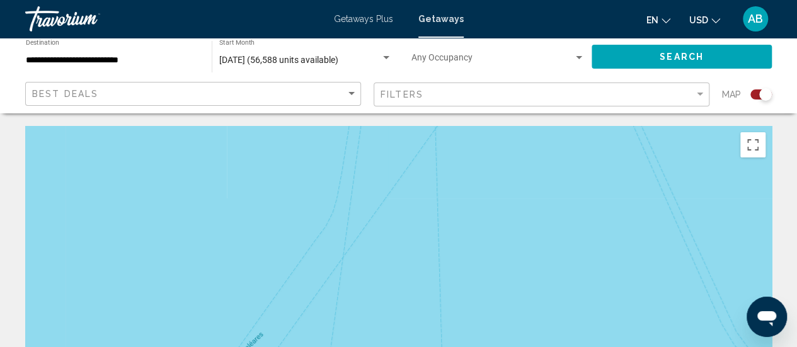
drag, startPoint x: 414, startPoint y: 157, endPoint x: 429, endPoint y: 363, distance: 206.4
click at [429, 346] on html "**********" at bounding box center [398, 173] width 797 height 347
drag, startPoint x: 413, startPoint y: 222, endPoint x: 425, endPoint y: 363, distance: 141.6
click at [425, 346] on html "**********" at bounding box center [398, 173] width 797 height 347
drag, startPoint x: 423, startPoint y: 202, endPoint x: 428, endPoint y: 343, distance: 140.5
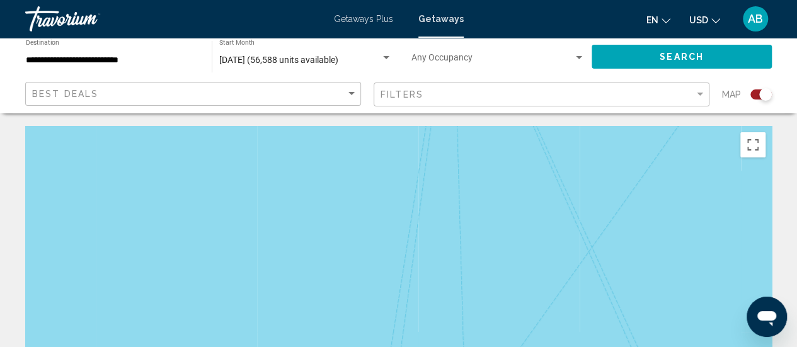
click at [428, 343] on div "Pour naviguer, appuyez sur les touches fléchées. Pour activer le glissement ave…" at bounding box center [398, 315] width 746 height 378
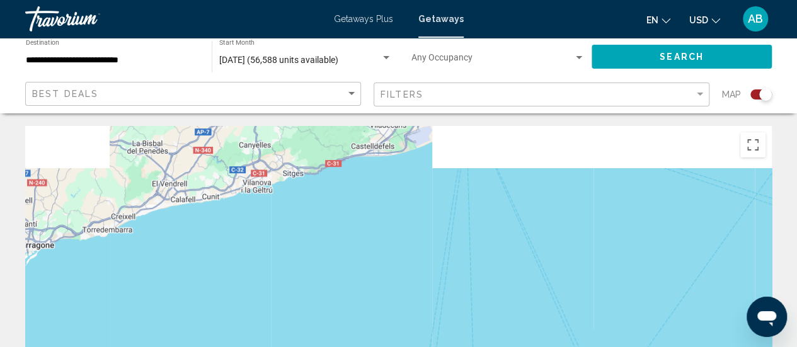
drag, startPoint x: 401, startPoint y: 211, endPoint x: 428, endPoint y: 377, distance: 167.9
click at [428, 346] on html "**********" at bounding box center [398, 173] width 797 height 347
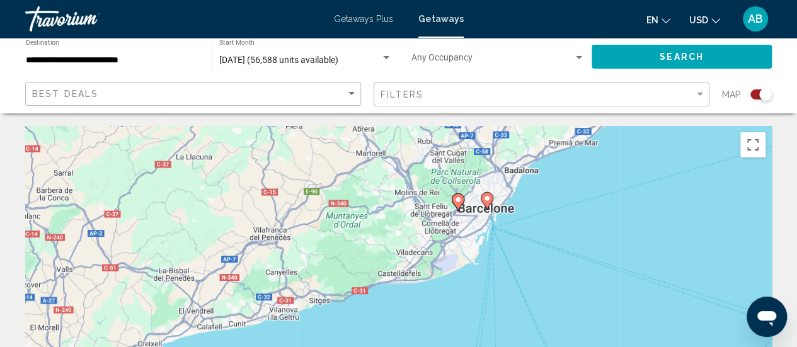
click at [457, 197] on image "Main content" at bounding box center [458, 200] width 8 height 8
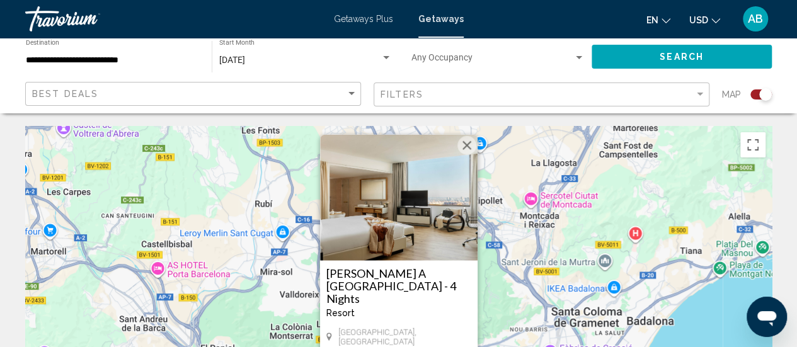
click at [389, 280] on h3 "[PERSON_NAME] A [GEOGRAPHIC_DATA] - 4 Nights" at bounding box center [398, 286] width 145 height 38
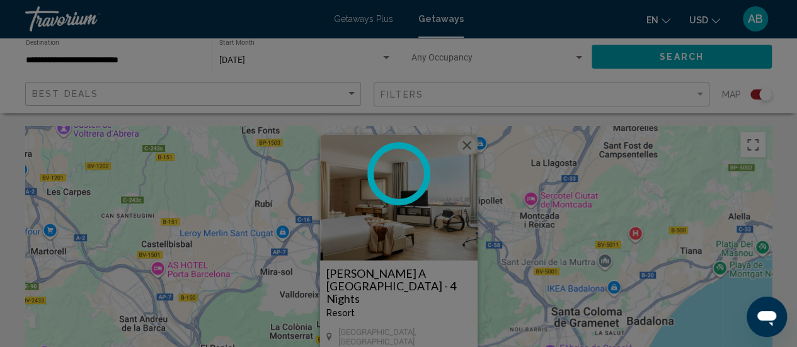
scroll to position [163, 0]
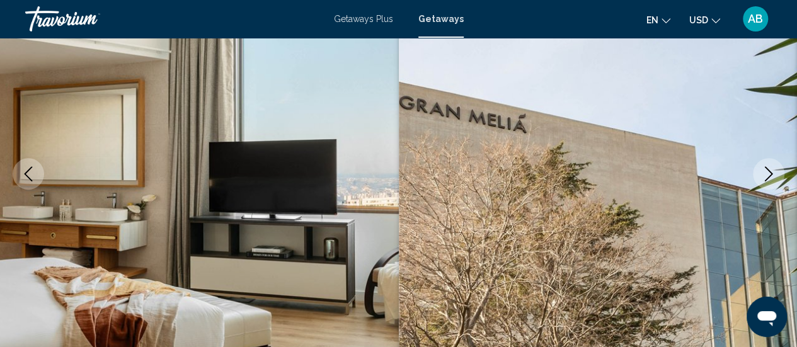
click at [777, 174] on button "Next image" at bounding box center [768, 173] width 31 height 31
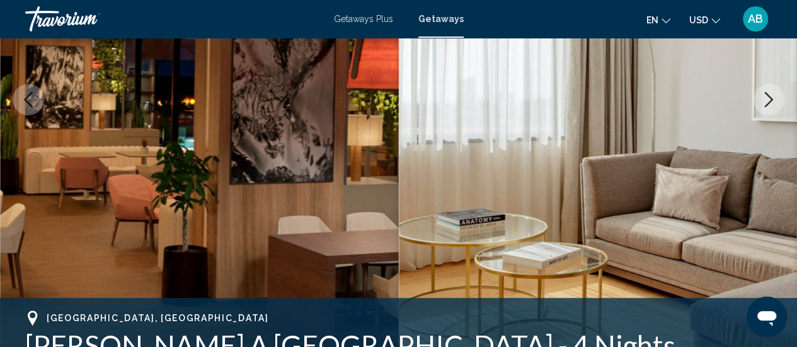
scroll to position [243, 0]
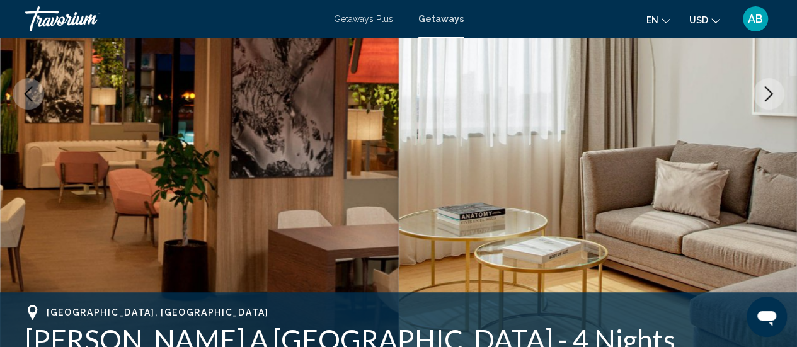
click at [768, 98] on icon "Next image" at bounding box center [768, 93] width 15 height 15
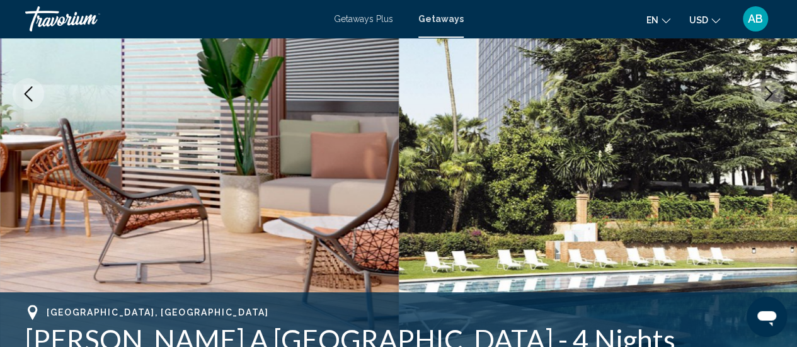
click at [768, 98] on icon "Next image" at bounding box center [768, 93] width 15 height 15
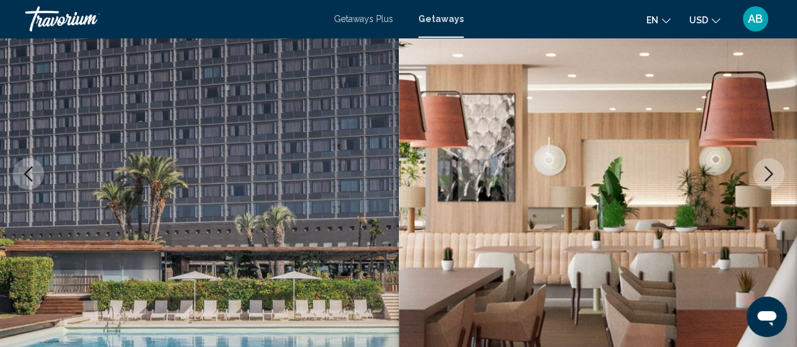
scroll to position [174, 0]
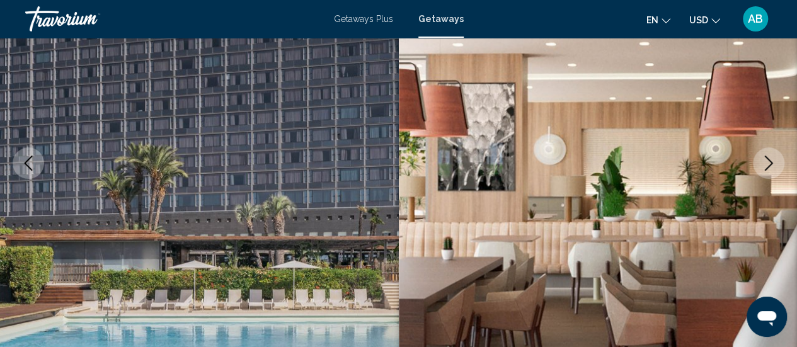
click at [773, 159] on icon "Next image" at bounding box center [768, 163] width 15 height 15
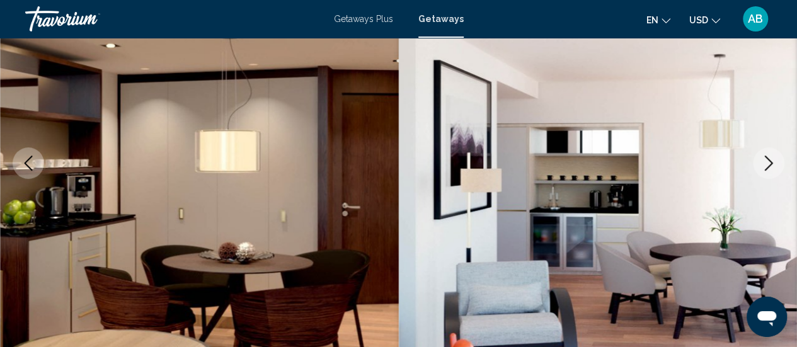
click at [773, 159] on icon "Next image" at bounding box center [768, 163] width 15 height 15
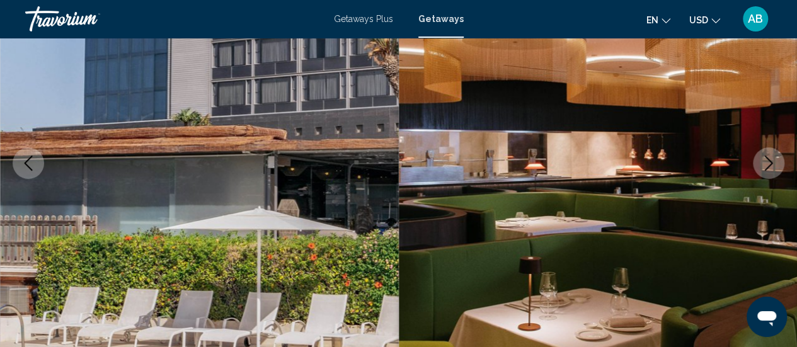
click at [773, 159] on icon "Next image" at bounding box center [768, 163] width 15 height 15
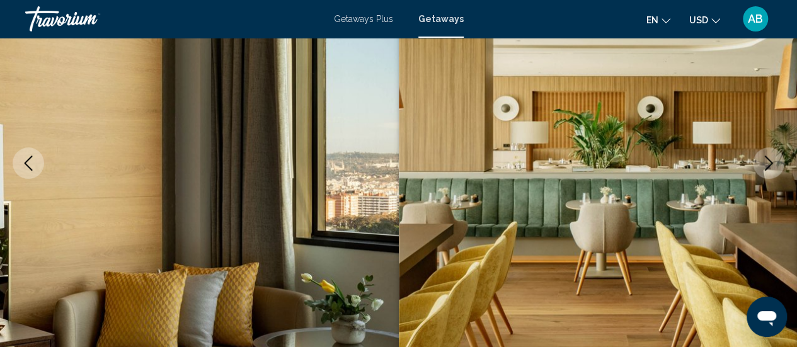
click at [773, 159] on icon "Next image" at bounding box center [768, 163] width 15 height 15
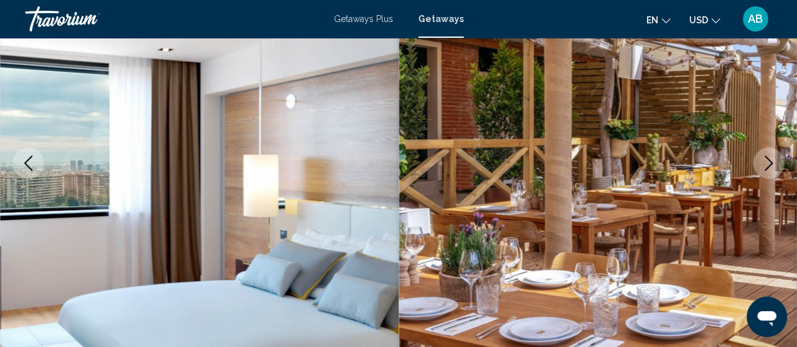
click at [773, 159] on icon "Next image" at bounding box center [768, 163] width 15 height 15
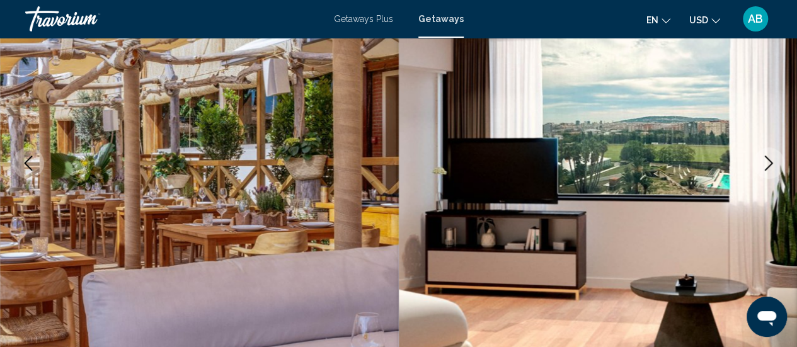
click at [773, 159] on icon "Next image" at bounding box center [768, 163] width 15 height 15
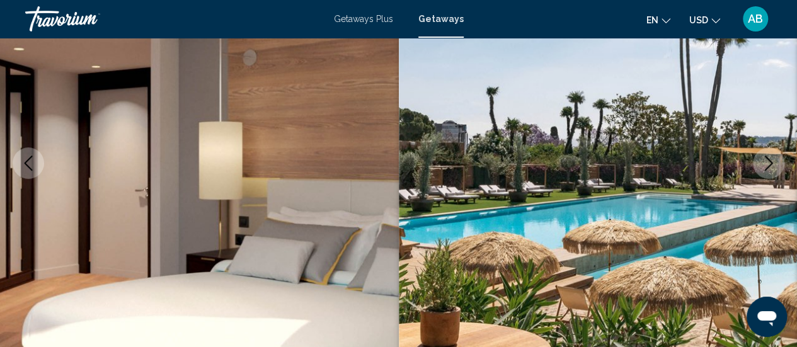
click at [773, 159] on icon "Next image" at bounding box center [768, 163] width 15 height 15
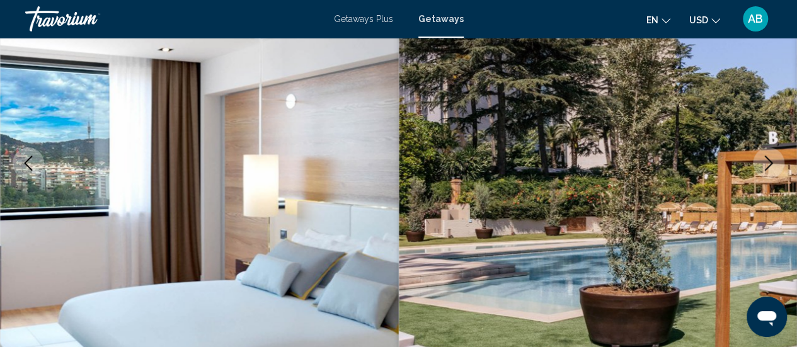
click at [773, 159] on icon "Next image" at bounding box center [768, 163] width 15 height 15
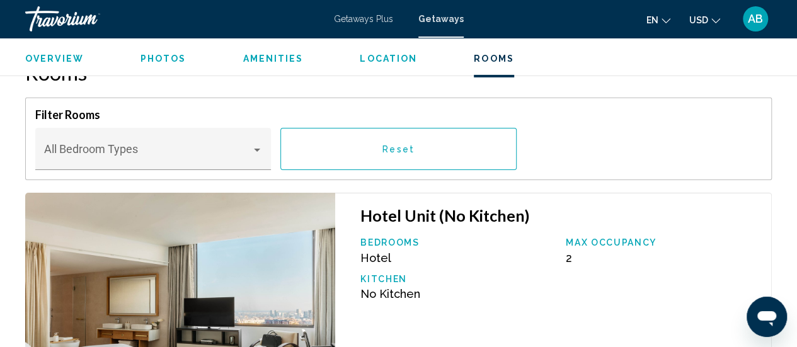
scroll to position [2019, 0]
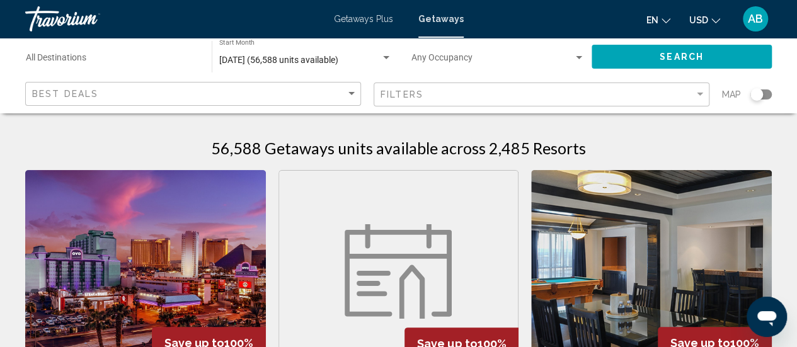
click at [762, 96] on div "Search widget" at bounding box center [756, 94] width 13 height 13
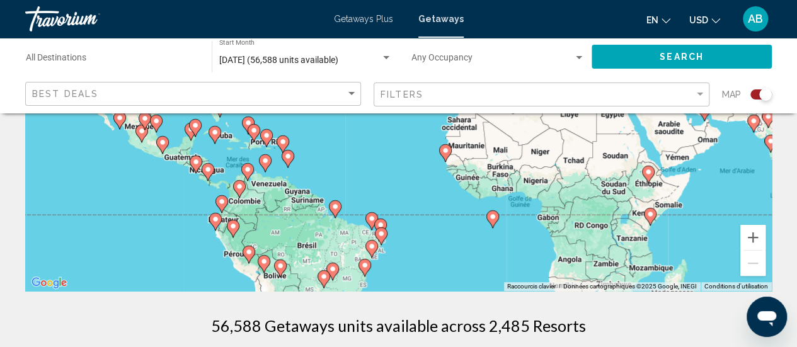
scroll to position [220, 0]
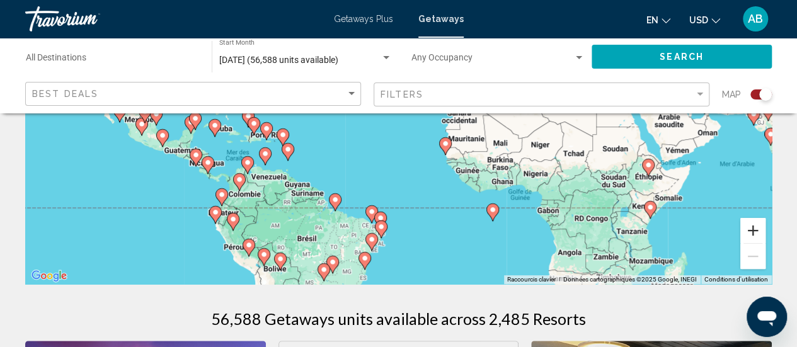
click at [754, 230] on button "Zoom avant" at bounding box center [752, 230] width 25 height 25
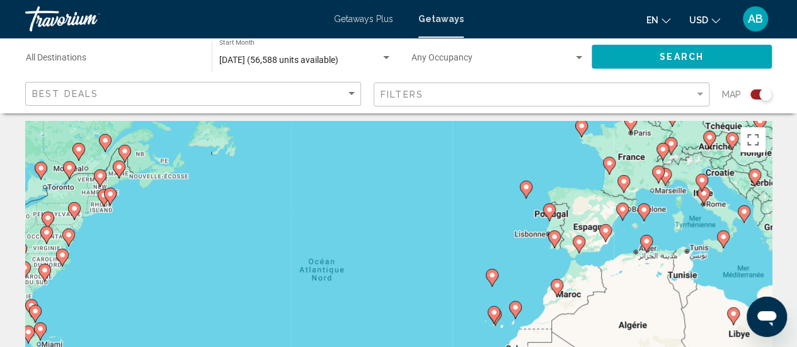
scroll to position [0, 0]
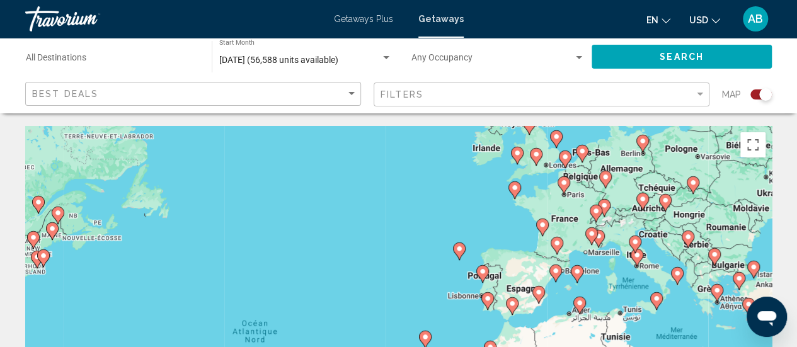
drag, startPoint x: 652, startPoint y: 235, endPoint x: 584, endPoint y: 292, distance: 88.5
click at [584, 292] on div "Pour activer le glissement avec le clavier, appuyez sur Alt+Entrée. Une fois ce…" at bounding box center [398, 315] width 746 height 378
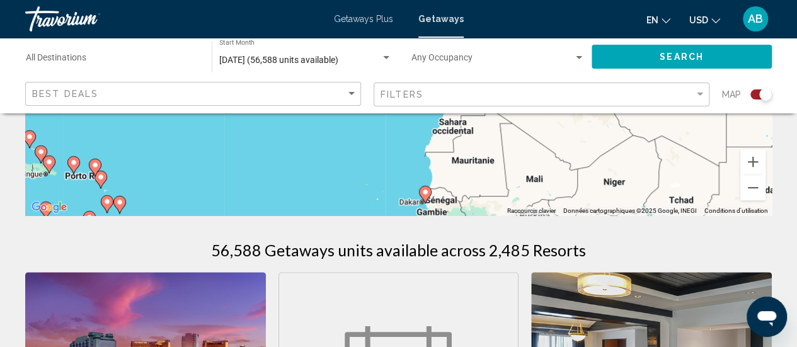
scroll to position [292, 0]
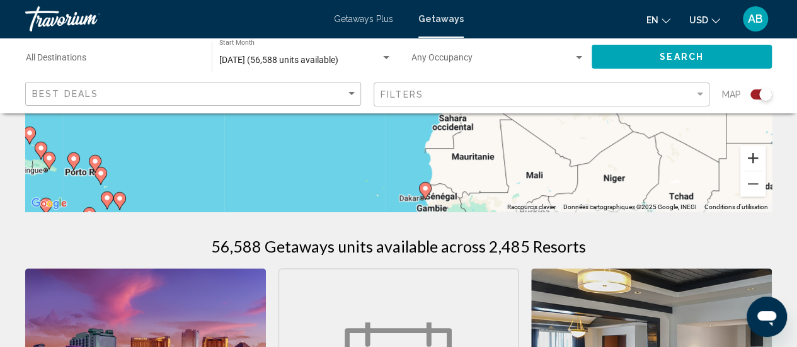
click at [758, 166] on button "Zoom avant" at bounding box center [752, 157] width 25 height 25
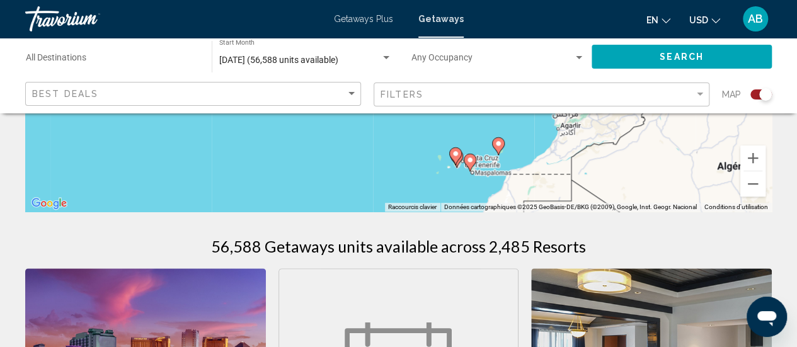
click at [712, 151] on div "Pour activer le glissement avec le clavier, appuyez sur Alt+Entrée. Une fois ce…" at bounding box center [398, 23] width 746 height 378
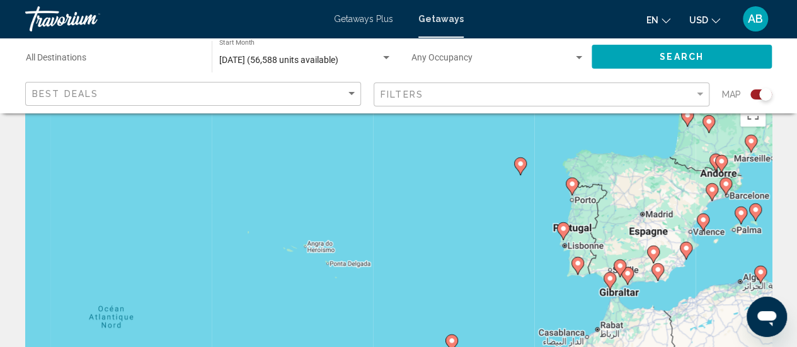
scroll to position [34, 0]
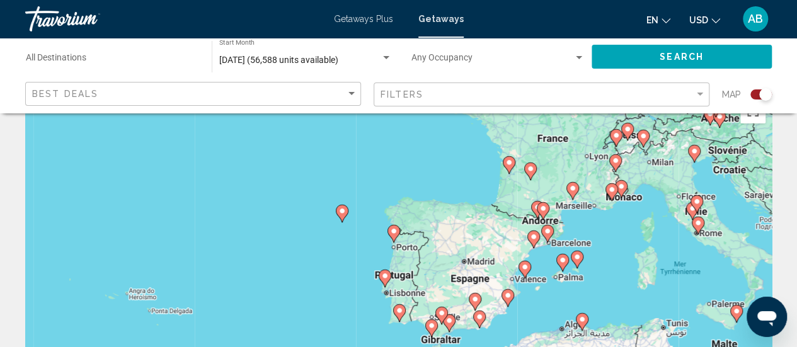
drag, startPoint x: 670, startPoint y: 163, endPoint x: 489, endPoint y: 213, distance: 188.1
click at [489, 213] on div "Pour activer le glissement avec le clavier, appuyez sur Alt+Entrée. Une fois ce…" at bounding box center [398, 281] width 746 height 378
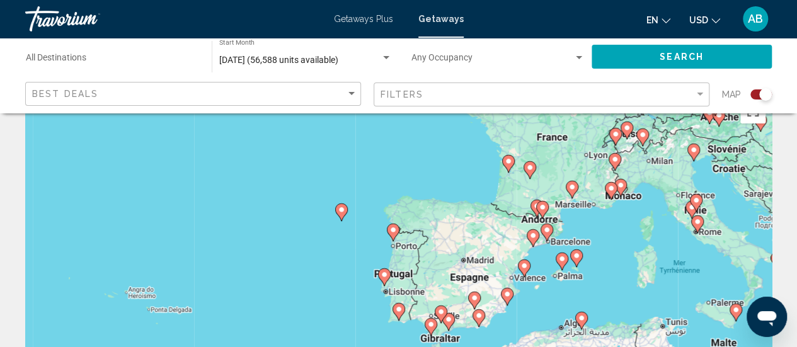
click at [438, 315] on icon "Main content" at bounding box center [440, 314] width 11 height 16
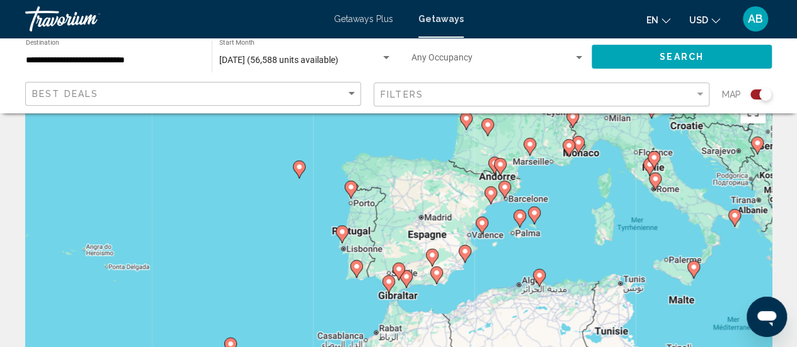
click at [355, 269] on image "Main content" at bounding box center [357, 267] width 8 height 8
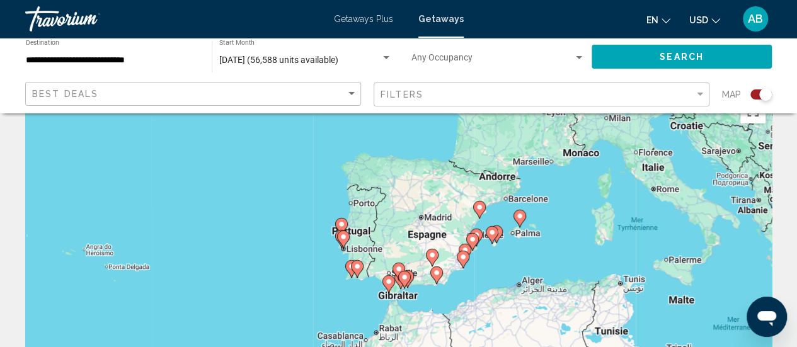
type input "**********"
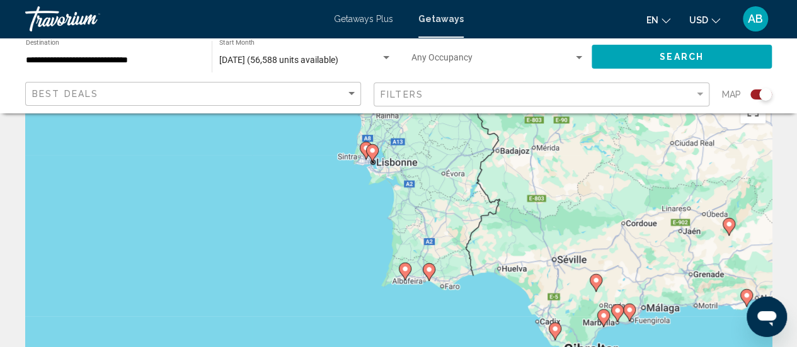
click at [427, 272] on image "Main content" at bounding box center [429, 270] width 8 height 8
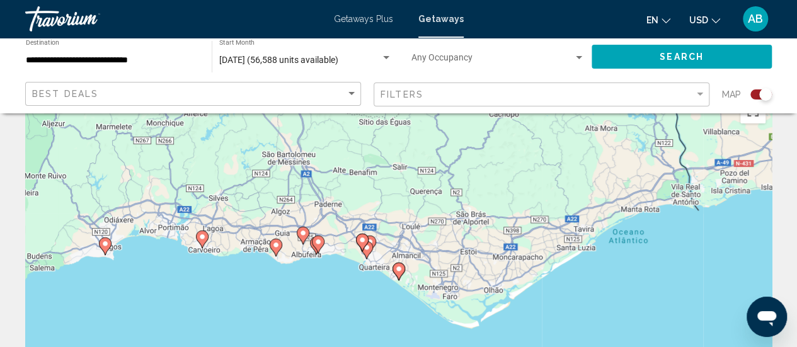
click at [398, 273] on icon "Main content" at bounding box center [397, 271] width 11 height 16
click at [398, 270] on image "Main content" at bounding box center [399, 269] width 8 height 8
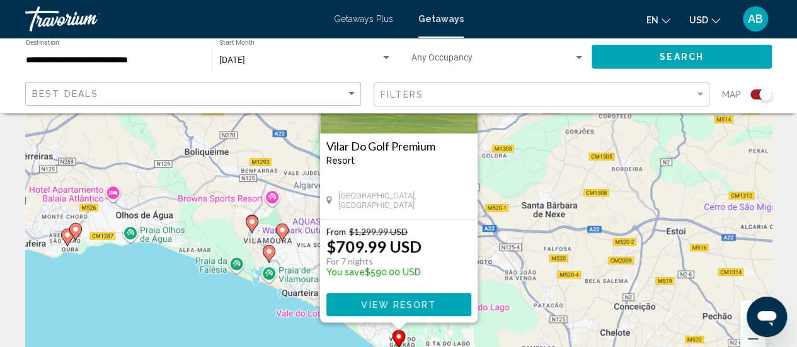
scroll to position [140, 0]
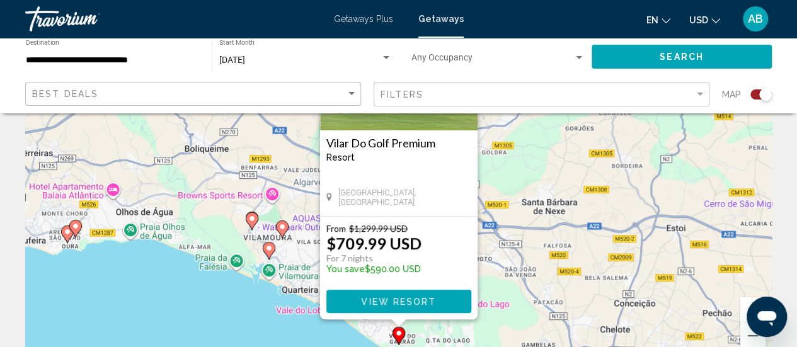
click at [539, 88] on div "Filters" at bounding box center [542, 94] width 325 height 23
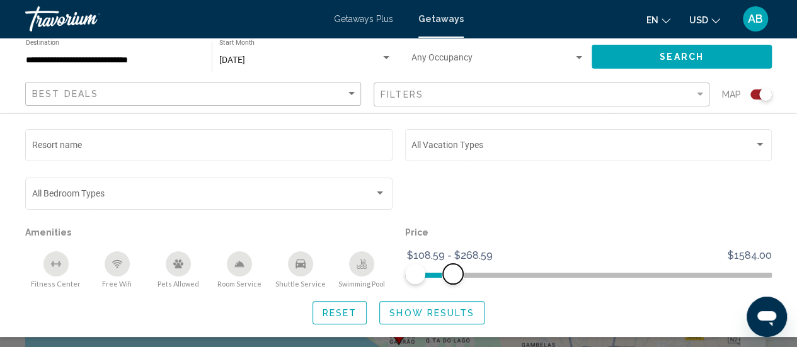
drag, startPoint x: 761, startPoint y: 274, endPoint x: 452, endPoint y: 283, distance: 309.3
click at [452, 283] on span "Search widget" at bounding box center [453, 274] width 20 height 20
click at [395, 312] on span "Show Results" at bounding box center [431, 313] width 85 height 10
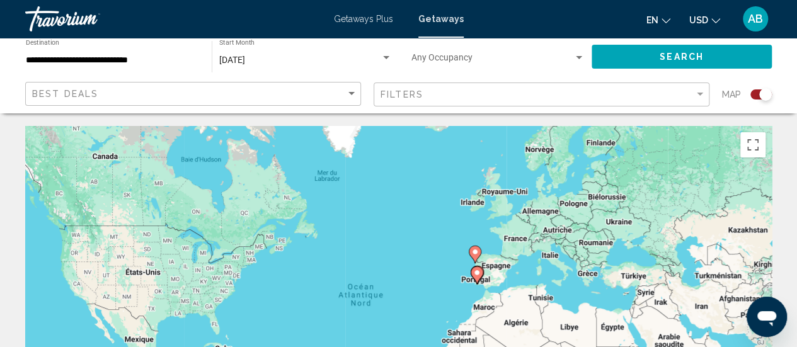
click at [479, 273] on image "Main content" at bounding box center [477, 273] width 8 height 8
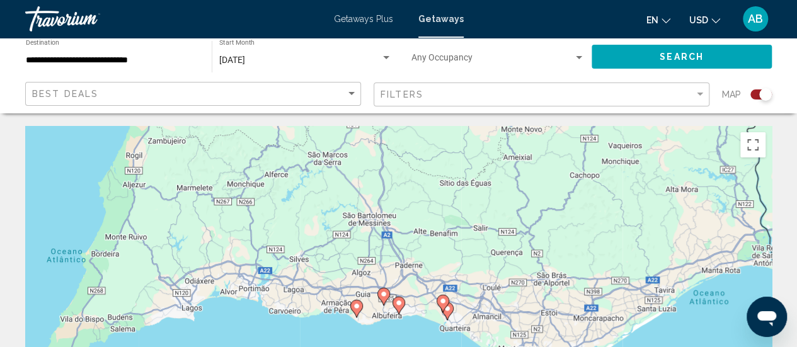
click at [447, 308] on gmp-advanced-marker "Main content" at bounding box center [442, 303] width 13 height 19
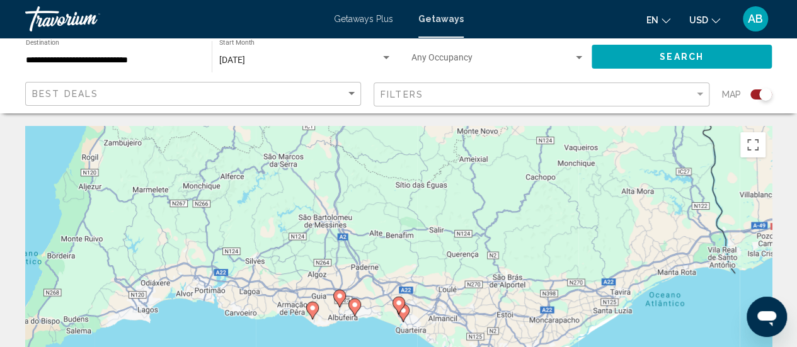
click at [408, 313] on icon "Main content" at bounding box center [403, 313] width 13 height 18
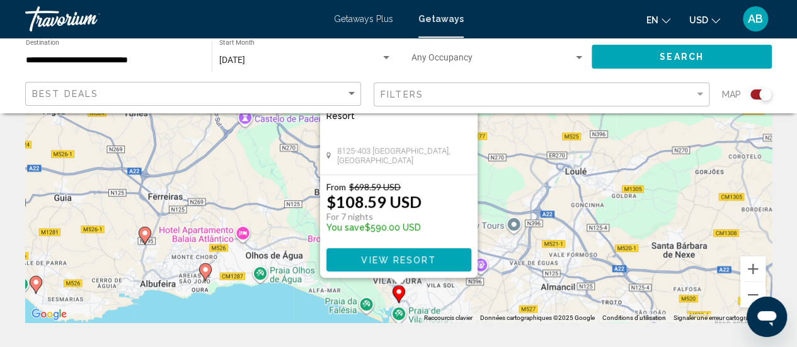
scroll to position [183, 0]
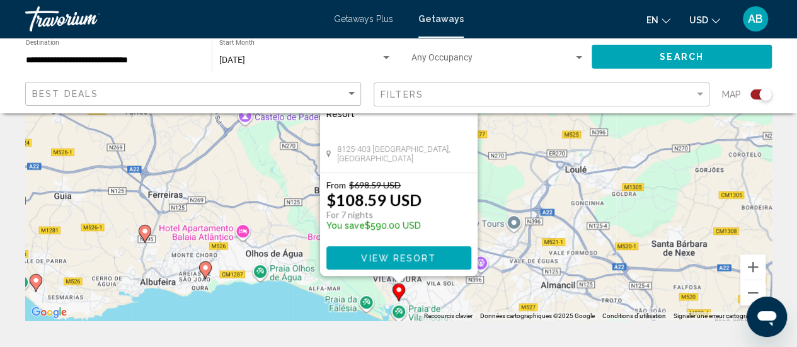
click at [206, 266] on image "Main content" at bounding box center [206, 268] width 8 height 8
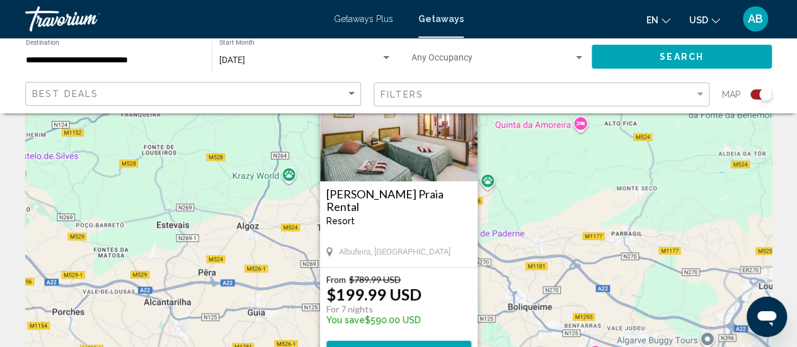
scroll to position [91, 0]
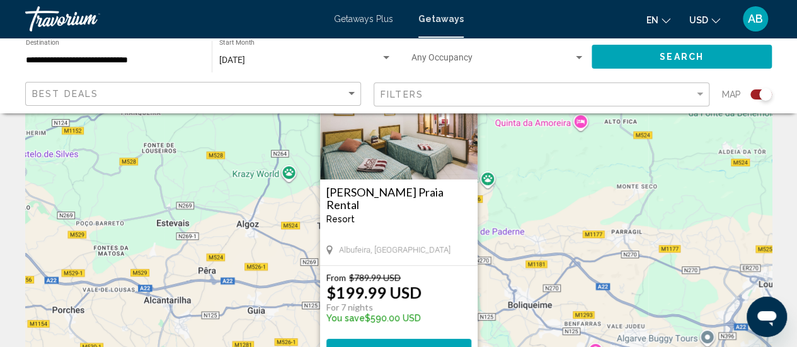
click at [368, 22] on span "Getaways Plus" at bounding box center [363, 19] width 59 height 10
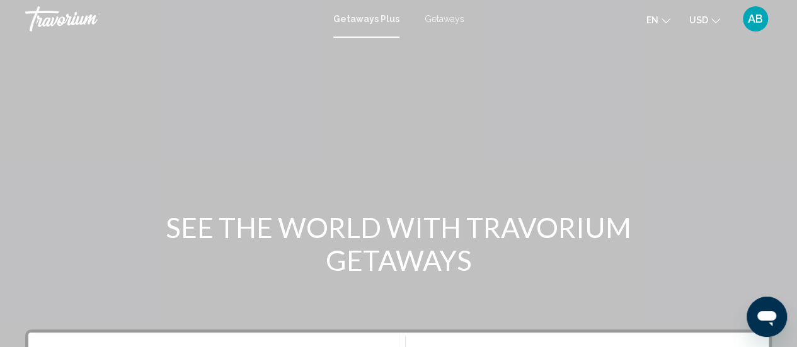
click at [457, 16] on span "Getaways" at bounding box center [444, 19] width 40 height 10
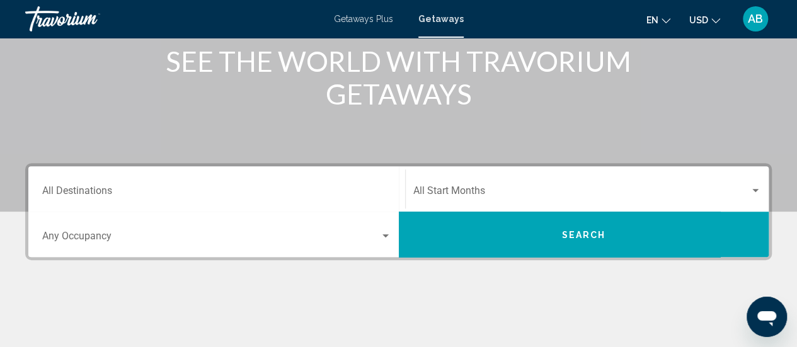
click at [460, 186] on div "Start Month All Start Months" at bounding box center [587, 189] width 348 height 40
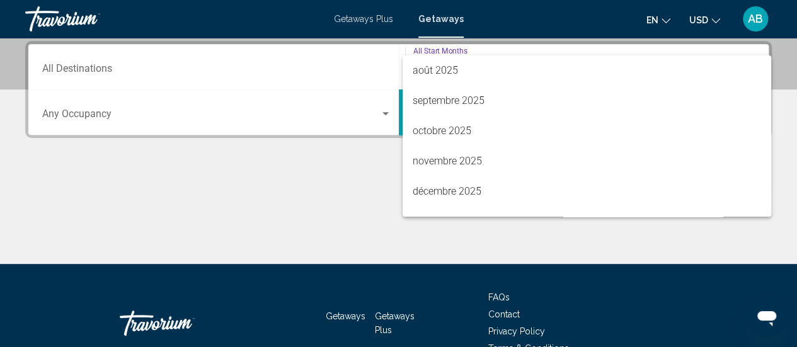
scroll to position [31, 0]
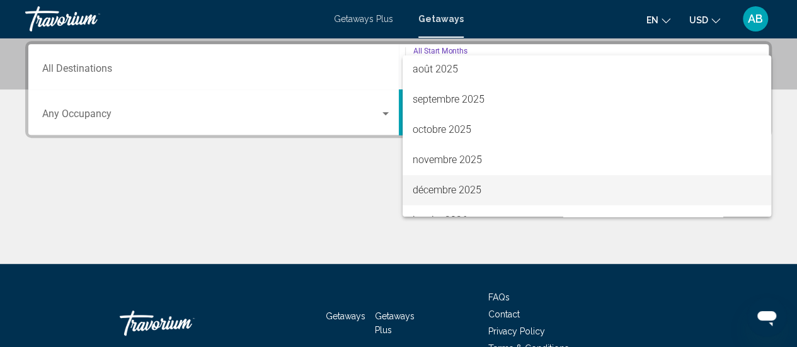
click at [462, 185] on span "décembre 2025" at bounding box center [586, 190] width 348 height 30
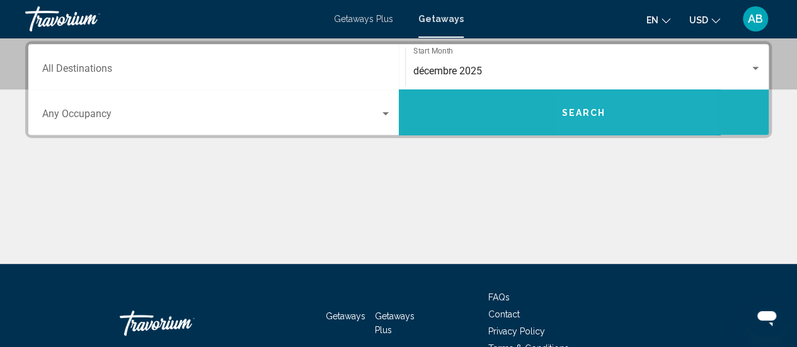
click at [600, 103] on button "Search" at bounding box center [584, 111] width 370 height 45
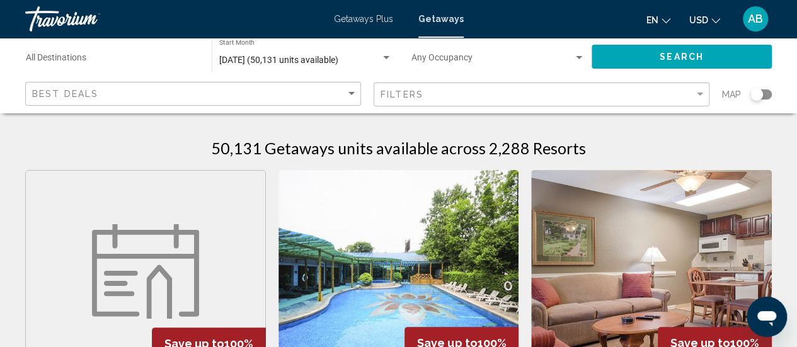
click at [764, 91] on div "Search widget" at bounding box center [760, 94] width 21 height 10
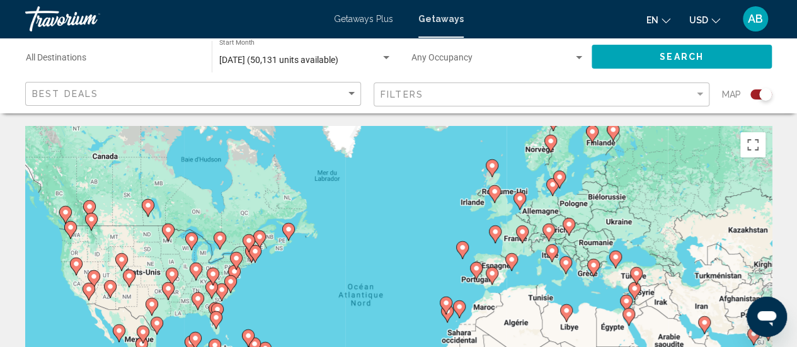
click at [520, 236] on icon "Main content" at bounding box center [521, 234] width 11 height 16
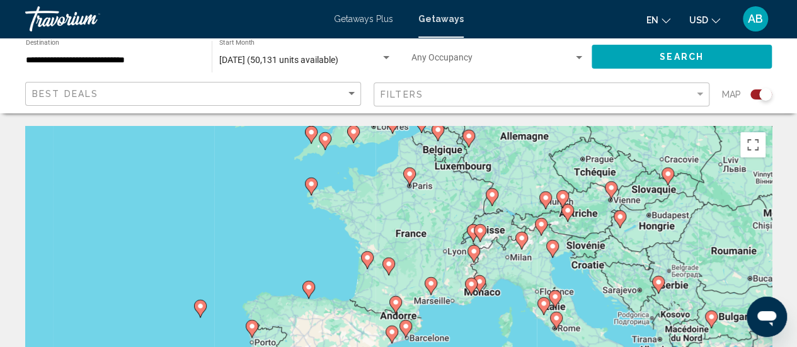
click at [477, 254] on icon "Main content" at bounding box center [472, 254] width 11 height 16
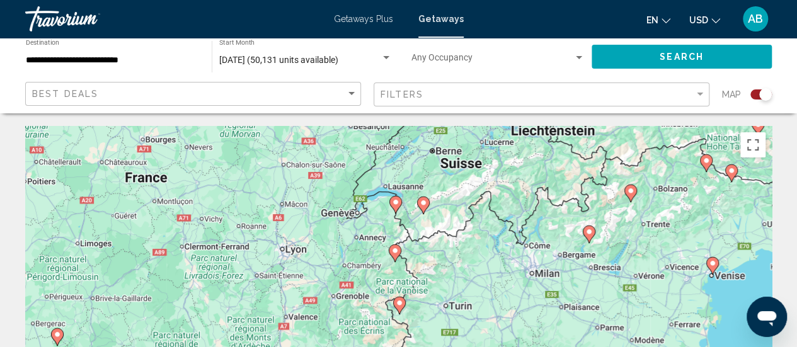
click at [394, 256] on icon "Main content" at bounding box center [394, 253] width 11 height 16
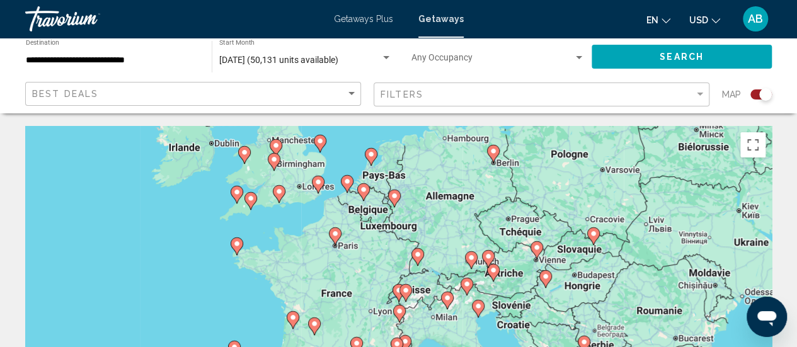
click at [400, 314] on image "Main content" at bounding box center [399, 311] width 8 height 8
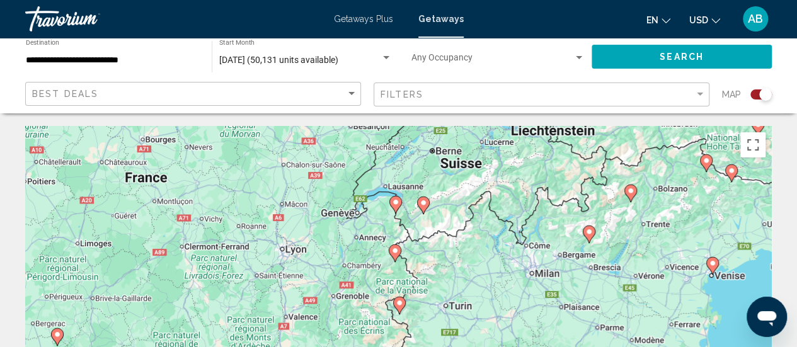
click at [400, 314] on div "Pour activer le glissement avec le clavier, appuyez sur Alt+Entrée. Une fois ce…" at bounding box center [398, 315] width 746 height 378
click at [397, 251] on image "Main content" at bounding box center [395, 251] width 8 height 8
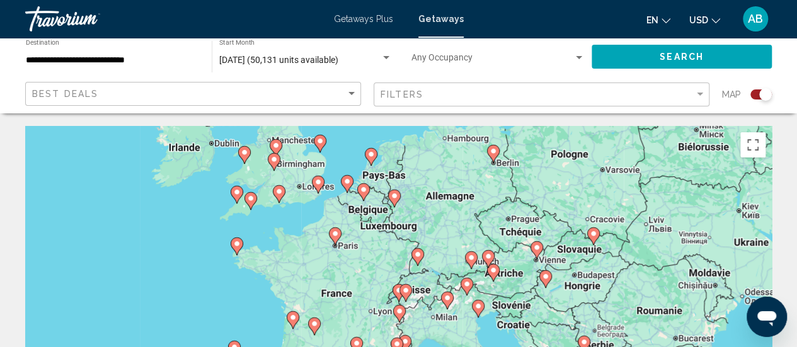
click at [398, 309] on image "Main content" at bounding box center [399, 311] width 8 height 8
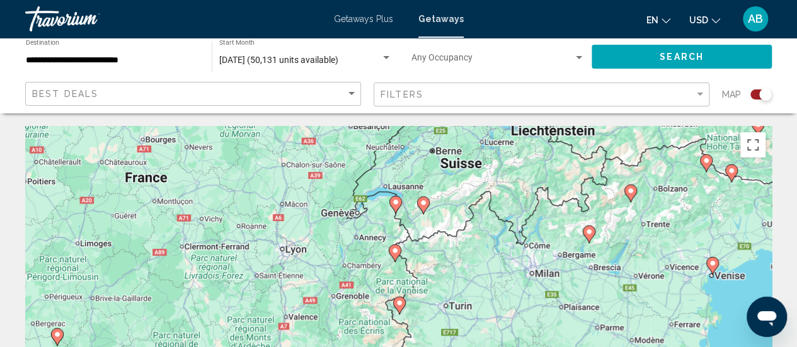
click at [392, 244] on gmp-advanced-marker "Main content" at bounding box center [395, 253] width 13 height 19
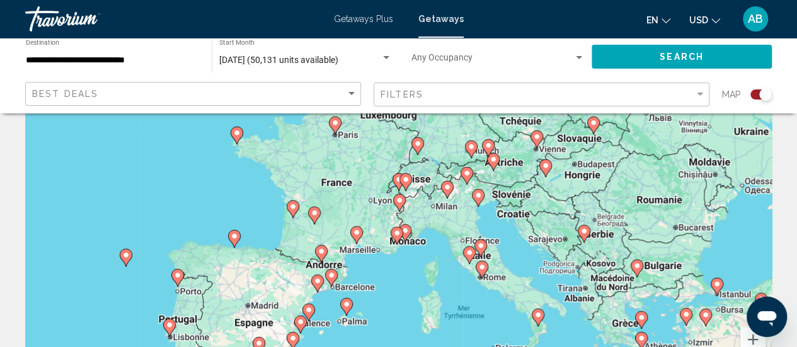
scroll to position [130, 0]
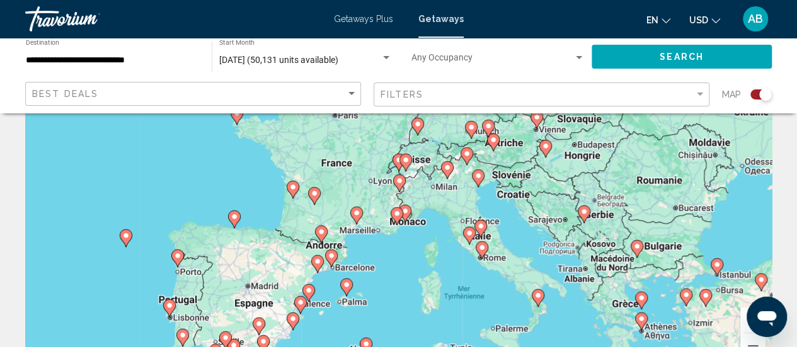
click at [741, 313] on button "Zoom avant" at bounding box center [752, 319] width 25 height 25
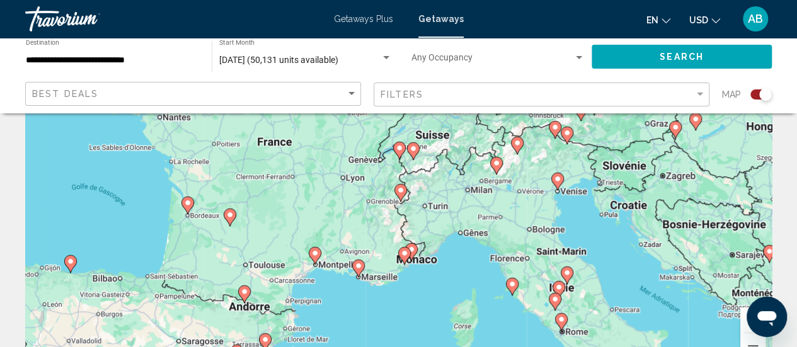
click at [741, 313] on button "Zoom avant" at bounding box center [752, 319] width 25 height 25
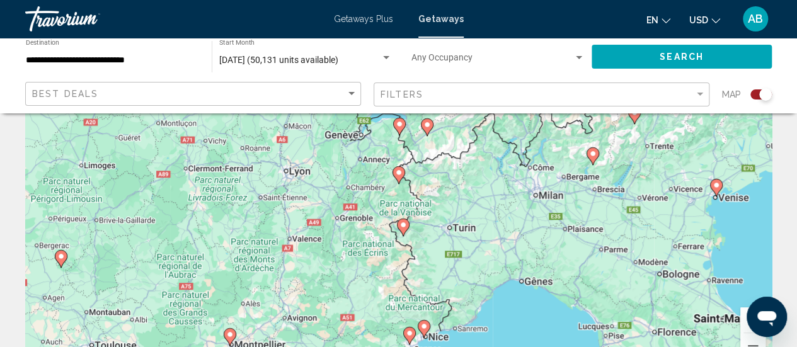
click at [741, 313] on button "Zoom avant" at bounding box center [752, 319] width 25 height 25
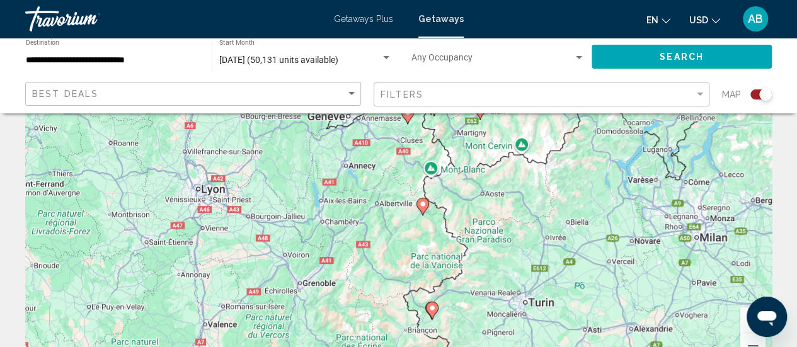
drag, startPoint x: 403, startPoint y: 191, endPoint x: 428, endPoint y: 223, distance: 40.8
click at [428, 223] on div "Pour activer le glissement avec le clavier, appuyez sur Alt+Entrée. Une fois ce…" at bounding box center [398, 185] width 746 height 378
click at [422, 198] on gmp-advanced-marker "Main content" at bounding box center [423, 207] width 13 height 19
type input "**********"
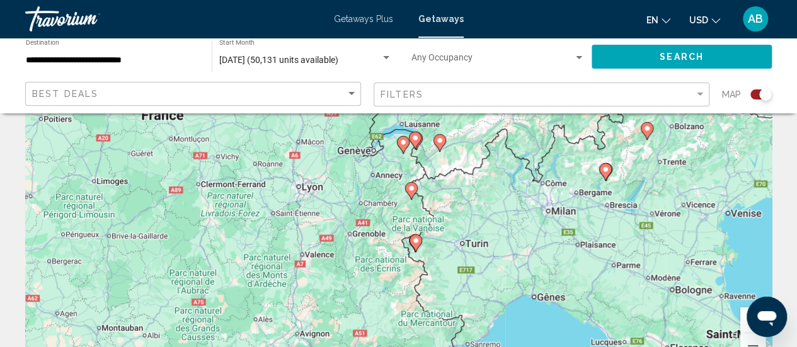
click at [413, 188] on image "Main content" at bounding box center [411, 189] width 8 height 8
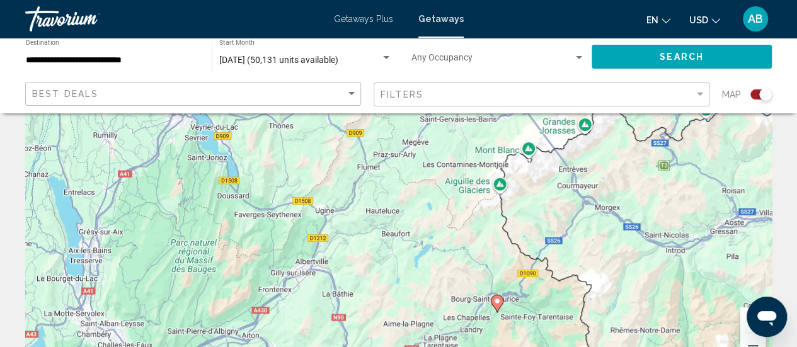
click at [497, 300] on image "Main content" at bounding box center [497, 301] width 8 height 8
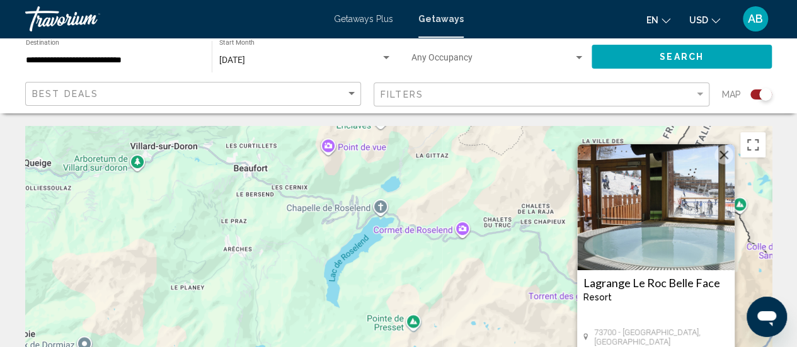
click at [648, 283] on h3 "Lagrange Le Roc Belle Face" at bounding box center [655, 282] width 145 height 13
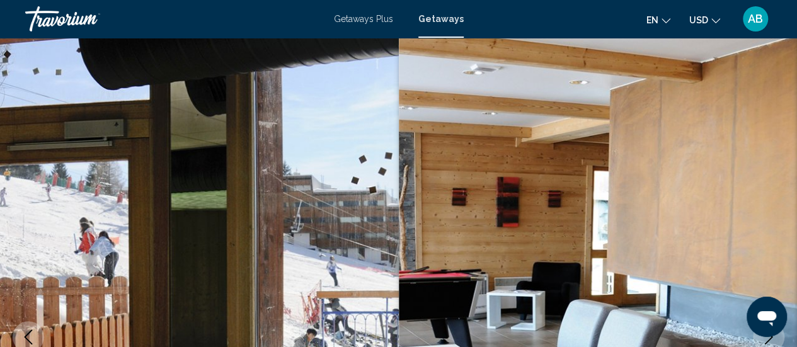
scroll to position [163, 0]
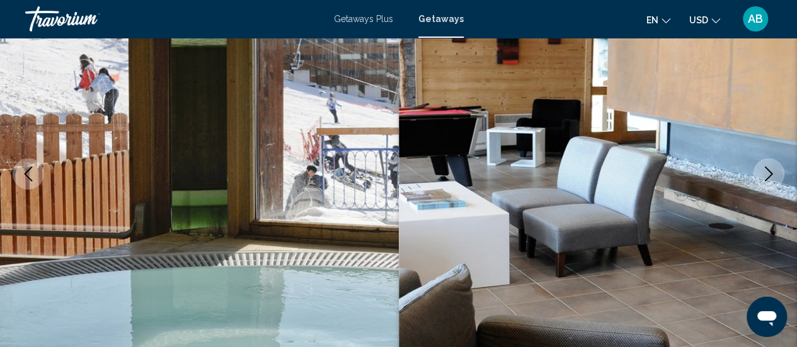
click at [770, 174] on icon "Next image" at bounding box center [768, 173] width 15 height 15
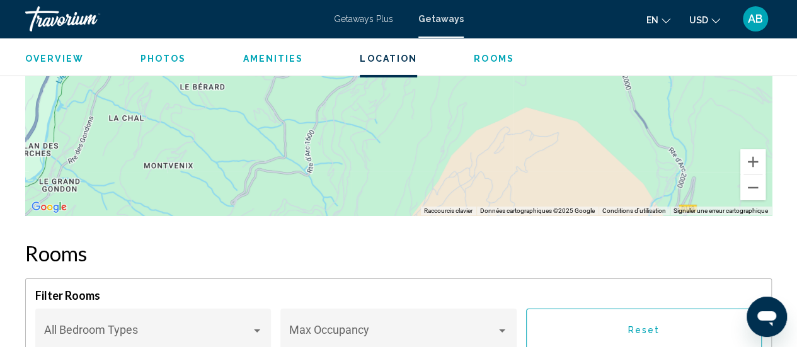
scroll to position [2198, 0]
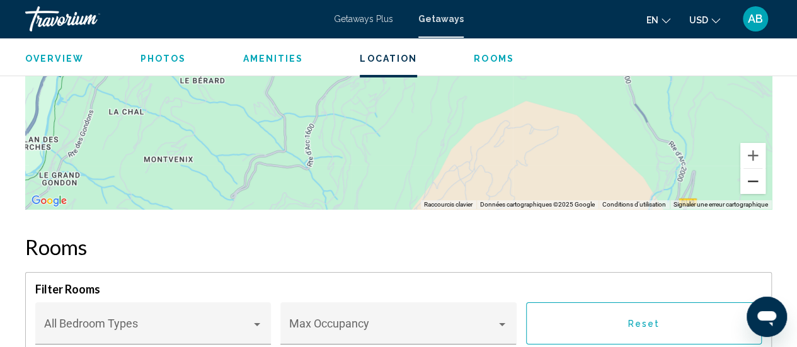
click at [754, 182] on button "Zoom arrière" at bounding box center [752, 181] width 25 height 25
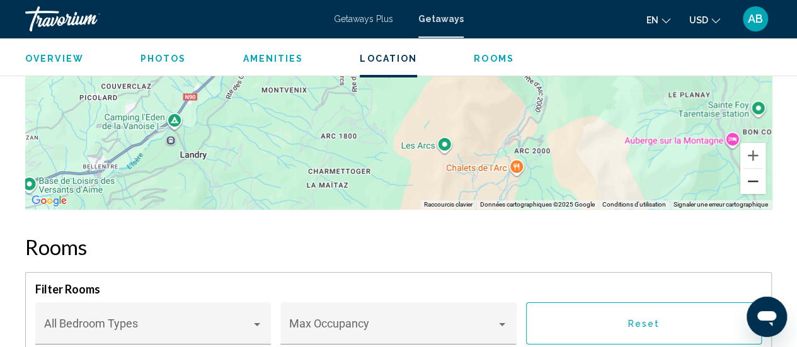
click at [754, 182] on button "Zoom arrière" at bounding box center [752, 181] width 25 height 25
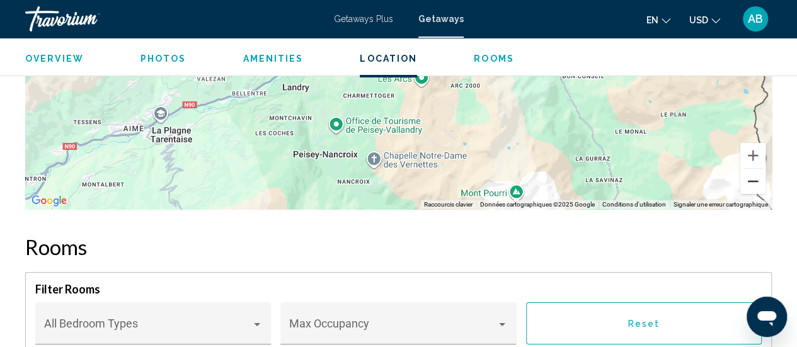
click at [754, 182] on button "Zoom arrière" at bounding box center [752, 181] width 25 height 25
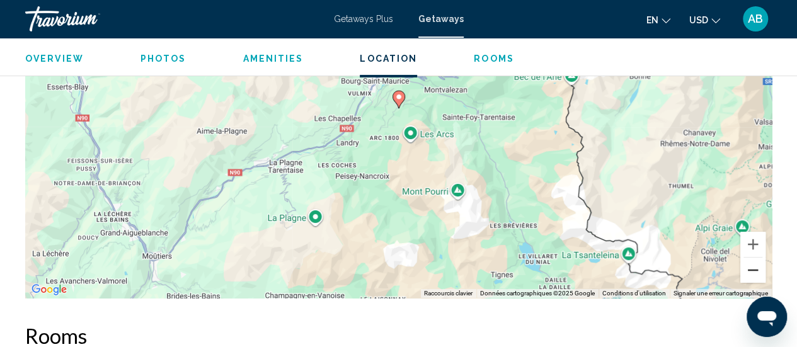
scroll to position [2155, 0]
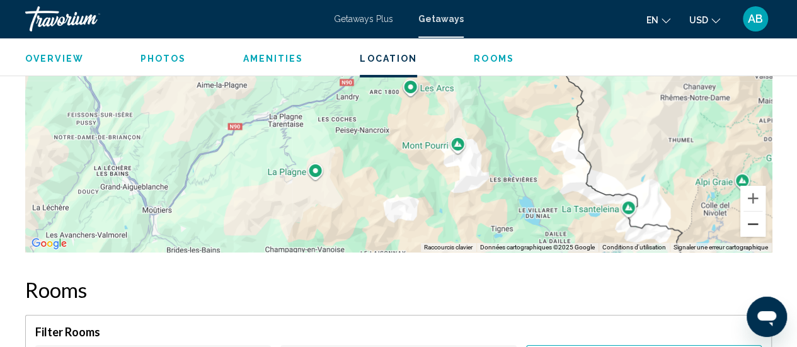
click at [758, 222] on button "Zoom arrière" at bounding box center [752, 224] width 25 height 25
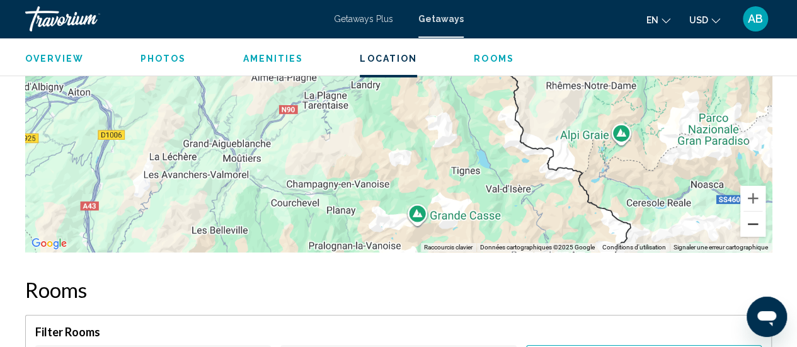
click at [758, 222] on button "Zoom arrière" at bounding box center [752, 224] width 25 height 25
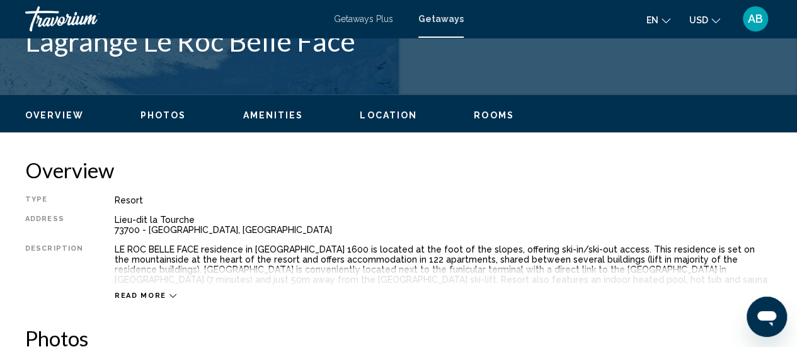
scroll to position [548, 0]
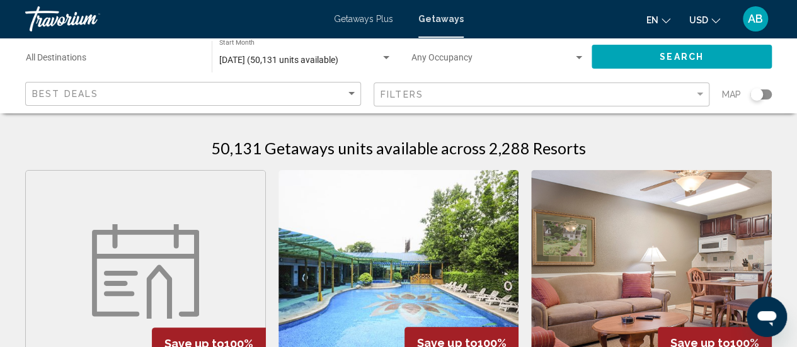
click at [763, 98] on div "Search widget" at bounding box center [760, 94] width 21 height 10
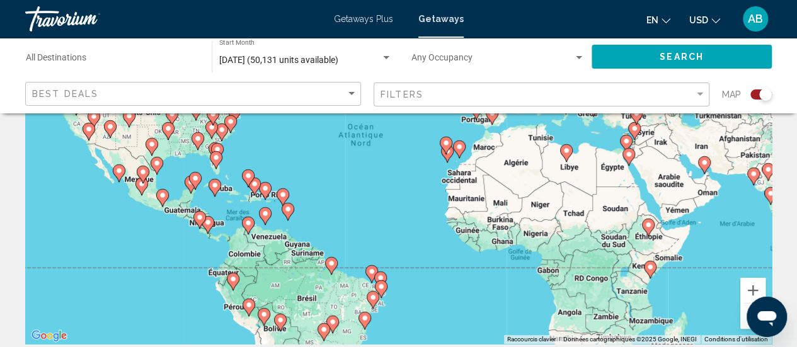
scroll to position [170, 0]
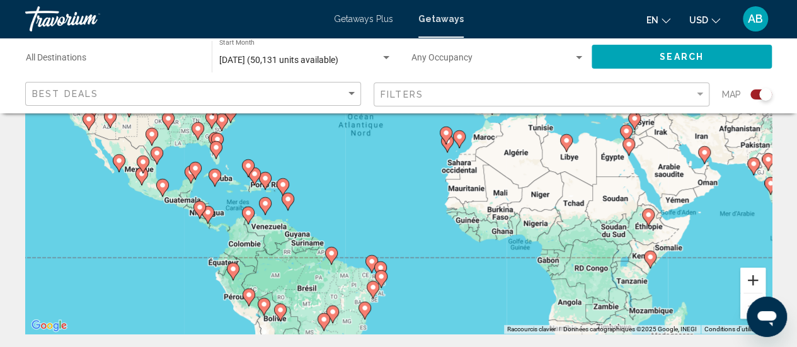
click at [746, 271] on button "Zoom avant" at bounding box center [752, 280] width 25 height 25
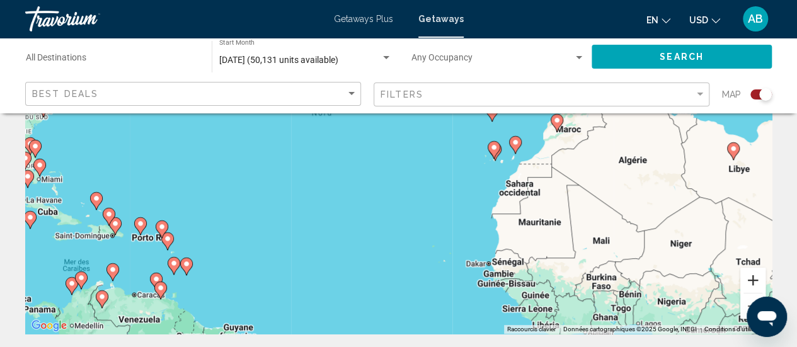
click at [746, 271] on button "Zoom avant" at bounding box center [752, 280] width 25 height 25
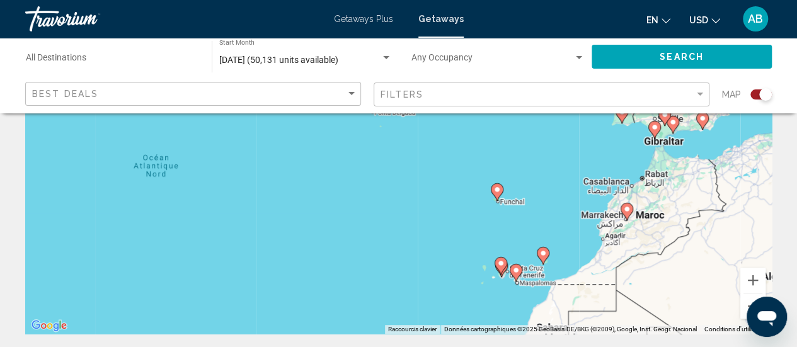
drag, startPoint x: 681, startPoint y: 166, endPoint x: 591, endPoint y: 269, distance: 136.5
click at [591, 269] on div "Pour activer le glissement avec le clavier, appuyez sur Alt+Entrée. Une fois ce…" at bounding box center [398, 145] width 746 height 378
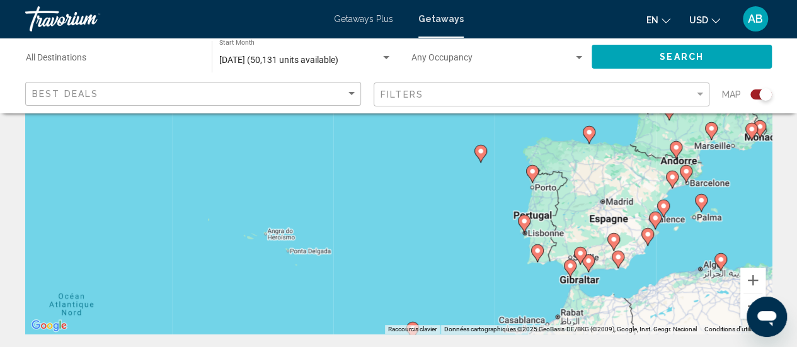
drag, startPoint x: 668, startPoint y: 164, endPoint x: 634, endPoint y: 230, distance: 73.8
click at [584, 300] on div "Pour activer le glissement avec le clavier, appuyez sur Alt+Entrée. Une fois ce…" at bounding box center [398, 145] width 746 height 378
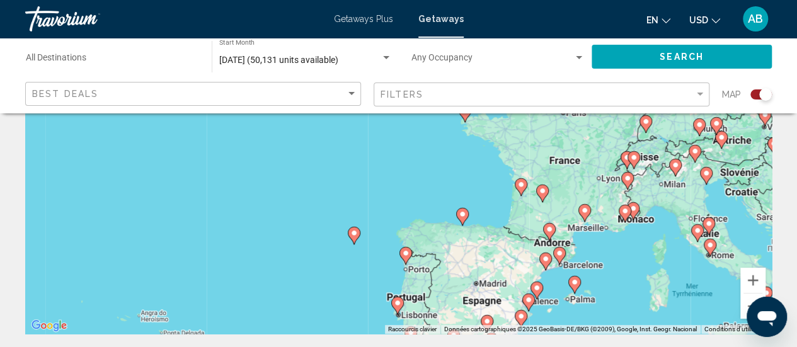
drag, startPoint x: 661, startPoint y: 193, endPoint x: 533, endPoint y: 278, distance: 153.2
click at [533, 278] on div "Pour activer le glissement avec le clavier, appuyez sur Alt+Entrée. Une fois ce…" at bounding box center [398, 145] width 746 height 378
click at [545, 231] on image "Main content" at bounding box center [549, 229] width 8 height 8
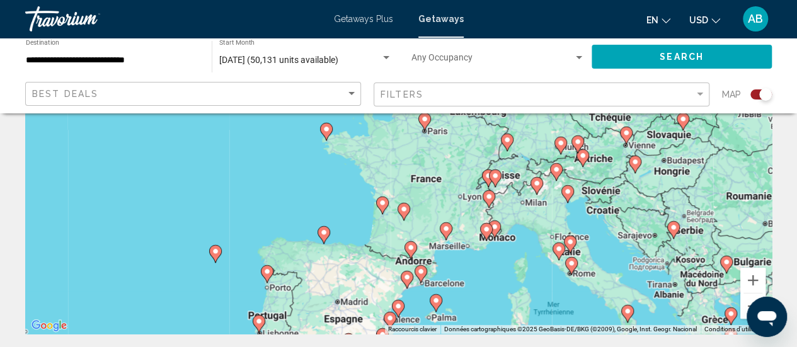
drag, startPoint x: 471, startPoint y: 149, endPoint x: 382, endPoint y: 275, distance: 153.6
click at [382, 275] on div "Pour activer le glissement avec le clavier, appuyez sur Alt+Entrée. Une fois ce…" at bounding box center [398, 145] width 746 height 378
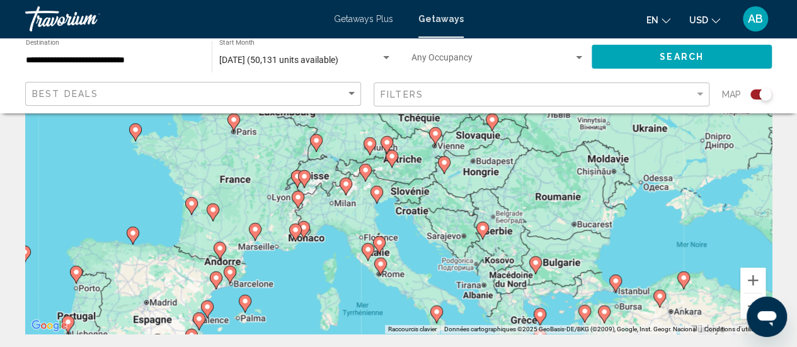
click at [217, 255] on gmp-advanced-marker "Main content" at bounding box center [219, 250] width 13 height 19
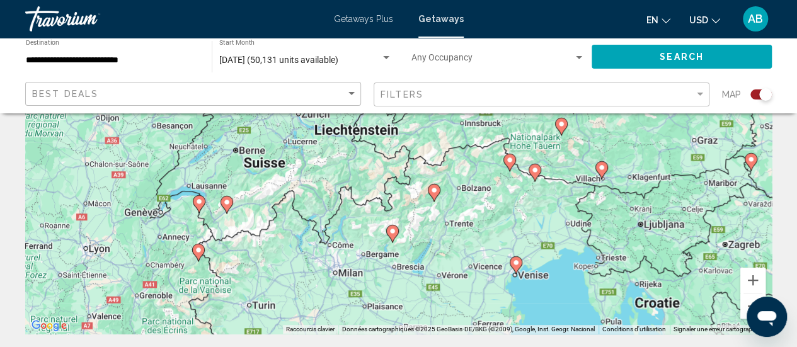
drag, startPoint x: 188, startPoint y: 288, endPoint x: 417, endPoint y: 172, distance: 256.8
click at [417, 172] on div "Pour naviguer, appuyez sur les touches fléchées. Pour activer le glissement ave…" at bounding box center [398, 145] width 746 height 378
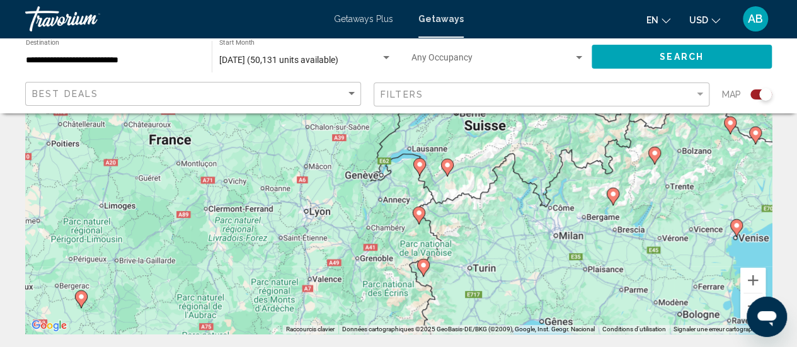
drag, startPoint x: 292, startPoint y: 226, endPoint x: 488, endPoint y: 203, distance: 197.2
click at [488, 203] on div "Pour naviguer, appuyez sur les touches fléchées. Pour activer le glissement ave…" at bounding box center [398, 145] width 746 height 378
click at [747, 283] on button "Zoom avant" at bounding box center [752, 280] width 25 height 25
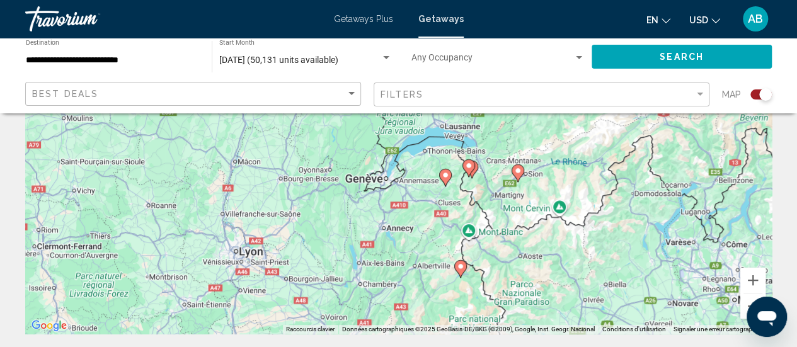
drag, startPoint x: 387, startPoint y: 268, endPoint x: 410, endPoint y: 240, distance: 36.7
click at [410, 240] on div "Pour naviguer, appuyez sur les touches fléchées. Pour activer le glissement ave…" at bounding box center [398, 145] width 746 height 378
click at [450, 177] on icon "Main content" at bounding box center [444, 177] width 11 height 16
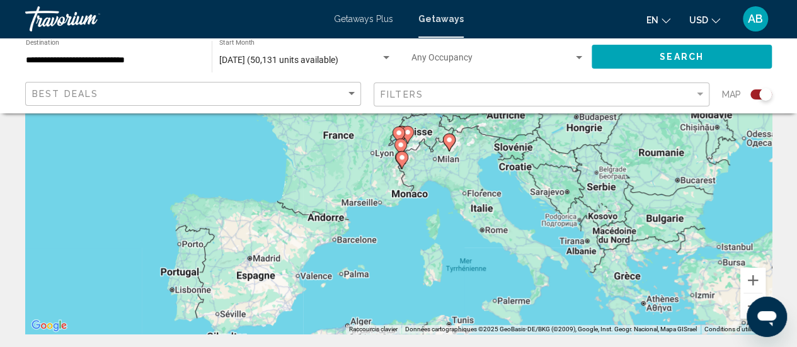
click at [397, 125] on gmp-advanced-marker "Main content" at bounding box center [401, 134] width 13 height 19
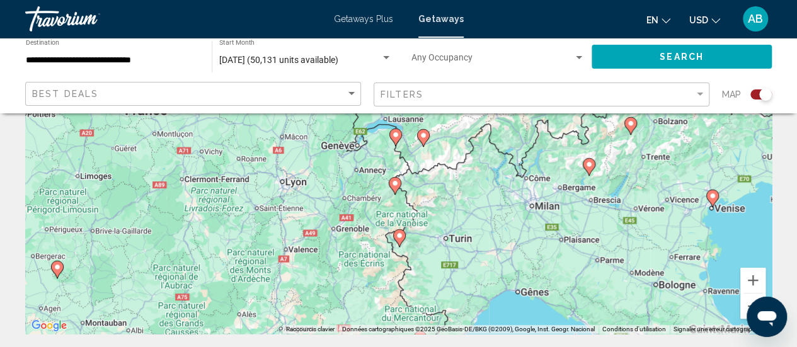
click at [392, 138] on image "Main content" at bounding box center [396, 135] width 8 height 8
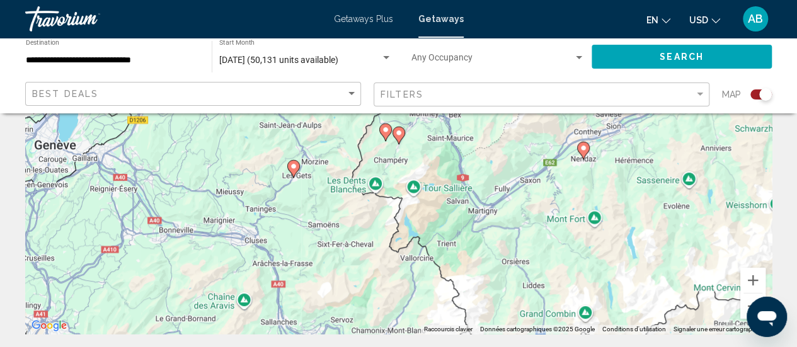
click at [297, 168] on icon "Main content" at bounding box center [292, 169] width 11 height 16
type input "**********"
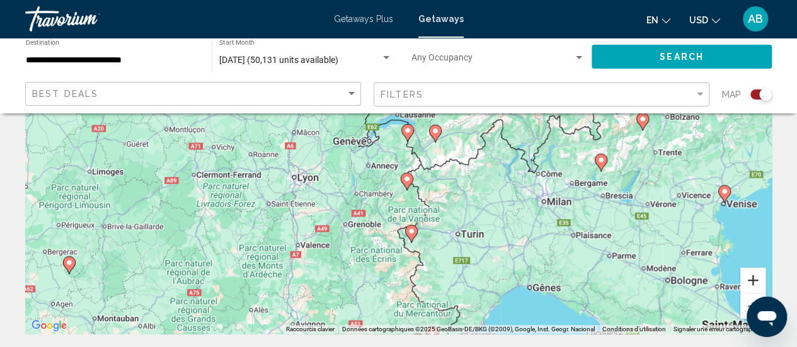
click at [746, 281] on button "Zoom avant" at bounding box center [752, 280] width 25 height 25
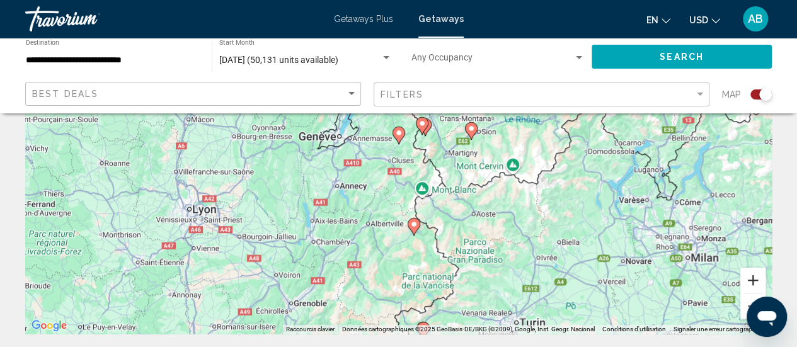
click at [746, 281] on button "Zoom avant" at bounding box center [752, 280] width 25 height 25
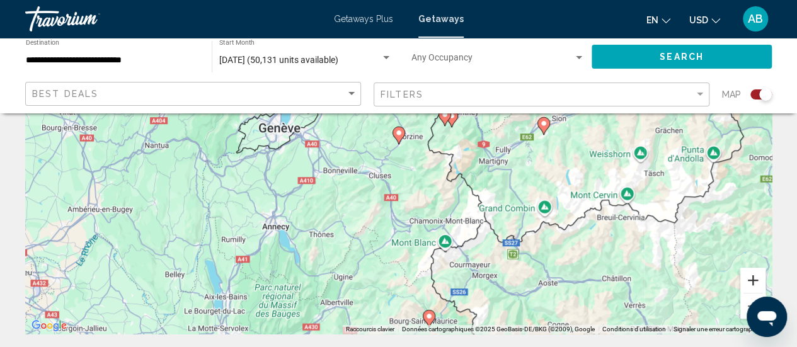
click at [746, 281] on button "Zoom avant" at bounding box center [752, 280] width 25 height 25
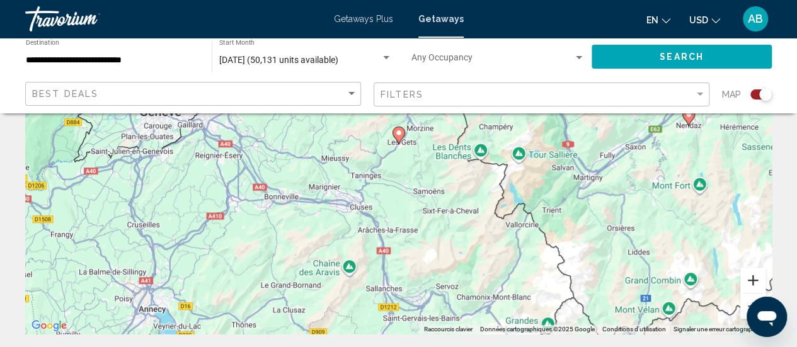
click at [746, 281] on button "Zoom avant" at bounding box center [752, 280] width 25 height 25
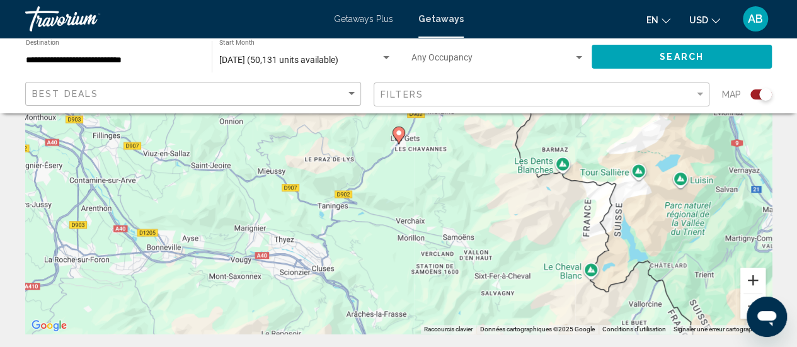
click at [746, 281] on button "Zoom avant" at bounding box center [752, 280] width 25 height 25
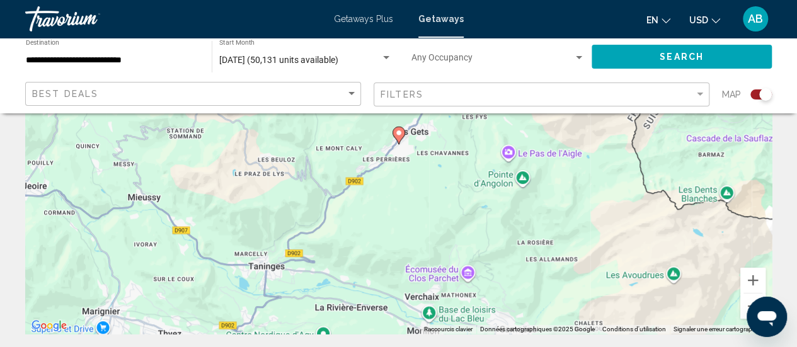
click at [396, 134] on image "Main content" at bounding box center [399, 133] width 8 height 8
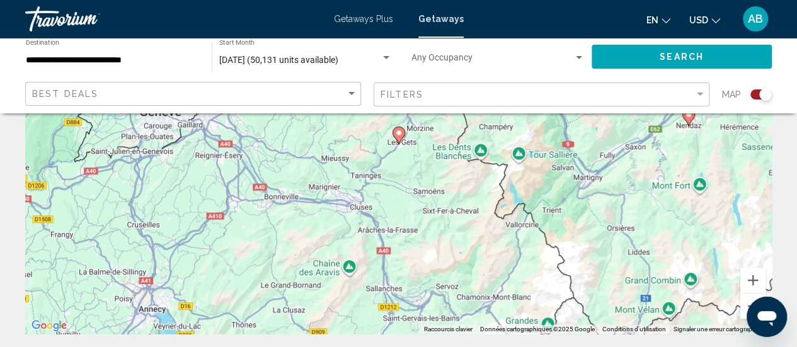
click at [396, 134] on image "Main content" at bounding box center [399, 133] width 8 height 8
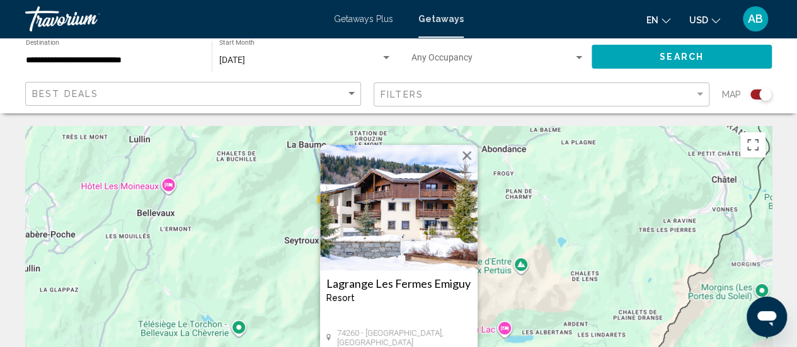
click at [384, 282] on h3 "Lagrange Les Fermes Emiguy" at bounding box center [398, 283] width 145 height 13
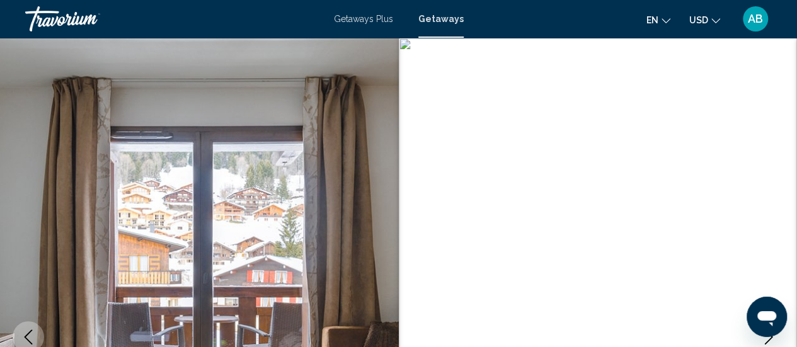
scroll to position [163, 0]
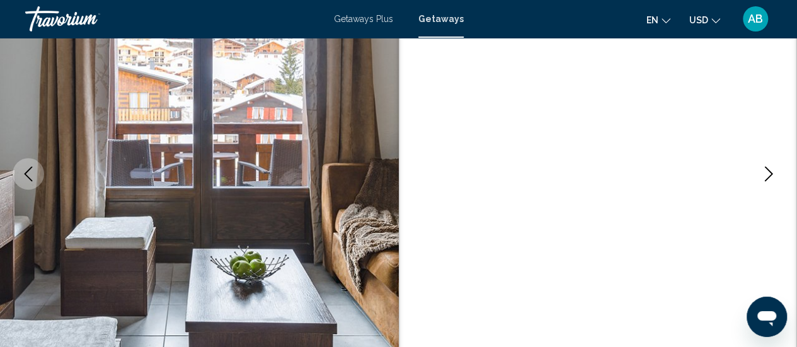
click at [764, 171] on icon "Next image" at bounding box center [768, 173] width 15 height 15
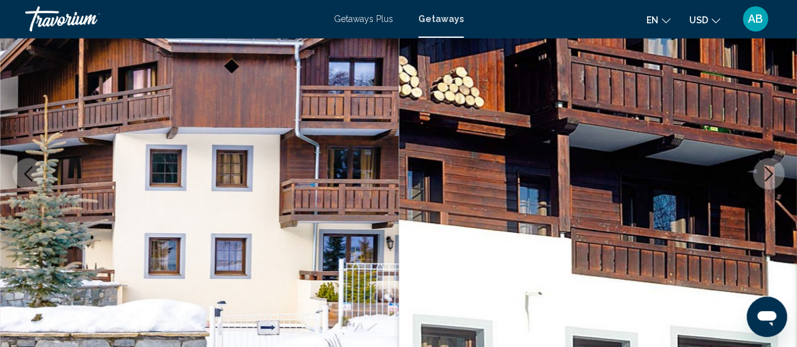
click at [764, 171] on icon "Next image" at bounding box center [768, 173] width 15 height 15
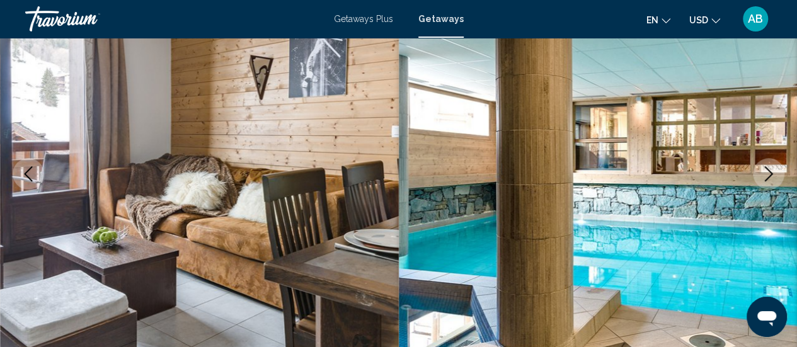
click at [764, 171] on icon "Next image" at bounding box center [768, 173] width 15 height 15
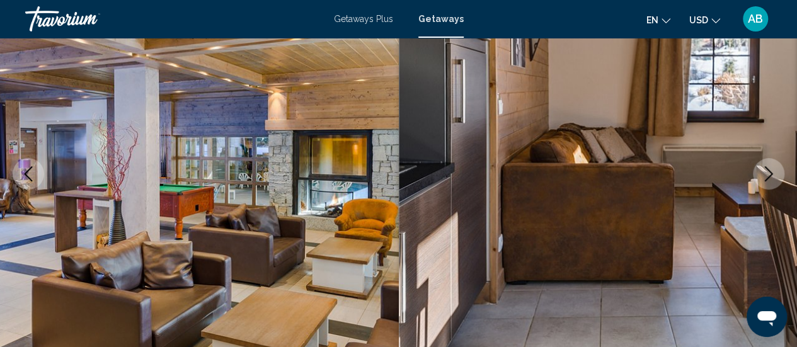
click at [764, 171] on icon "Next image" at bounding box center [768, 173] width 15 height 15
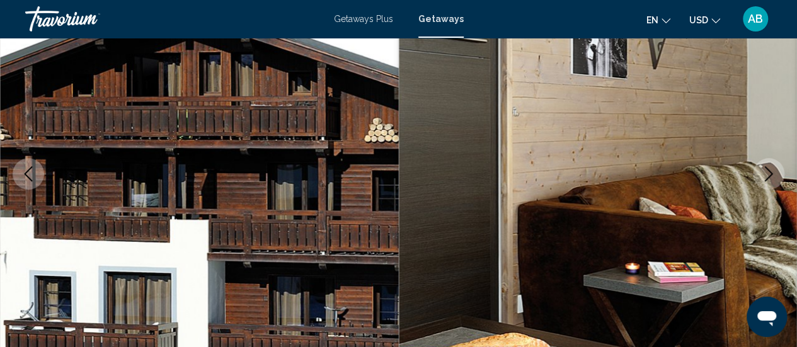
click at [764, 171] on icon "Next image" at bounding box center [768, 173] width 15 height 15
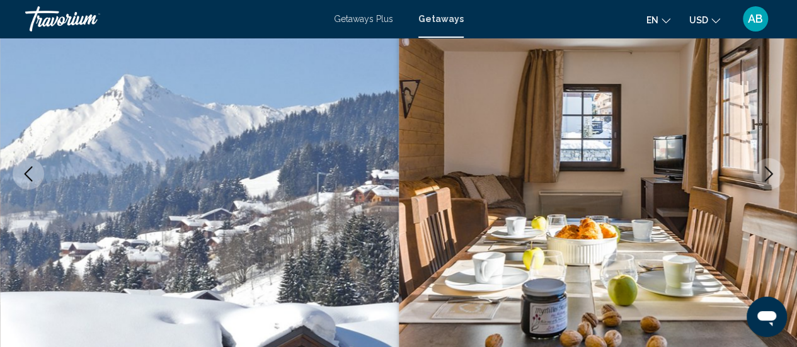
click at [764, 171] on icon "Next image" at bounding box center [768, 173] width 15 height 15
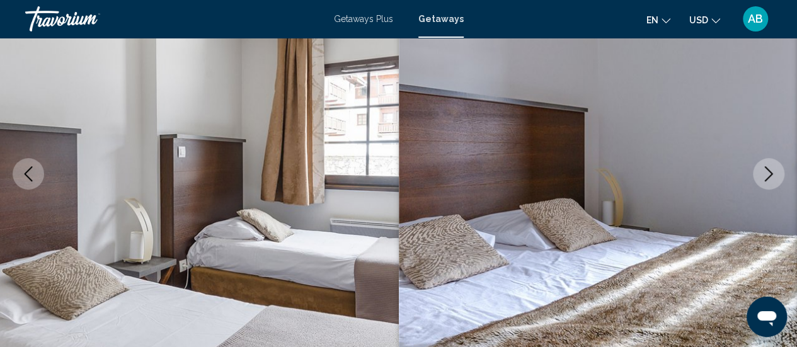
click at [764, 171] on icon "Next image" at bounding box center [768, 173] width 15 height 15
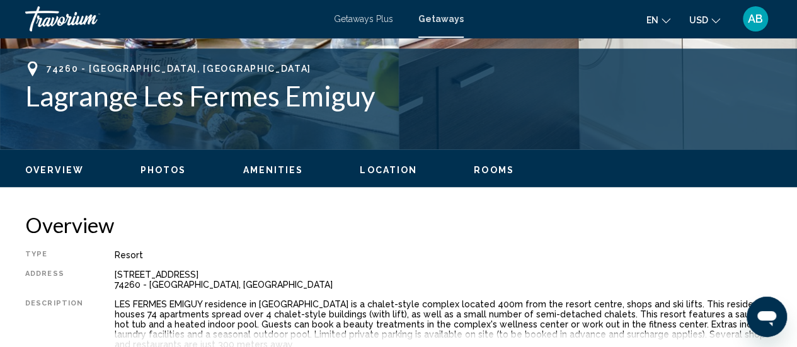
scroll to position [432, 0]
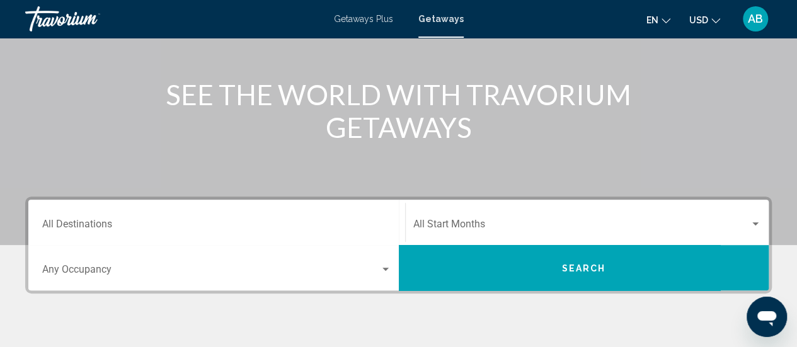
scroll to position [198, 0]
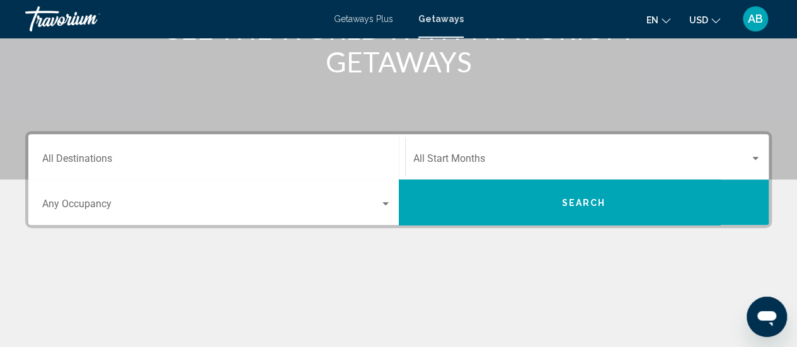
click at [440, 151] on div "Start Month All Start Months" at bounding box center [587, 157] width 348 height 40
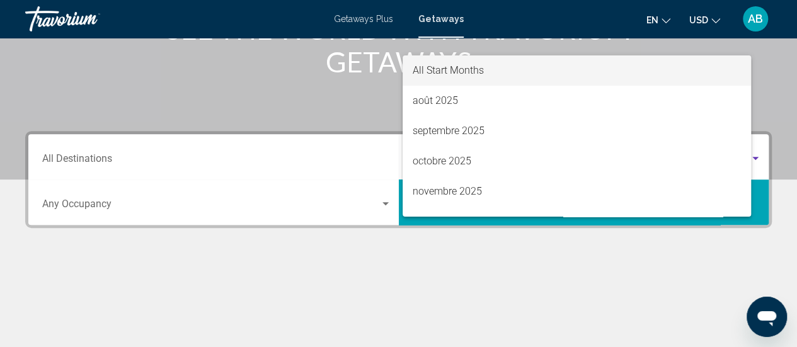
scroll to position [288, 0]
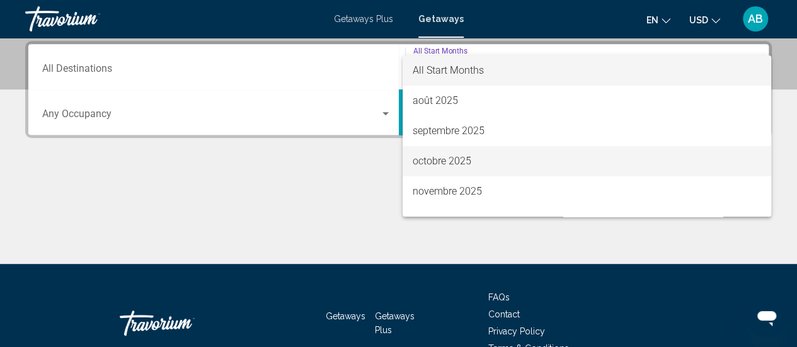
click at [429, 167] on span "octobre 2025" at bounding box center [586, 161] width 348 height 30
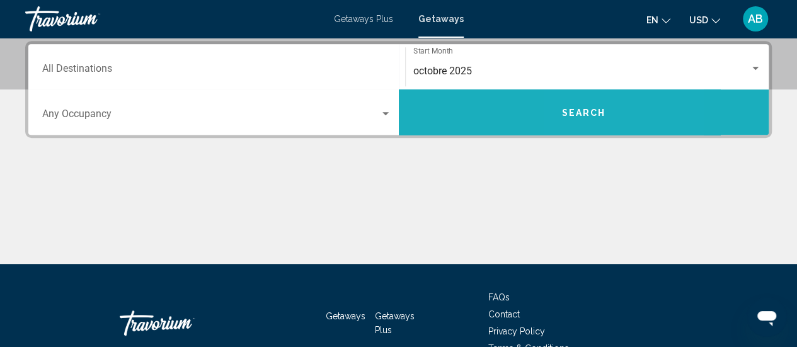
click at [577, 120] on button "Search" at bounding box center [584, 111] width 370 height 45
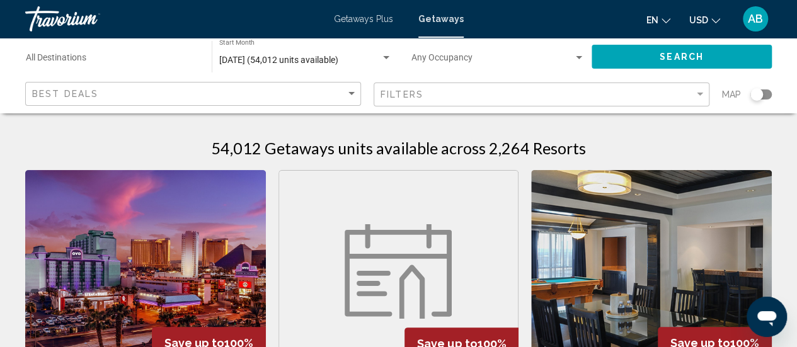
click at [762, 90] on div "Search widget" at bounding box center [760, 94] width 21 height 10
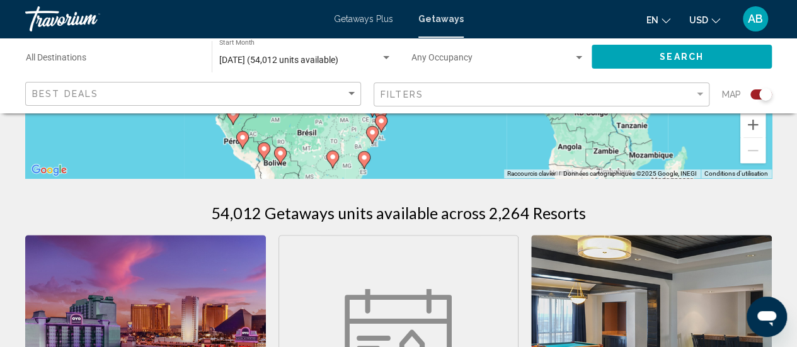
scroll to position [319, 0]
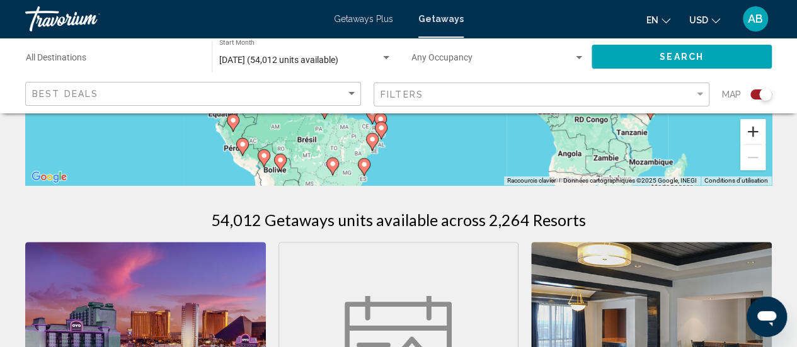
click at [749, 132] on button "Zoom avant" at bounding box center [752, 131] width 25 height 25
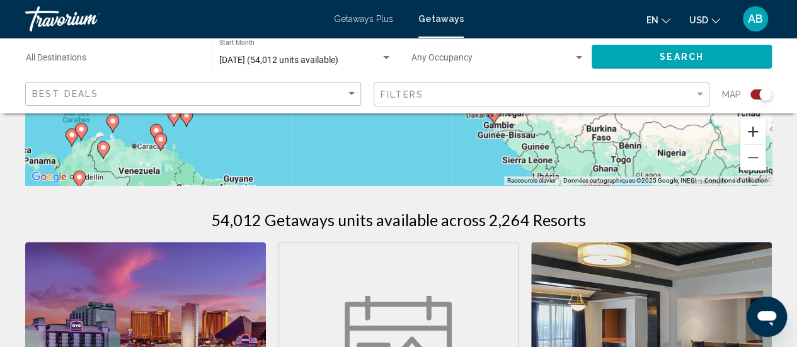
click at [749, 132] on button "Zoom avant" at bounding box center [752, 131] width 25 height 25
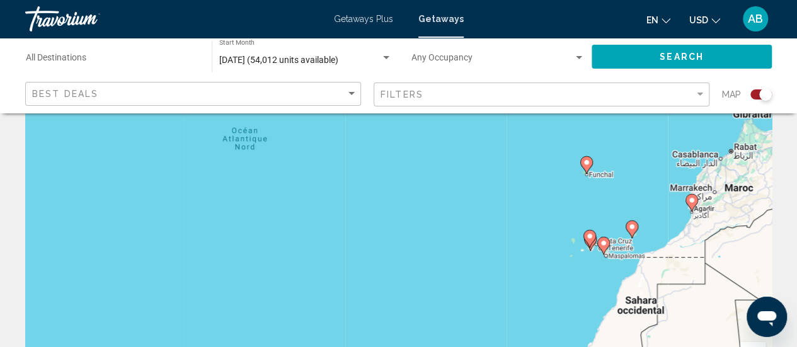
scroll to position [0, 0]
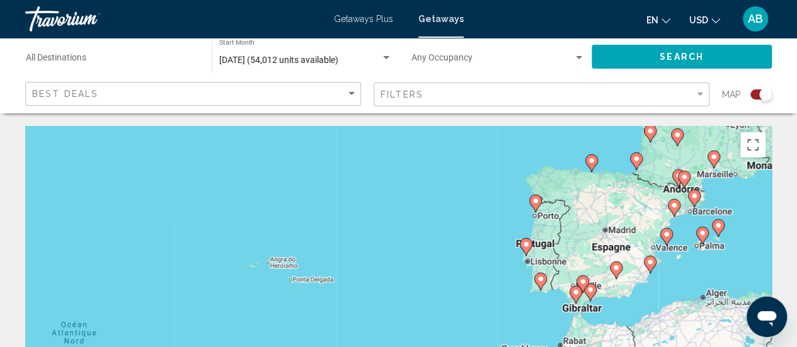
drag, startPoint x: 712, startPoint y: 188, endPoint x: 535, endPoint y: 288, distance: 203.9
click at [535, 288] on gmp-advanced-marker "Main content" at bounding box center [540, 281] width 13 height 19
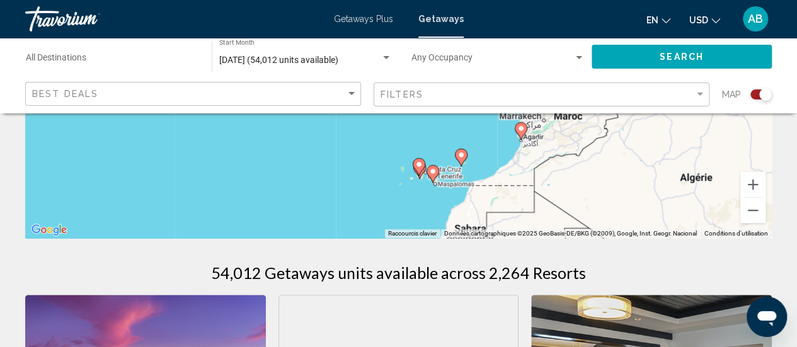
scroll to position [292, 0]
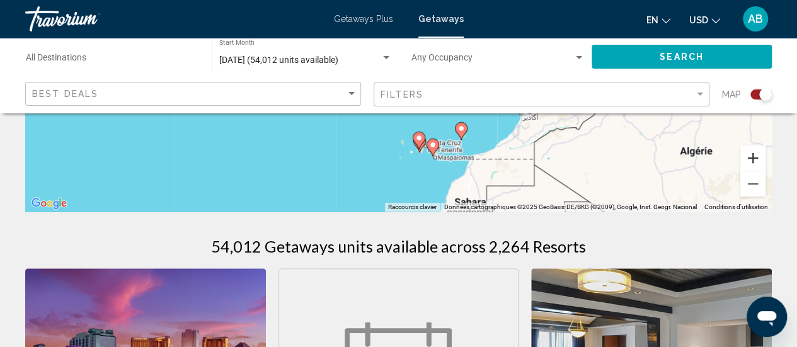
click at [759, 168] on button "Zoom avant" at bounding box center [752, 157] width 25 height 25
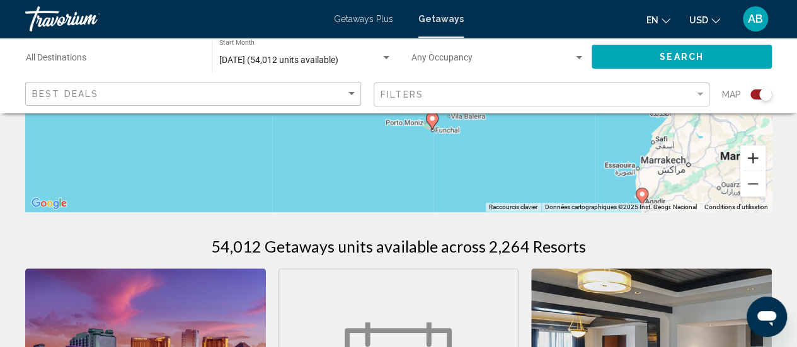
click at [759, 168] on button "Zoom avant" at bounding box center [752, 157] width 25 height 25
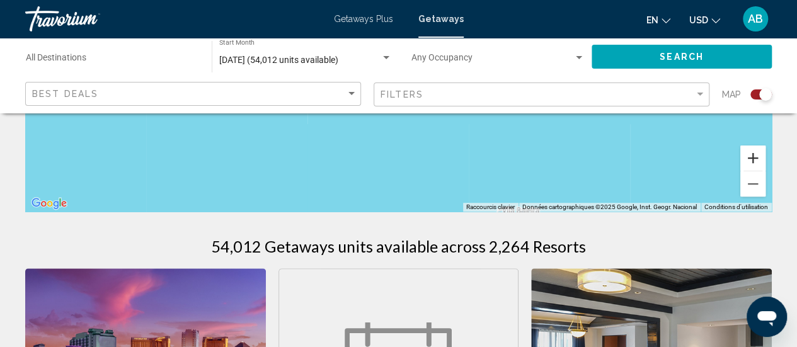
scroll to position [0, 0]
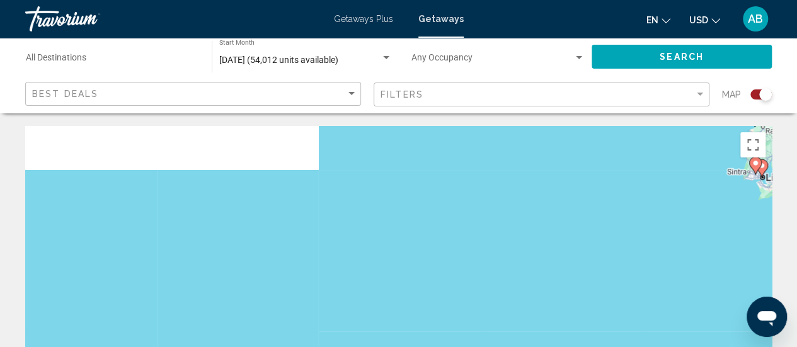
drag, startPoint x: 664, startPoint y: 211, endPoint x: 471, endPoint y: 315, distance: 218.9
click at [471, 315] on div "Pour activer le glissement avec le clavier, appuyez sur Alt+Entrée. Une fois ce…" at bounding box center [398, 315] width 746 height 378
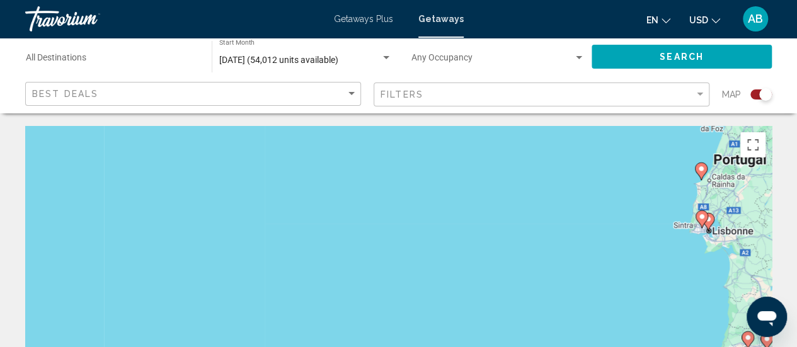
drag, startPoint x: 599, startPoint y: 264, endPoint x: 377, endPoint y: 285, distance: 223.3
click at [377, 285] on div "Pour activer le glissement avec le clavier, appuyez sur Alt+Entrée. Une fois ce…" at bounding box center [398, 315] width 746 height 378
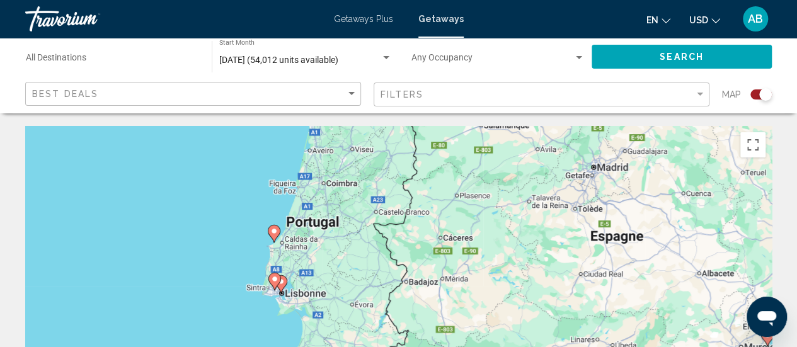
drag, startPoint x: 550, startPoint y: 242, endPoint x: 319, endPoint y: 292, distance: 236.9
click at [319, 292] on div "Pour activer le glissement avec le clavier, appuyez sur Alt+Entrée. Une fois ce…" at bounding box center [398, 315] width 746 height 378
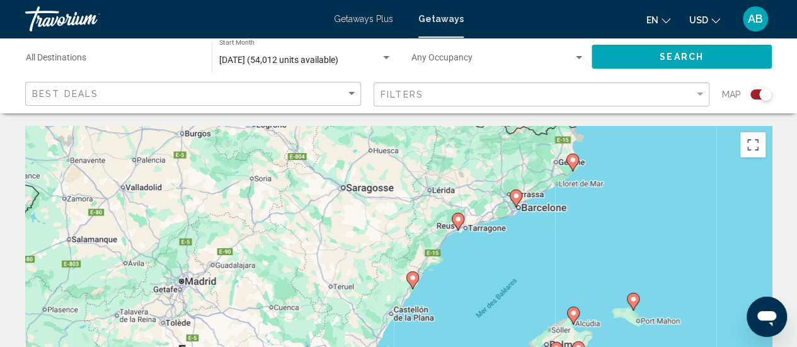
drag, startPoint x: 524, startPoint y: 220, endPoint x: 421, endPoint y: 322, distance: 144.7
click at [421, 322] on div "Pour activer le glissement avec le clavier, appuyez sur Alt+Entrée. Une fois ce…" at bounding box center [398, 315] width 746 height 378
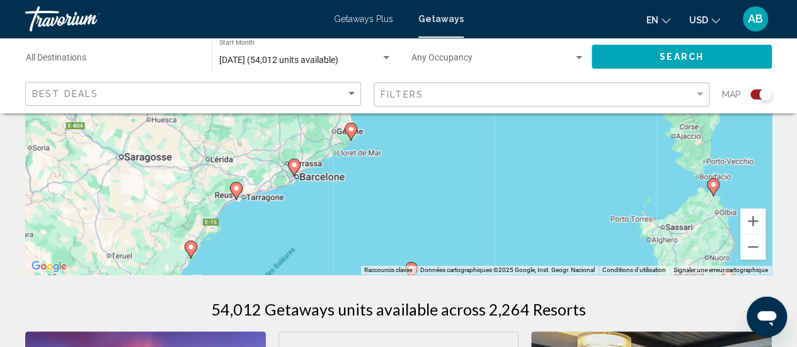
scroll to position [249, 0]
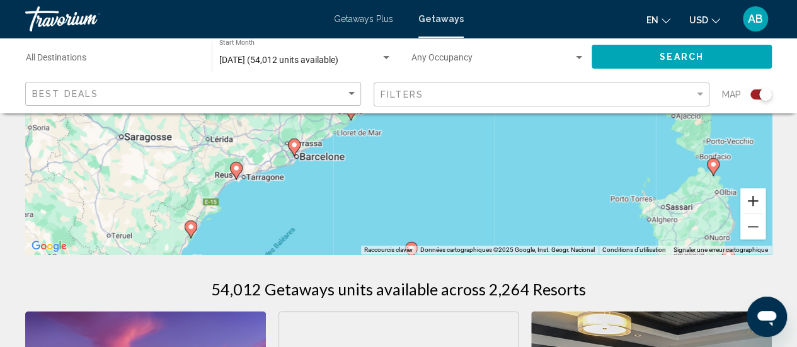
click at [753, 199] on button "Zoom avant" at bounding box center [752, 200] width 25 height 25
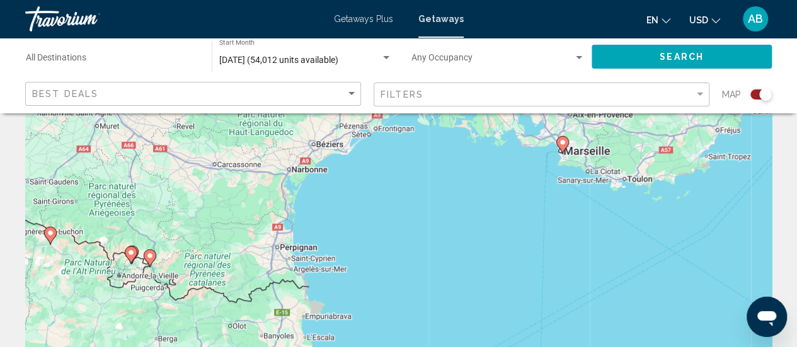
scroll to position [0, 0]
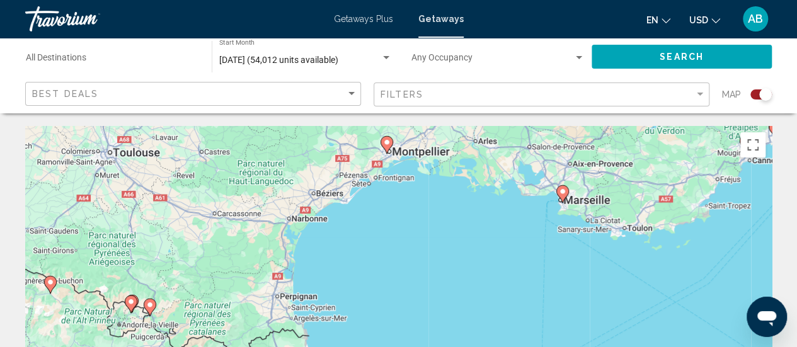
drag, startPoint x: 650, startPoint y: 123, endPoint x: 505, endPoint y: 229, distance: 179.4
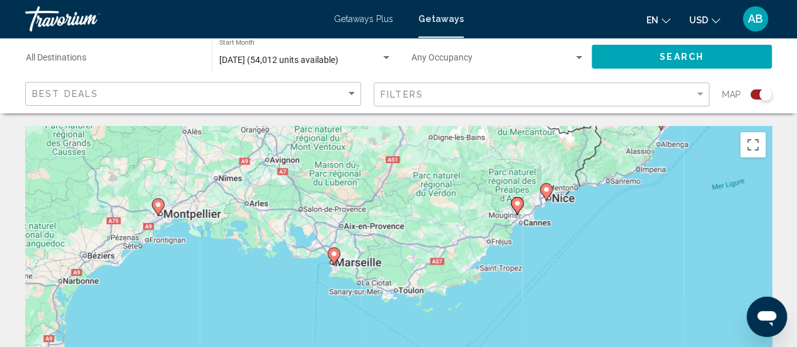
drag, startPoint x: 644, startPoint y: 212, endPoint x: 407, endPoint y: 289, distance: 249.7
click at [407, 289] on div "Pour activer le glissement avec le clavier, appuyez sur Alt+Entrée. Une fois ce…" at bounding box center [398, 315] width 746 height 378
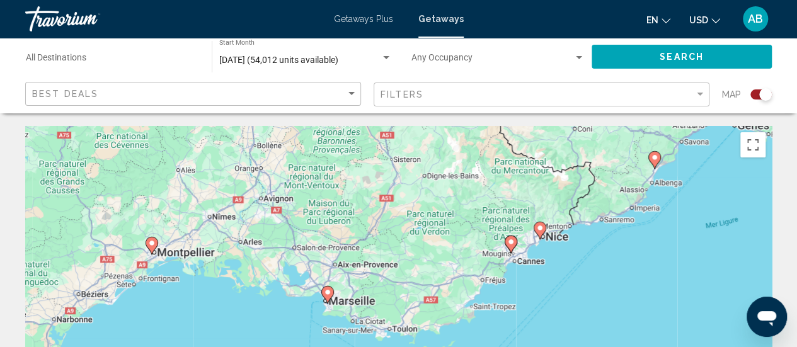
drag, startPoint x: 548, startPoint y: 253, endPoint x: 546, endPoint y: 276, distance: 23.4
click at [546, 276] on div "Pour activer le glissement avec le clavier, appuyez sur Alt+Entrée. Une fois ce…" at bounding box center [398, 315] width 746 height 378
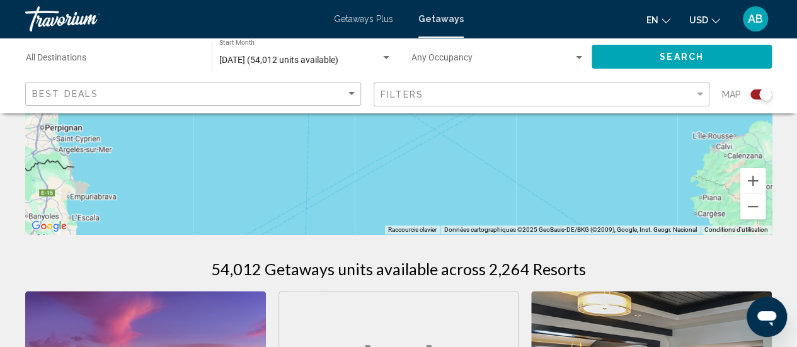
scroll to position [276, 0]
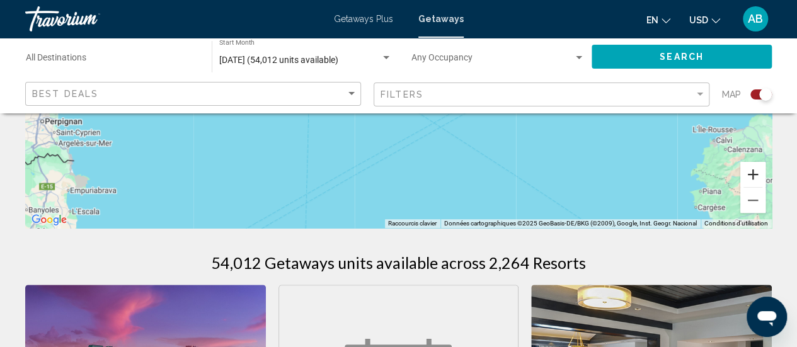
click at [751, 176] on button "Zoom avant" at bounding box center [752, 174] width 25 height 25
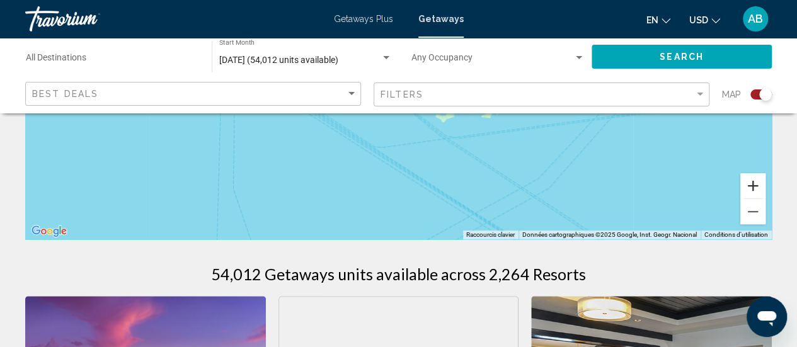
scroll to position [277, 0]
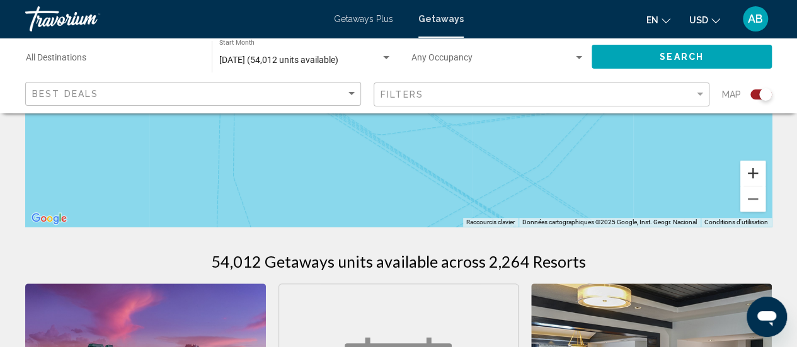
click at [746, 172] on button "Zoom avant" at bounding box center [752, 173] width 25 height 25
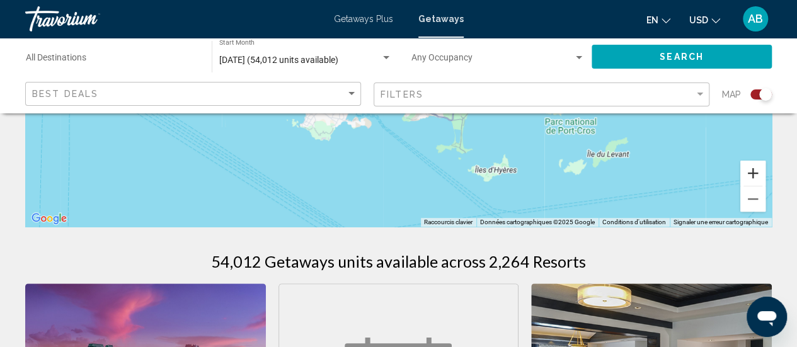
scroll to position [0, 0]
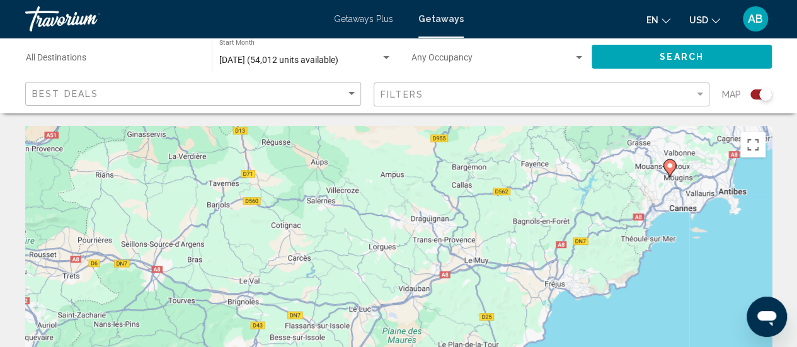
drag, startPoint x: 696, startPoint y: 206, endPoint x: 517, endPoint y: 315, distance: 210.3
click at [517, 315] on div "Pour activer le glissement avec le clavier, appuyez sur Alt+Entrée. Une fois ce…" at bounding box center [398, 315] width 746 height 378
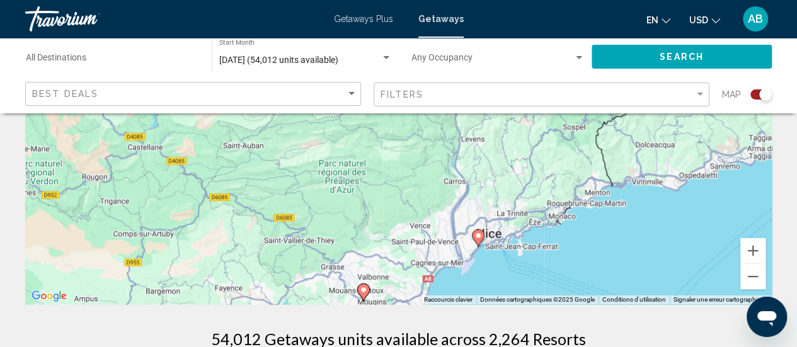
drag, startPoint x: 642, startPoint y: 213, endPoint x: 335, endPoint y: 355, distance: 338.4
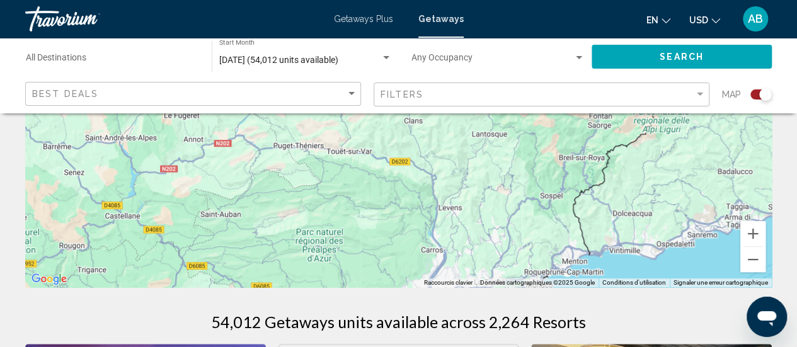
drag, startPoint x: 639, startPoint y: 240, endPoint x: 613, endPoint y: 113, distance: 129.8
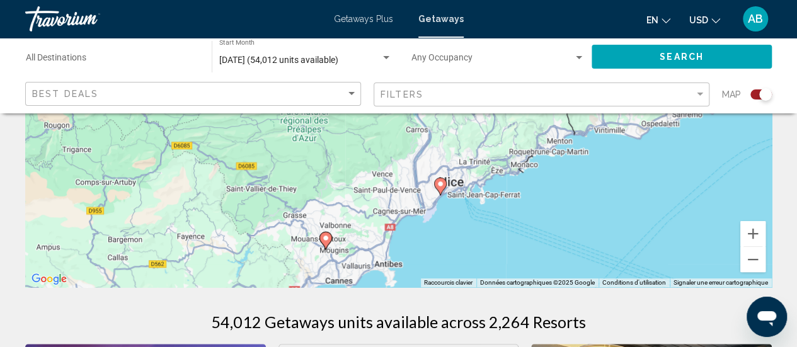
drag, startPoint x: 543, startPoint y: 210, endPoint x: 526, endPoint y: 109, distance: 102.7
click at [751, 260] on button "Zoom arrière" at bounding box center [752, 259] width 25 height 25
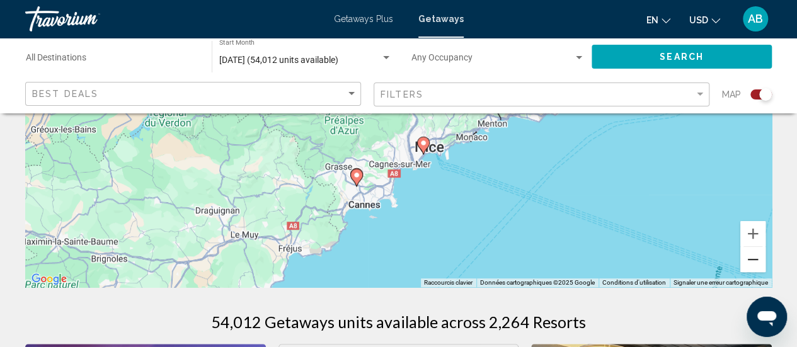
click at [751, 260] on button "Zoom arrière" at bounding box center [752, 259] width 25 height 25
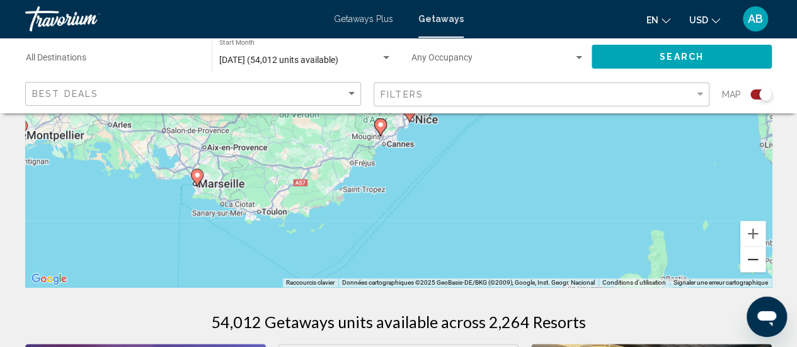
click at [751, 260] on button "Zoom arrière" at bounding box center [752, 259] width 25 height 25
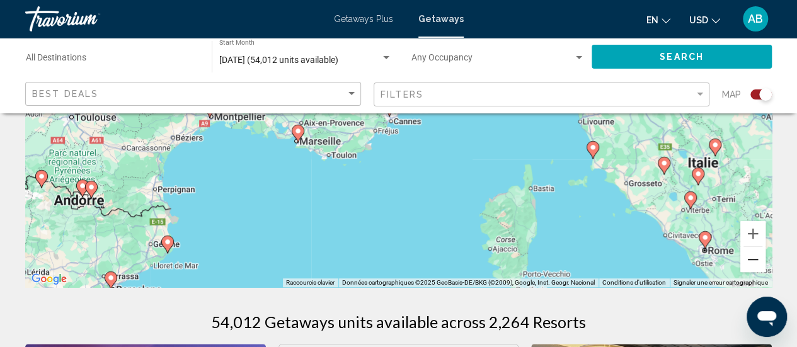
click at [751, 260] on button "Zoom arrière" at bounding box center [752, 259] width 25 height 25
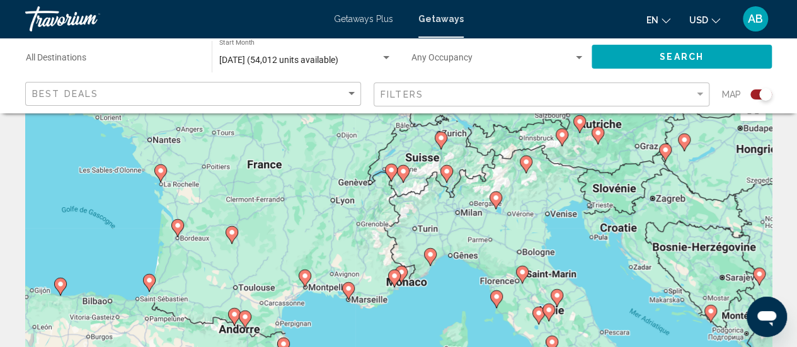
scroll to position [16, 0]
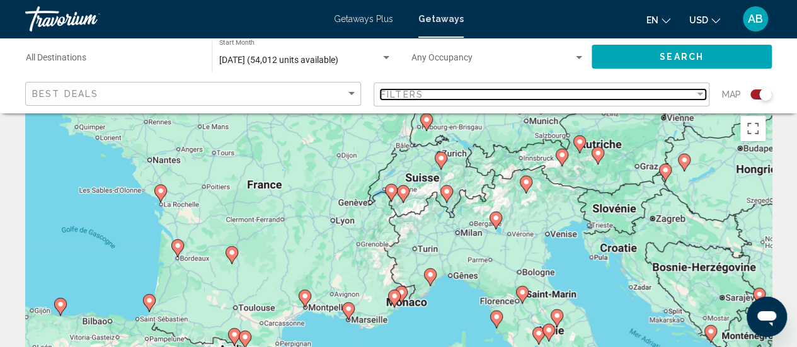
click at [564, 90] on div "Filters" at bounding box center [537, 94] width 314 height 10
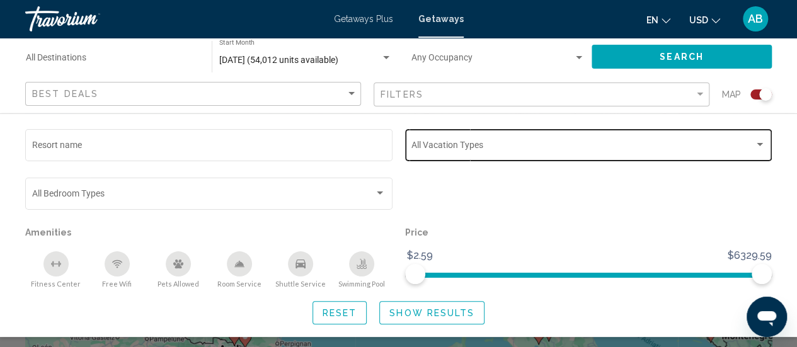
click at [422, 153] on div "Vacation Types All Vacation Types" at bounding box center [588, 144] width 354 height 35
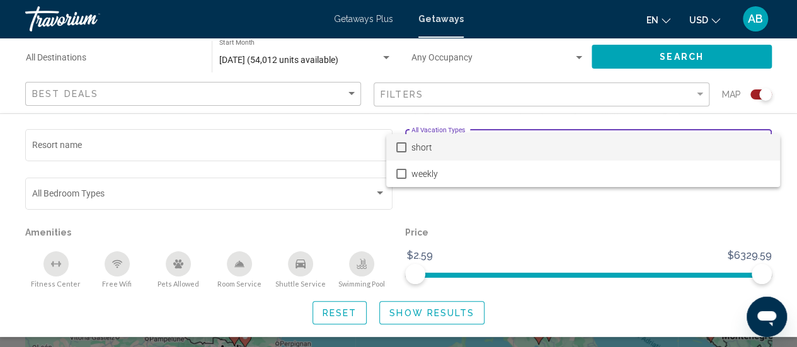
click at [378, 195] on div at bounding box center [398, 173] width 797 height 347
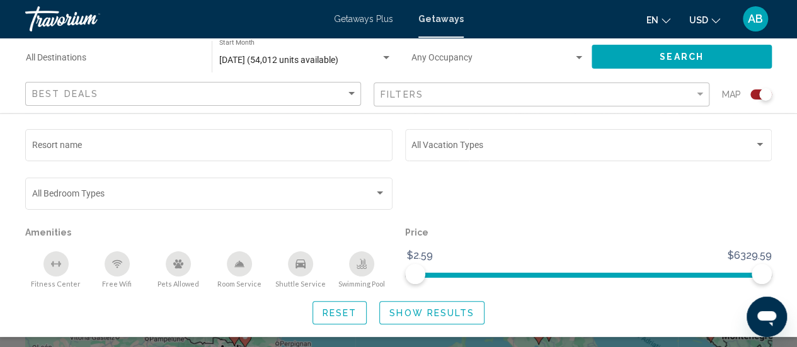
click at [378, 195] on div "Search widget" at bounding box center [379, 193] width 11 height 10
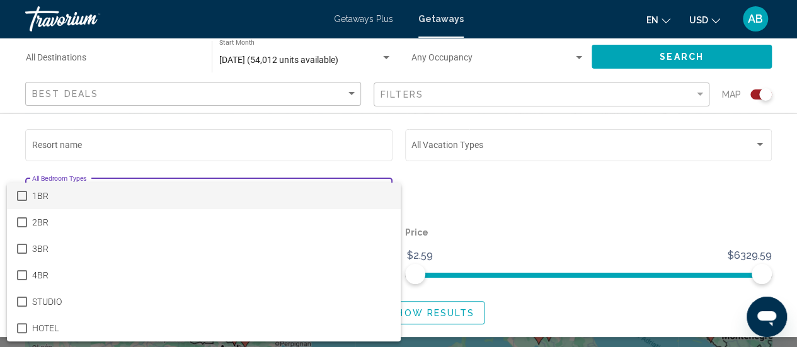
click at [454, 199] on div at bounding box center [398, 173] width 797 height 347
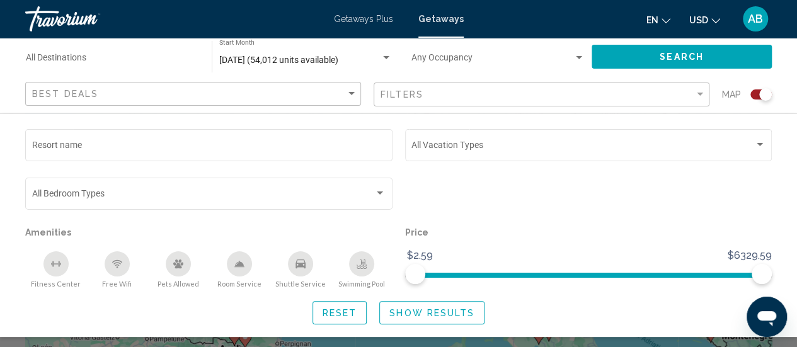
click at [367, 264] on div "Swimming Pool" at bounding box center [361, 263] width 25 height 25
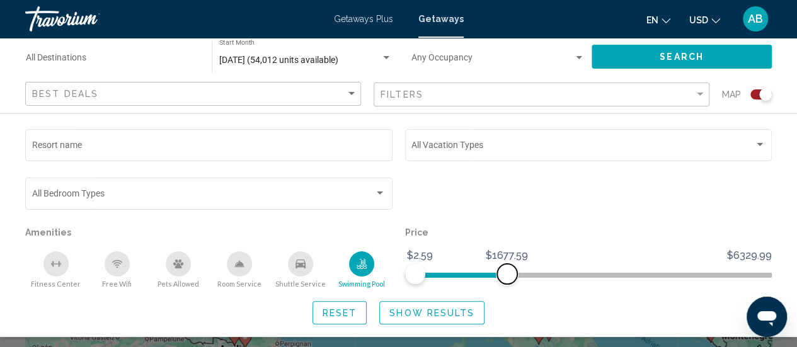
drag, startPoint x: 761, startPoint y: 280, endPoint x: 506, endPoint y: 271, distance: 254.6
click at [506, 271] on span "Search widget" at bounding box center [507, 274] width 20 height 20
click at [506, 273] on span "Search widget" at bounding box center [507, 274] width 20 height 20
drag, startPoint x: 506, startPoint y: 273, endPoint x: 453, endPoint y: 273, distance: 52.9
click at [453, 273] on span "Search widget" at bounding box center [454, 274] width 20 height 20
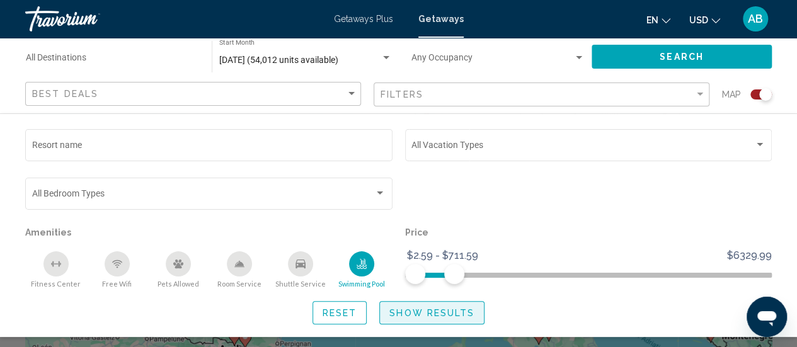
click at [444, 310] on span "Show Results" at bounding box center [431, 313] width 85 height 10
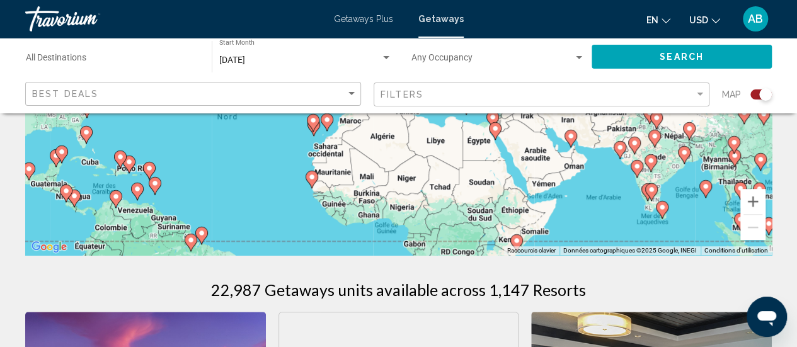
scroll to position [255, 0]
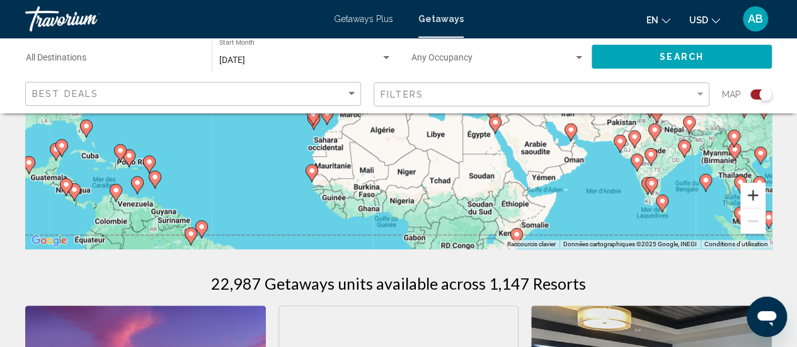
click at [748, 192] on button "Zoom avant" at bounding box center [752, 195] width 25 height 25
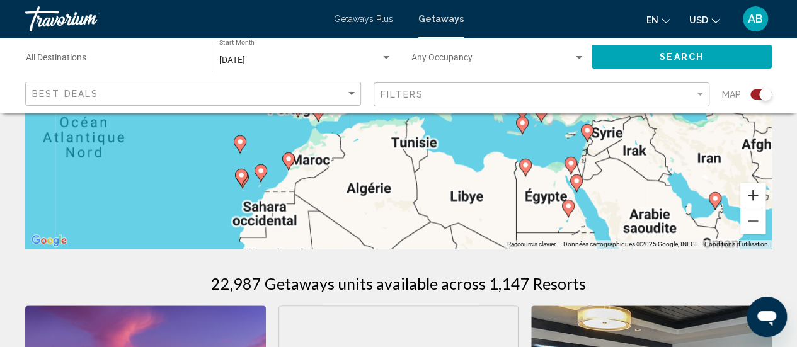
click at [748, 192] on button "Zoom avant" at bounding box center [752, 195] width 25 height 25
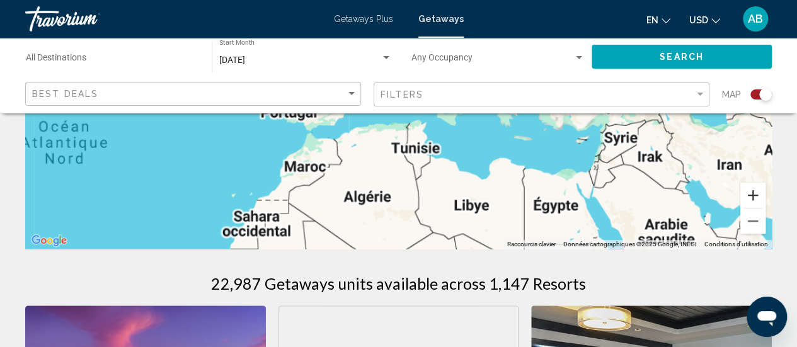
click at [748, 192] on button "Zoom avant" at bounding box center [752, 195] width 25 height 25
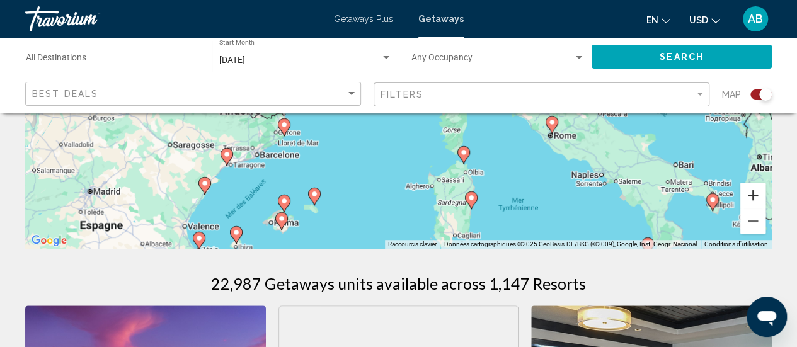
click at [748, 192] on button "Zoom avant" at bounding box center [752, 195] width 25 height 25
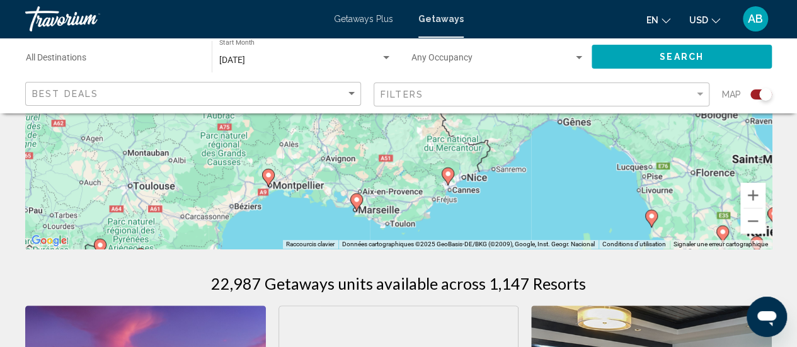
drag, startPoint x: 306, startPoint y: 159, endPoint x: 365, endPoint y: 268, distance: 123.1
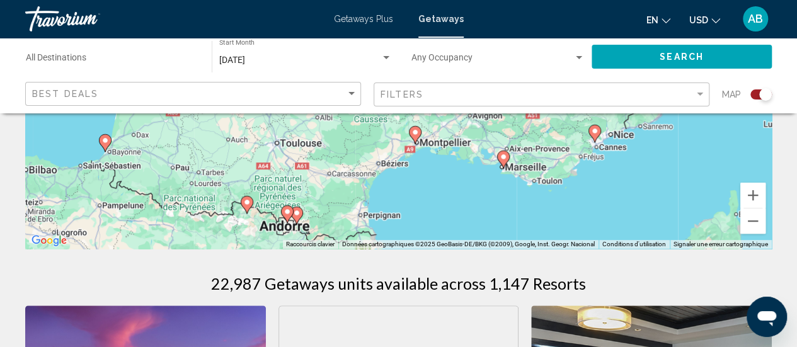
drag, startPoint x: 268, startPoint y: 208, endPoint x: 418, endPoint y: 165, distance: 156.0
click at [418, 165] on div "Pour activer le glissement avec le clavier, appuyez sur Alt+Entrée. Une fois ce…" at bounding box center [398, 60] width 746 height 378
click at [249, 210] on icon "Main content" at bounding box center [246, 205] width 11 height 16
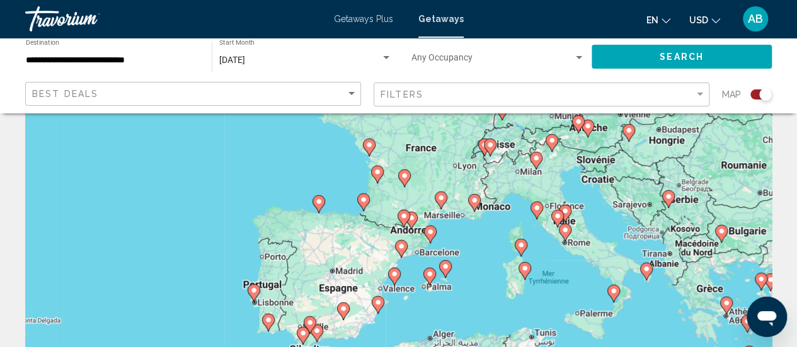
scroll to position [95, 0]
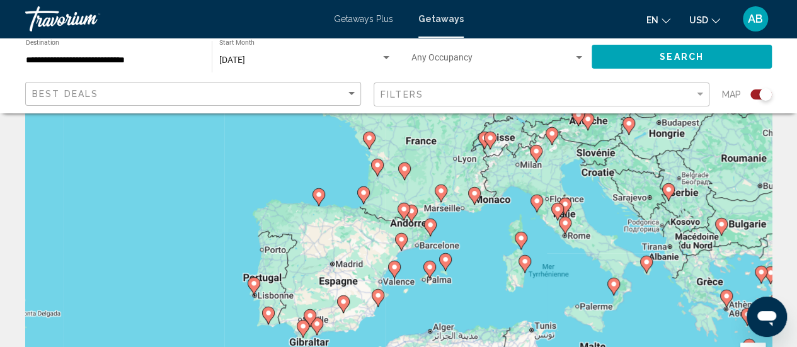
click at [441, 263] on icon "Main content" at bounding box center [444, 262] width 11 height 16
type input "**********"
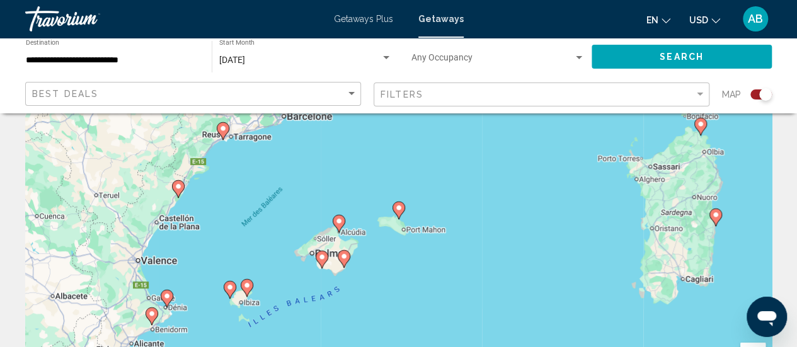
click at [342, 257] on image "Main content" at bounding box center [344, 257] width 8 height 8
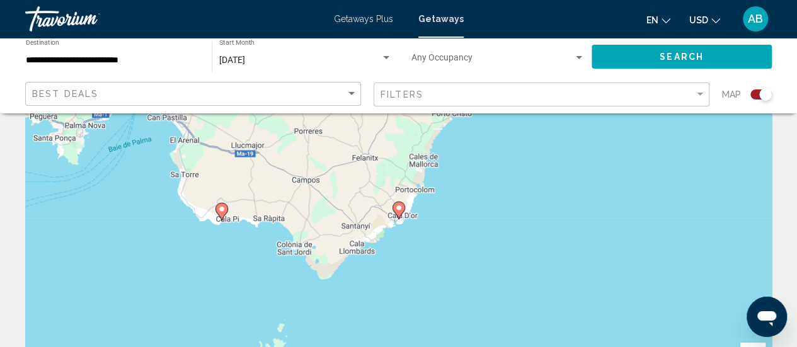
click at [397, 212] on icon "Main content" at bounding box center [397, 210] width 11 height 16
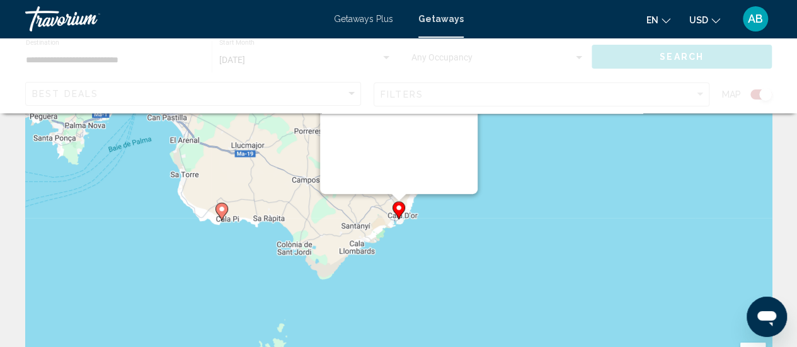
scroll to position [0, 0]
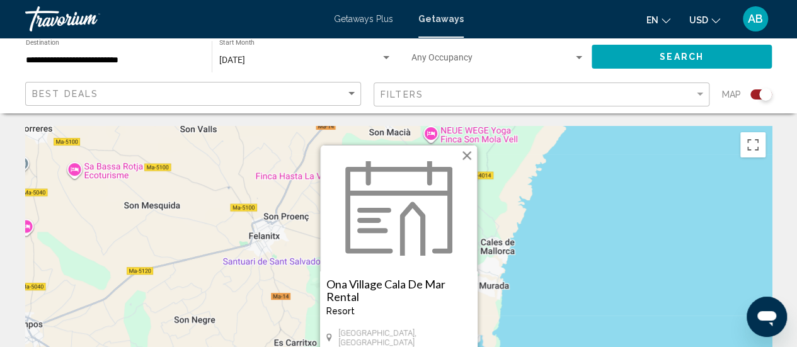
click at [397, 212] on img "Main content" at bounding box center [398, 208] width 107 height 94
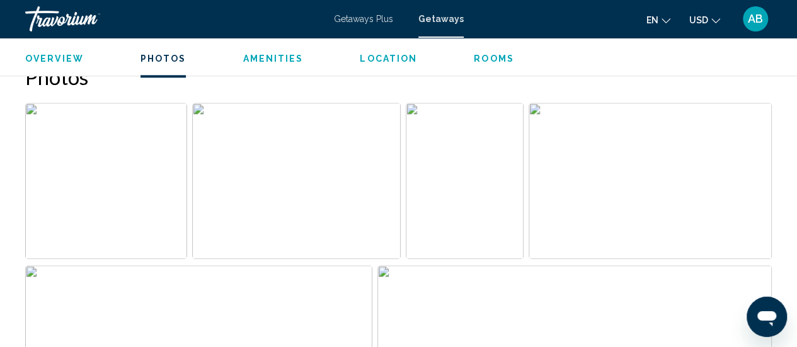
scroll to position [818, 0]
click at [62, 198] on img "Open full-screen image slider" at bounding box center [106, 176] width 162 height 156
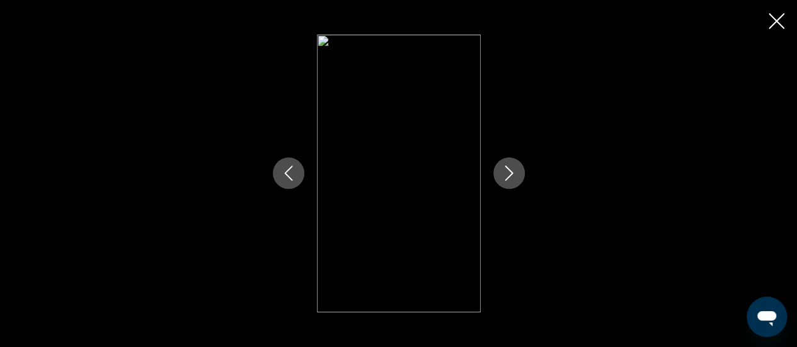
click at [513, 167] on icon "Next image" at bounding box center [508, 173] width 15 height 15
click at [776, 18] on icon "Close slideshow" at bounding box center [776, 21] width 16 height 16
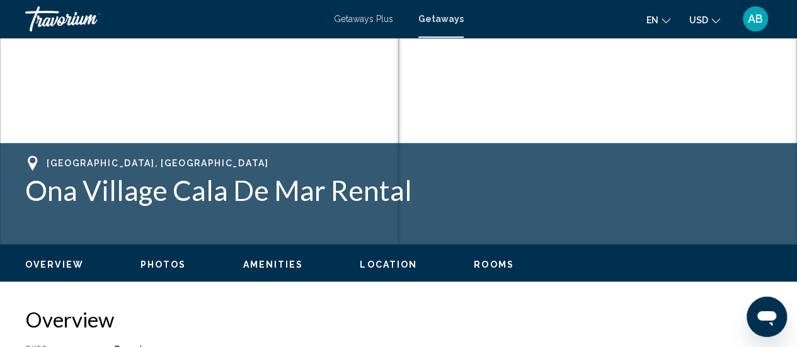
scroll to position [0, 0]
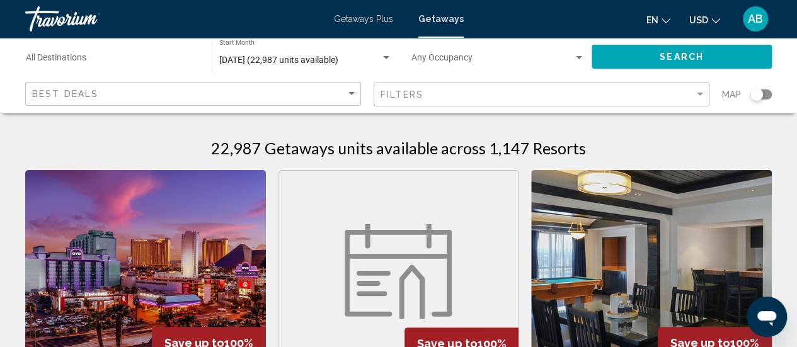
click at [763, 93] on div "Search widget" at bounding box center [760, 94] width 21 height 10
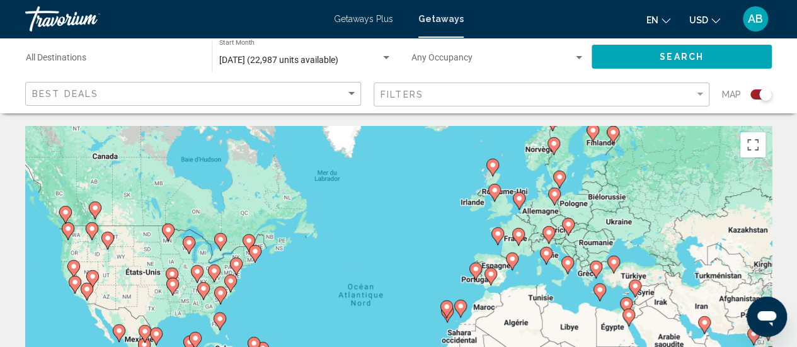
click at [491, 278] on icon "Main content" at bounding box center [489, 276] width 11 height 16
type input "**********"
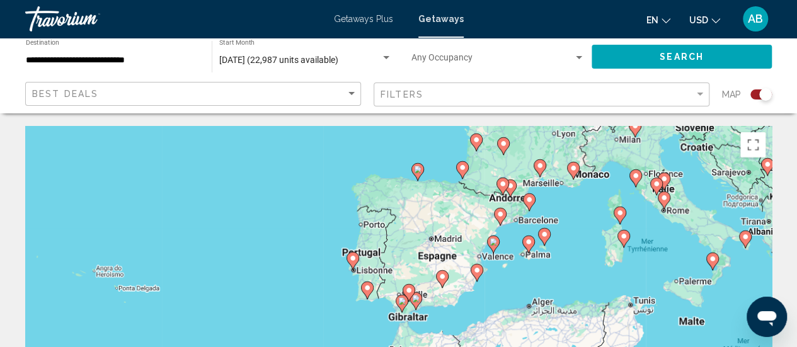
click at [414, 299] on gmp-advanced-marker "Main content" at bounding box center [408, 292] width 13 height 19
type input "**********"
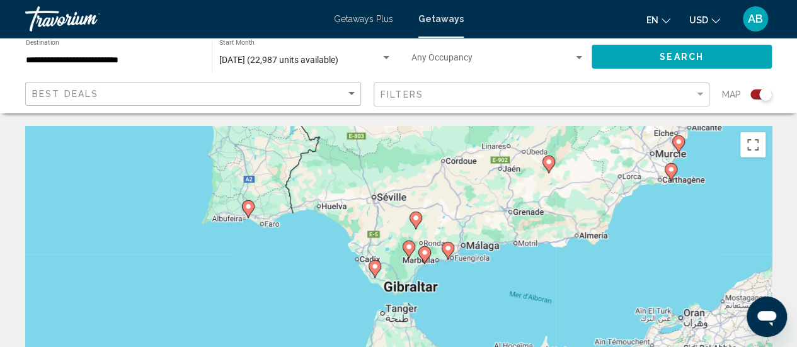
drag, startPoint x: 442, startPoint y: 302, endPoint x: 460, endPoint y: 214, distance: 89.9
click at [460, 214] on div "Pour activer le glissement avec le clavier, appuyez sur Alt+Entrée. Une fois ce…" at bounding box center [398, 315] width 746 height 378
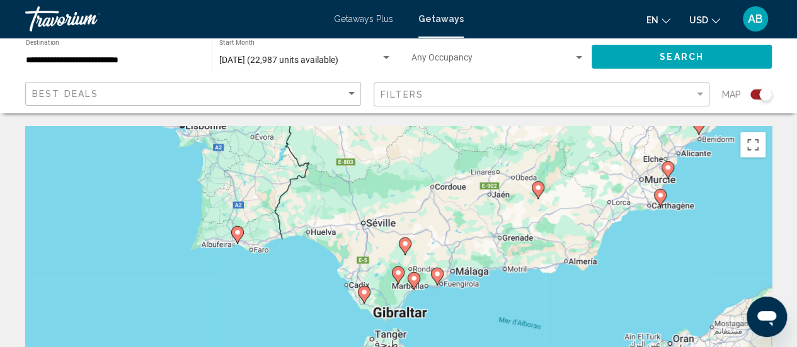
drag, startPoint x: 535, startPoint y: 223, endPoint x: 523, endPoint y: 251, distance: 30.8
click at [523, 251] on div "Pour activer le glissement avec le clavier, appuyez sur Alt+Entrée. Une fois ce…" at bounding box center [398, 315] width 746 height 378
click at [365, 294] on image "Main content" at bounding box center [364, 292] width 8 height 8
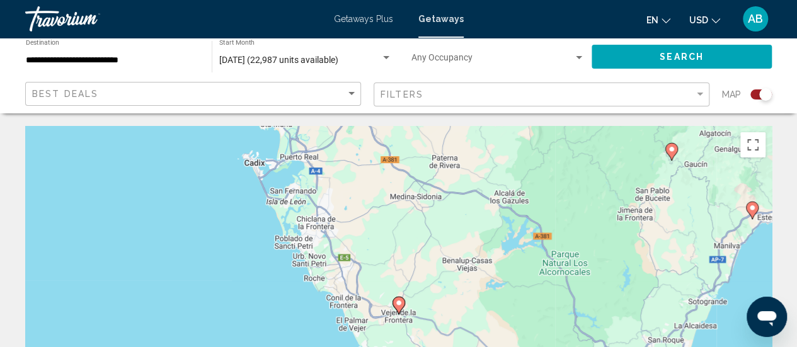
click at [397, 304] on image "Main content" at bounding box center [399, 303] width 8 height 8
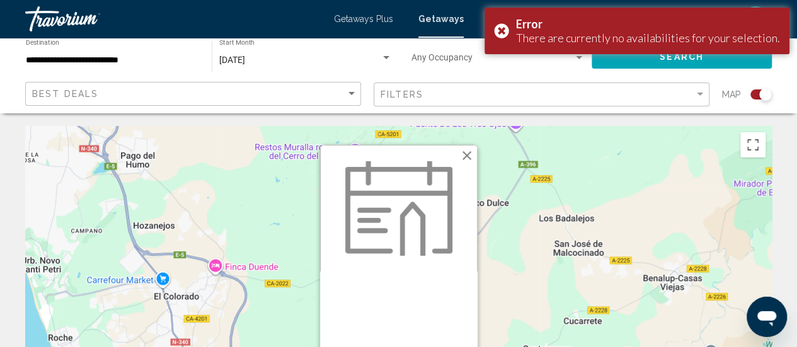
click at [411, 231] on img "Main content" at bounding box center [398, 208] width 107 height 94
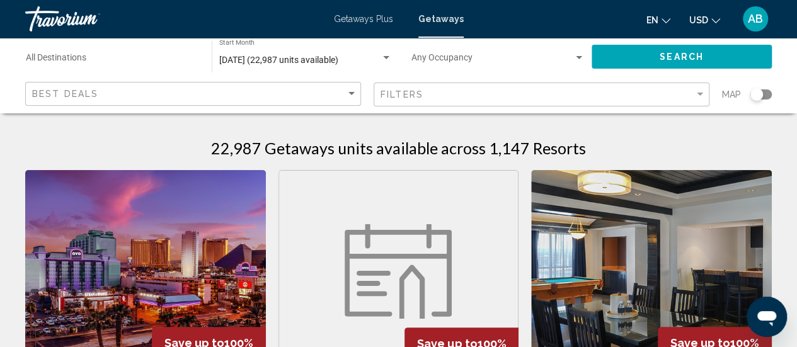
click at [763, 95] on div "Search widget" at bounding box center [760, 94] width 21 height 10
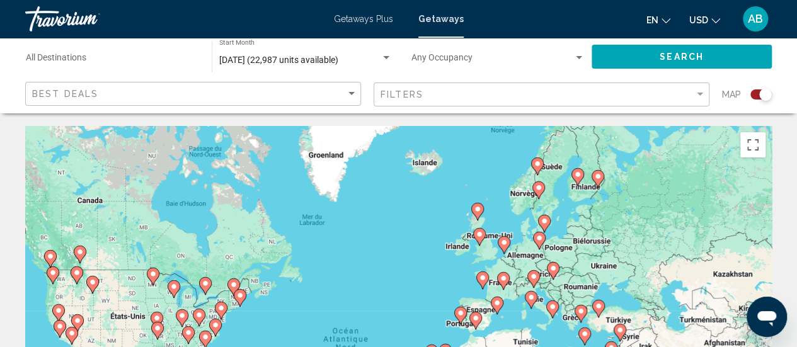
drag, startPoint x: 596, startPoint y: 179, endPoint x: 581, endPoint y: 224, distance: 47.2
click at [581, 224] on div "Pour activer le glissement avec le clavier, appuyez sur Alt+Entrée. Une fois ce…" at bounding box center [398, 315] width 746 height 378
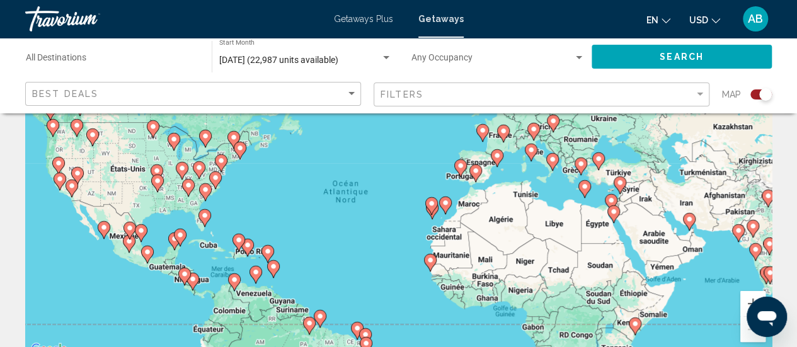
scroll to position [203, 0]
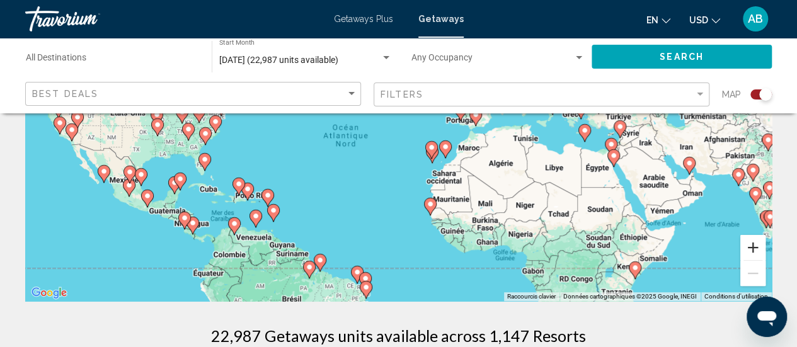
click at [749, 256] on button "Zoom avant" at bounding box center [752, 247] width 25 height 25
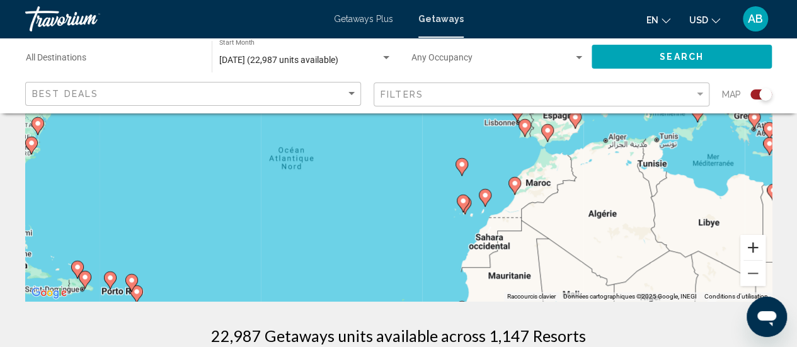
click at [753, 247] on button "Zoom avant" at bounding box center [752, 247] width 25 height 25
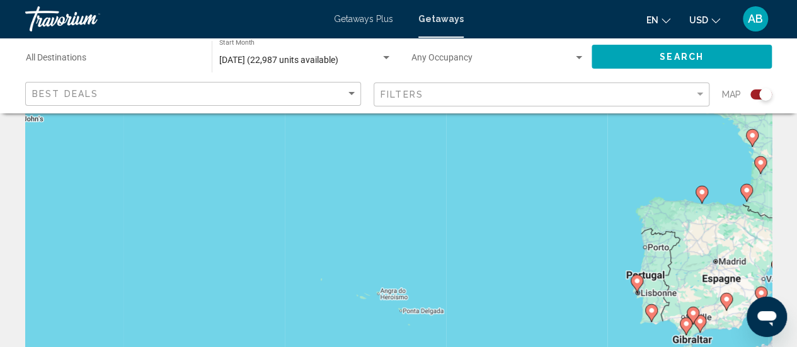
scroll to position [37, 0]
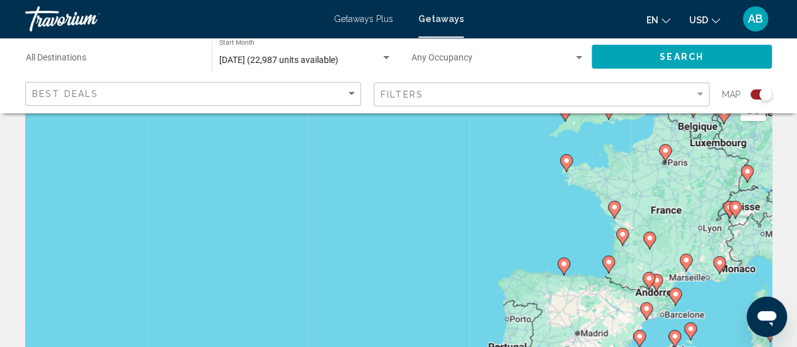
drag, startPoint x: 713, startPoint y: 170, endPoint x: 561, endPoint y: 245, distance: 169.8
click at [561, 245] on div "Pour activer le glissement avec le clavier, appuyez sur Alt+Entrée. Une fois ce…" at bounding box center [398, 278] width 746 height 378
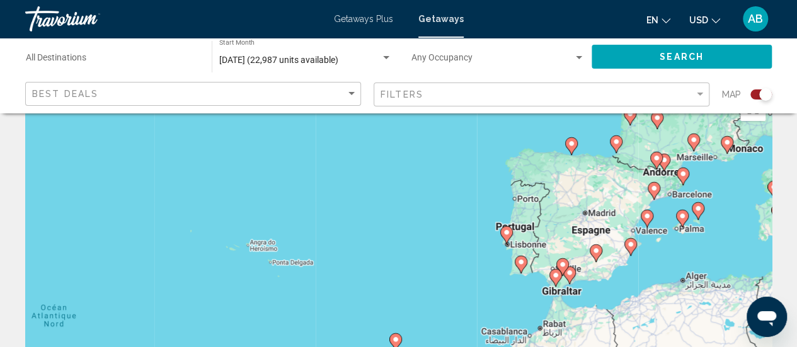
drag, startPoint x: 591, startPoint y: 255, endPoint x: 608, endPoint y: 123, distance: 133.3
click at [608, 123] on div "Pour activer le glissement avec le clavier, appuyez sur Alt+Entrée. Une fois ce…" at bounding box center [398, 278] width 746 height 378
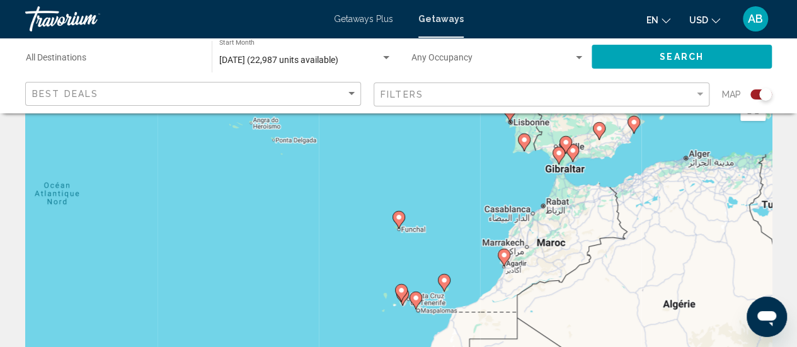
drag, startPoint x: 542, startPoint y: 270, endPoint x: 544, endPoint y: 151, distance: 118.4
click at [544, 151] on div "Pour activer le glissement avec le clavier, appuyez sur Alt+Entrée. Une fois ce…" at bounding box center [398, 278] width 746 height 378
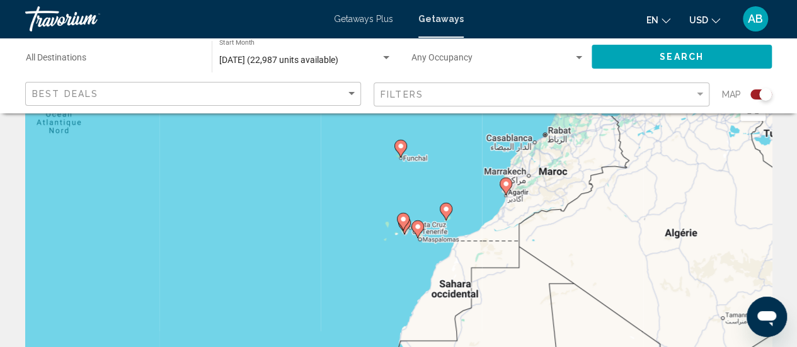
drag, startPoint x: 530, startPoint y: 281, endPoint x: 532, endPoint y: 208, distance: 73.1
click at [532, 208] on div "Pour activer le glissement avec le clavier, appuyez sur Alt+Entrée. Une fois ce…" at bounding box center [398, 278] width 746 height 378
click at [504, 184] on image "Main content" at bounding box center [506, 183] width 8 height 8
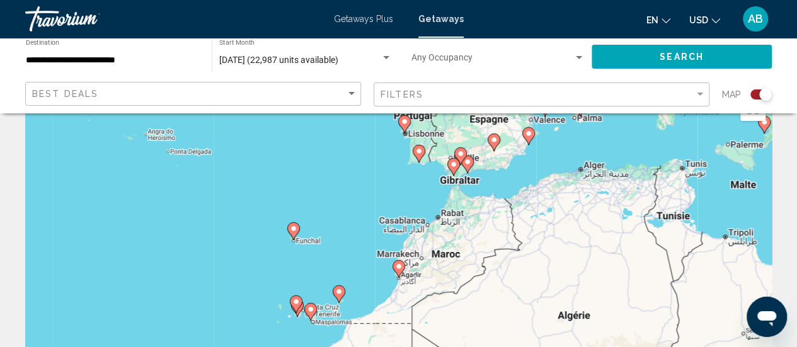
click at [396, 269] on image "Main content" at bounding box center [399, 267] width 8 height 8
type input "**********"
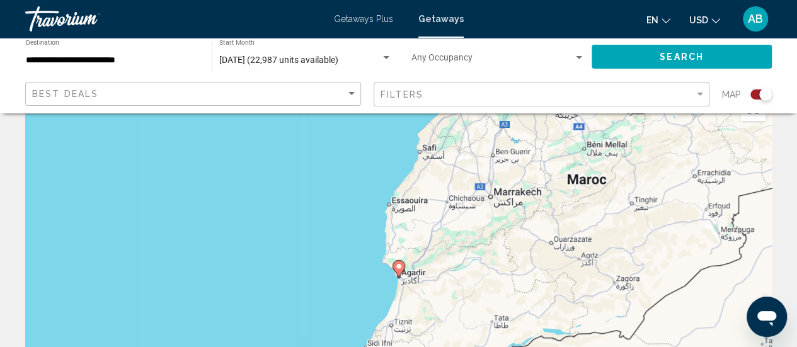
click at [396, 269] on image "Main content" at bounding box center [399, 267] width 8 height 8
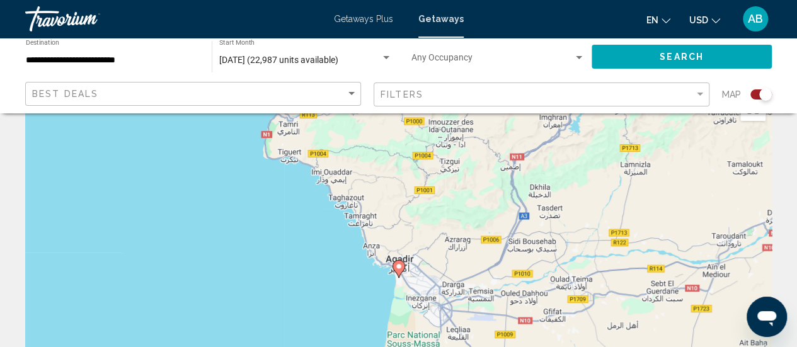
click at [396, 269] on image "Main content" at bounding box center [399, 267] width 8 height 8
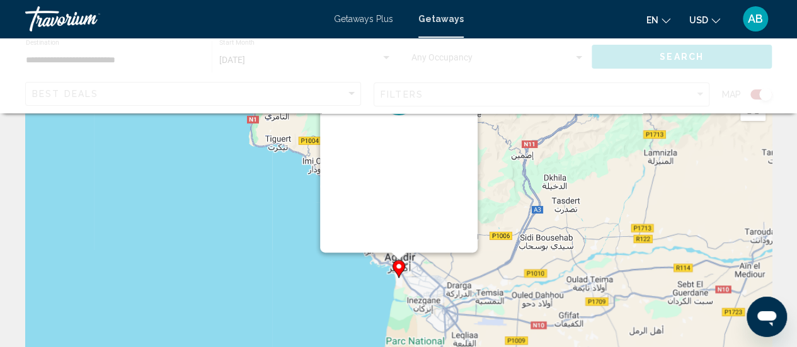
scroll to position [0, 0]
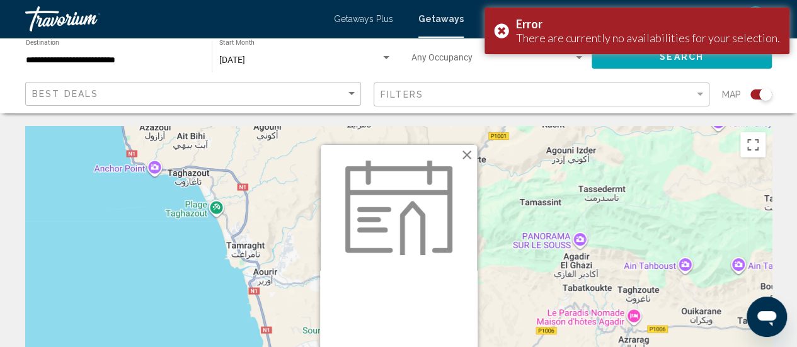
click at [406, 216] on img "Main content" at bounding box center [398, 208] width 107 height 94
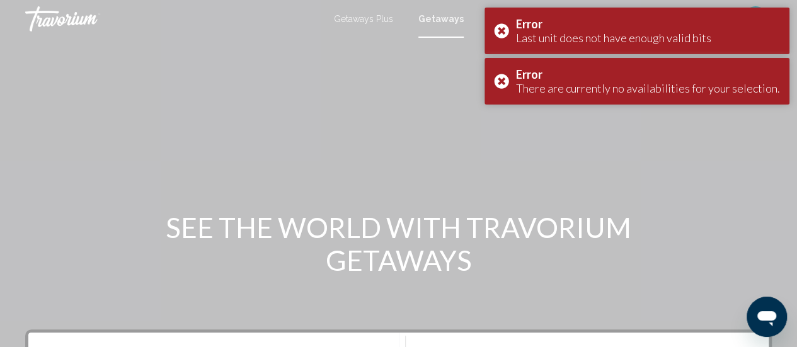
click at [384, 13] on div "Getaways Plus Getaways en English Español Français Italiano Português русский U…" at bounding box center [398, 19] width 797 height 26
click at [382, 17] on span "Getaways Plus" at bounding box center [363, 19] width 59 height 10
click at [447, 17] on span "Getaways" at bounding box center [444, 19] width 40 height 10
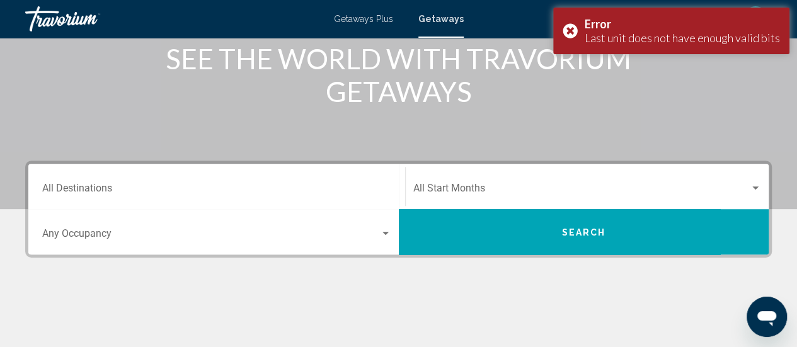
scroll to position [129, 0]
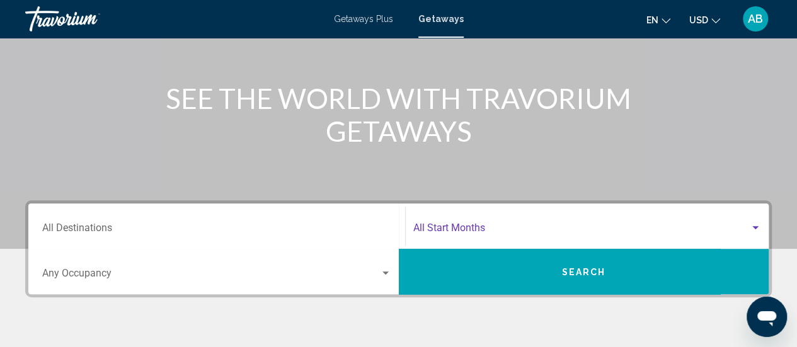
click at [659, 225] on span "Search widget" at bounding box center [581, 230] width 337 height 11
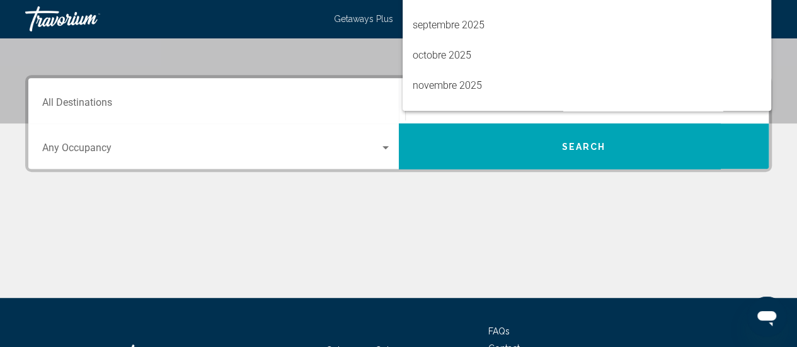
scroll to position [254, 0]
